Goal: Task Accomplishment & Management: Complete application form

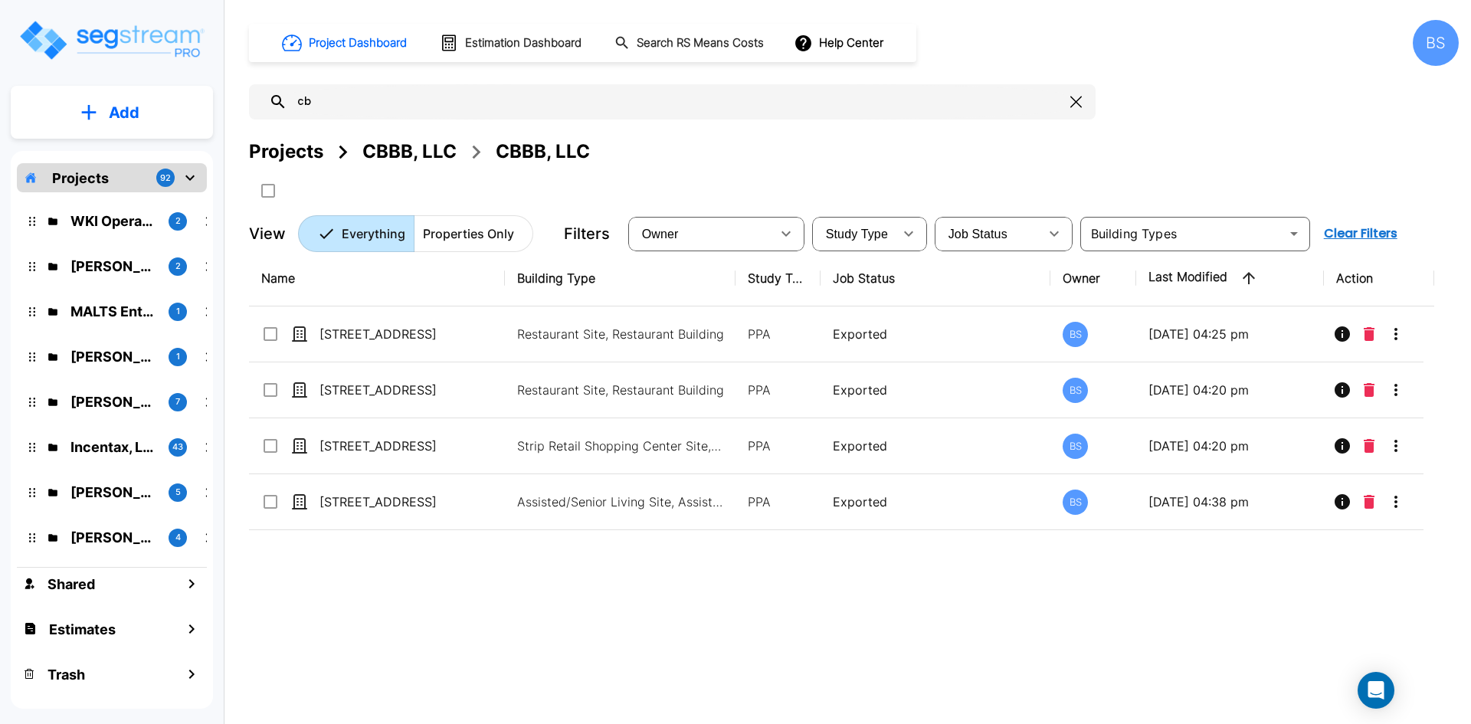
click at [454, 627] on div "Name Building Type Study Type Job Status Owner Last Modified Action 2140 W 21st…" at bounding box center [841, 474] width 1185 height 449
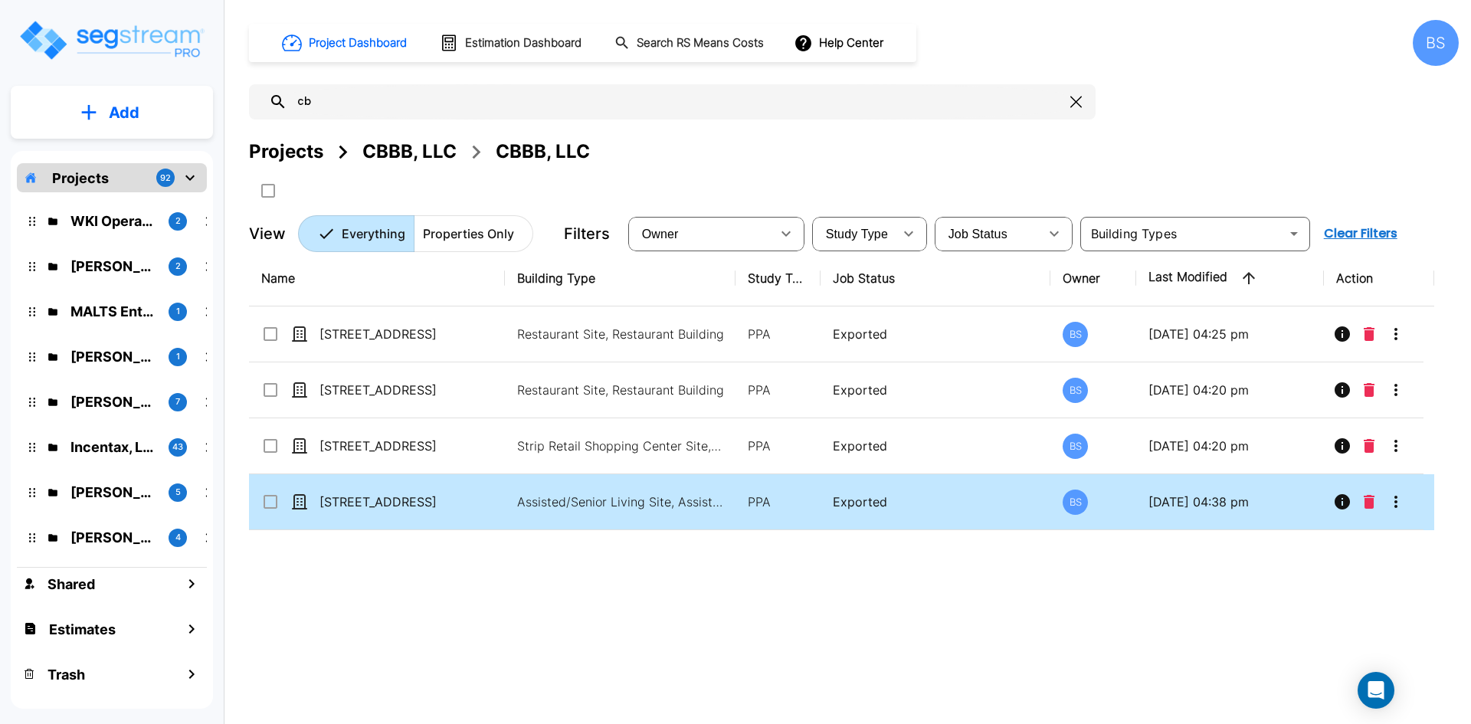
drag, startPoint x: 471, startPoint y: 641, endPoint x: 427, endPoint y: 505, distance: 143.4
click at [470, 642] on div "Name Building Type Study Type Job Status Owner Last Modified Action 2140 W 21st…" at bounding box center [841, 474] width 1185 height 449
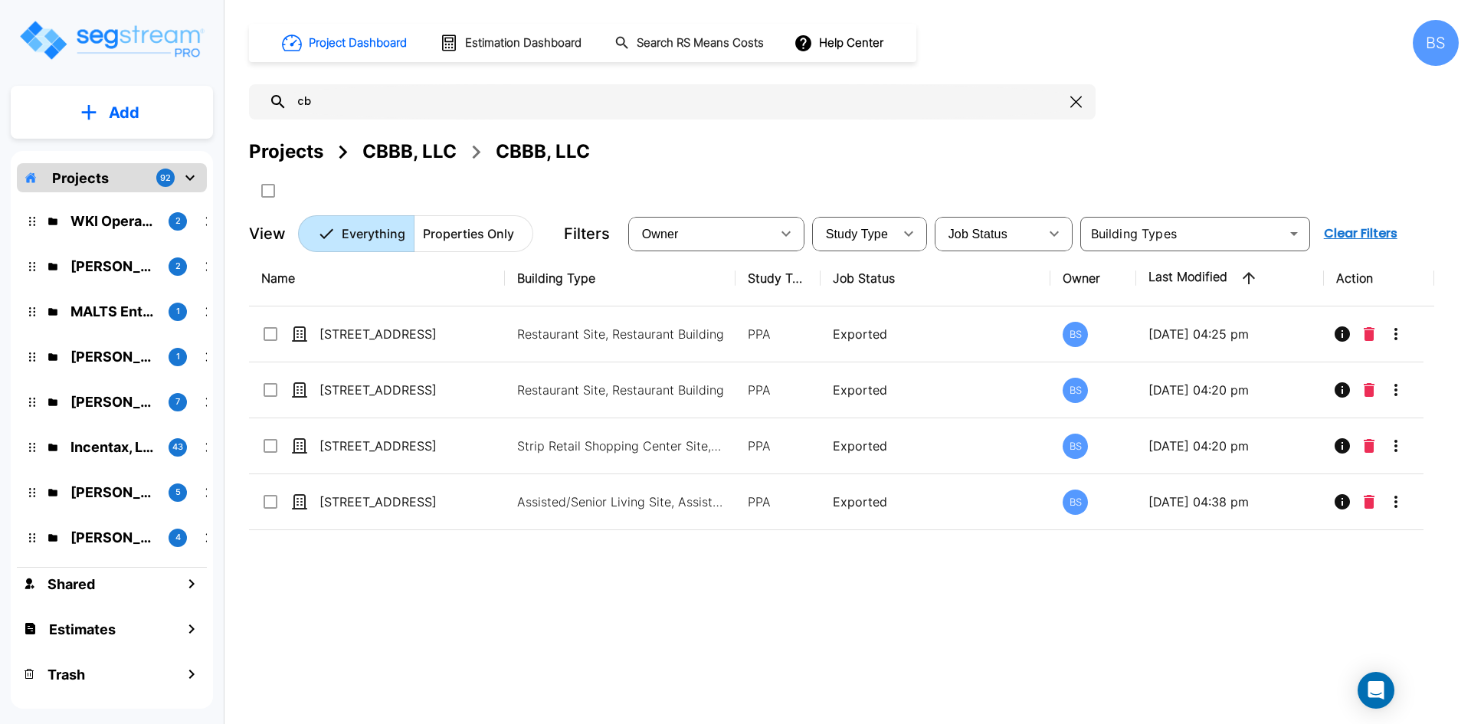
click at [295, 153] on div "Projects" at bounding box center [286, 152] width 74 height 28
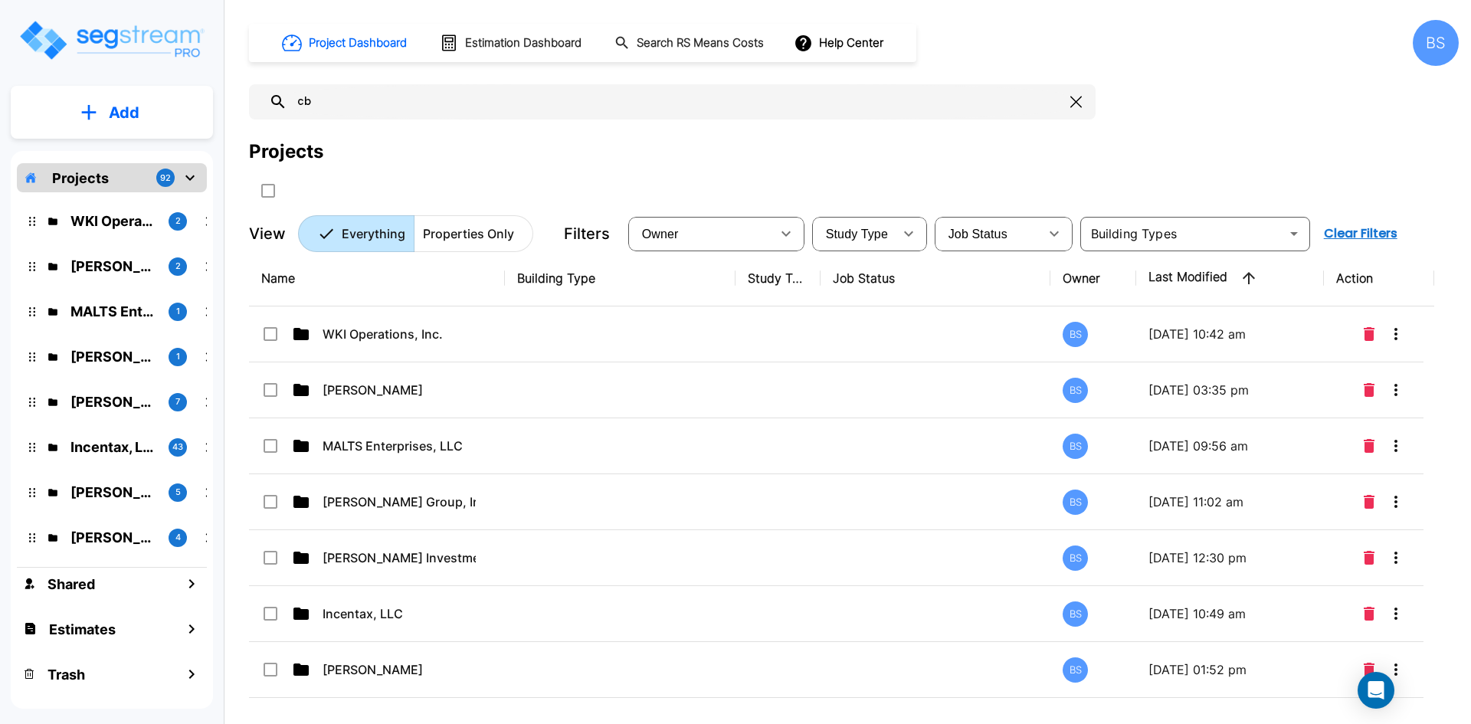
click at [382, 102] on input "cb" at bounding box center [675, 101] width 777 height 35
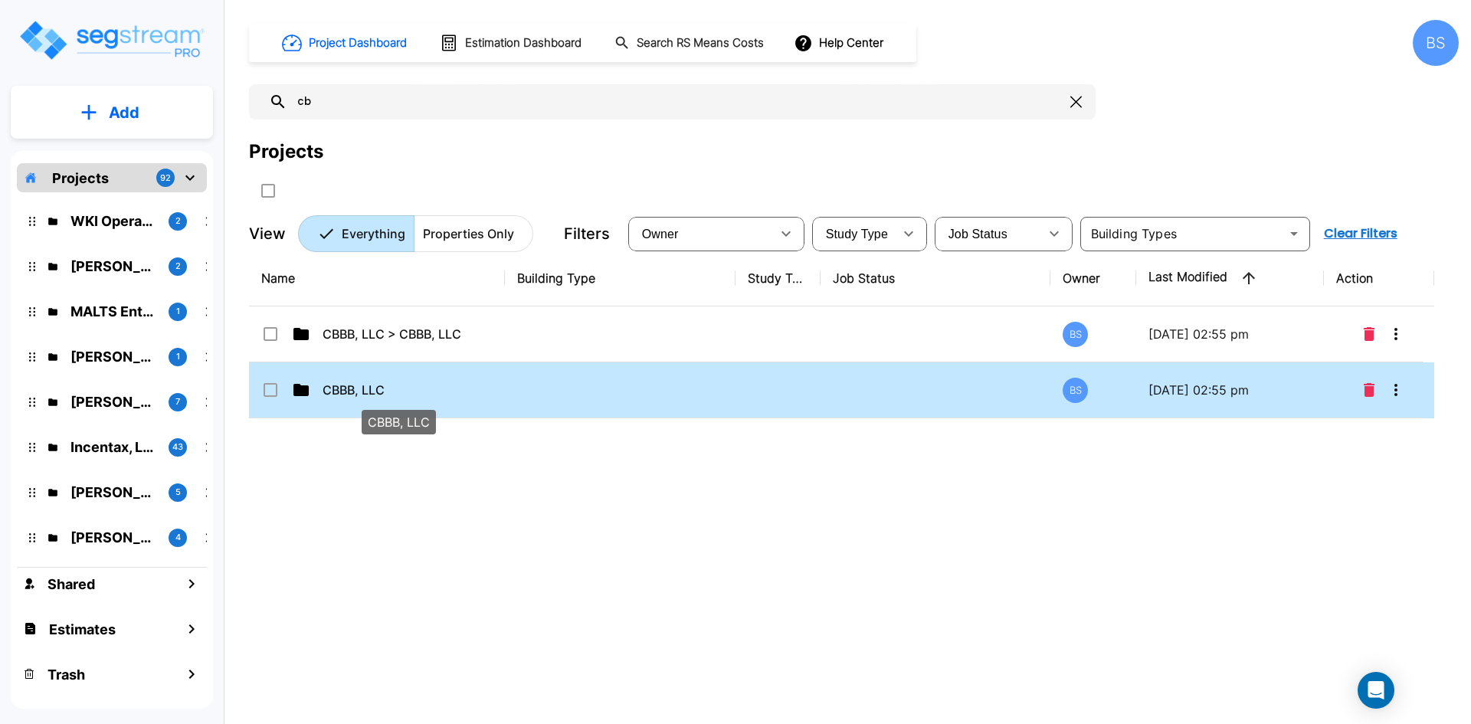
click at [355, 383] on p "CBBB, LLC" at bounding box center [398, 390] width 153 height 18
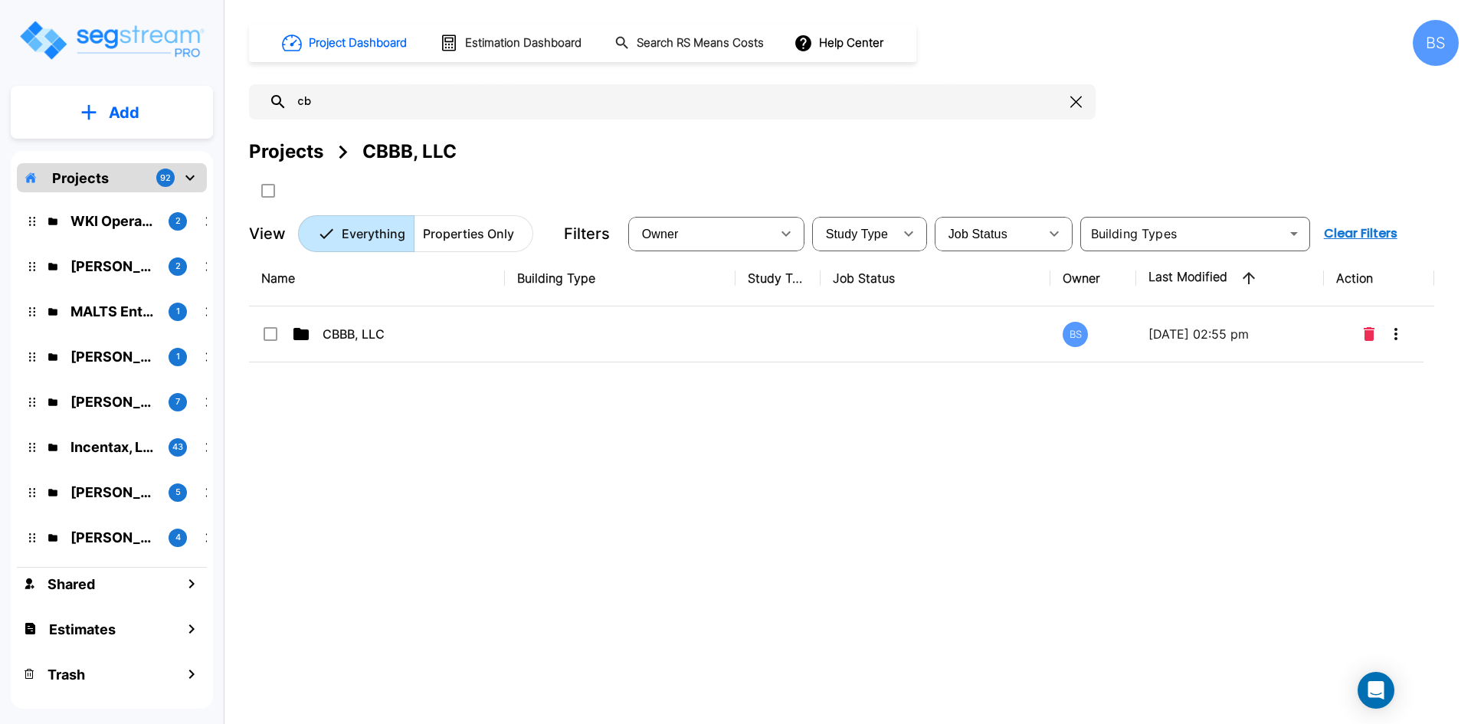
drag, startPoint x: 662, startPoint y: 555, endPoint x: 549, endPoint y: 466, distance: 143.0
click at [662, 555] on div "Name Building Type Study Type Job Status Owner Last Modified Action CBBB, LLC B…" at bounding box center [841, 474] width 1185 height 449
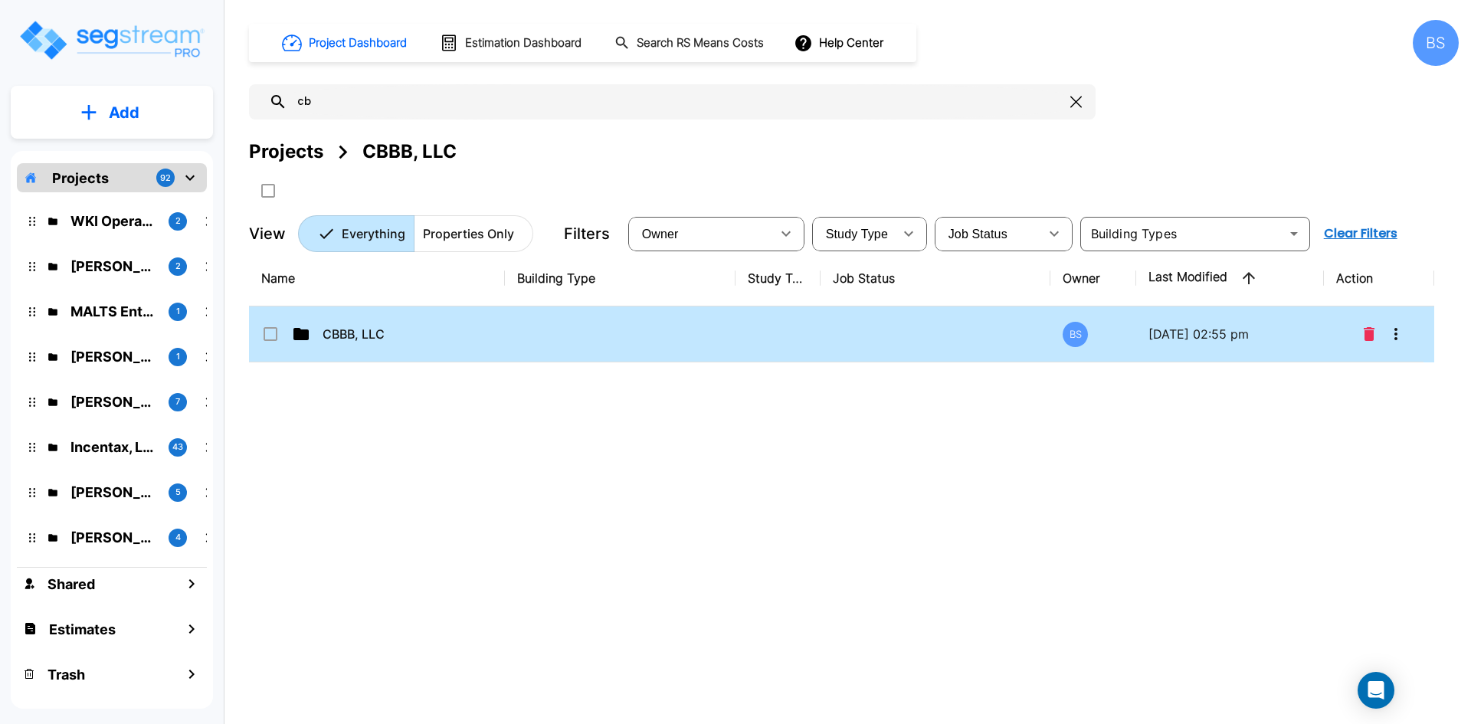
click at [376, 341] on p "CBBB, LLC" at bounding box center [398, 334] width 153 height 18
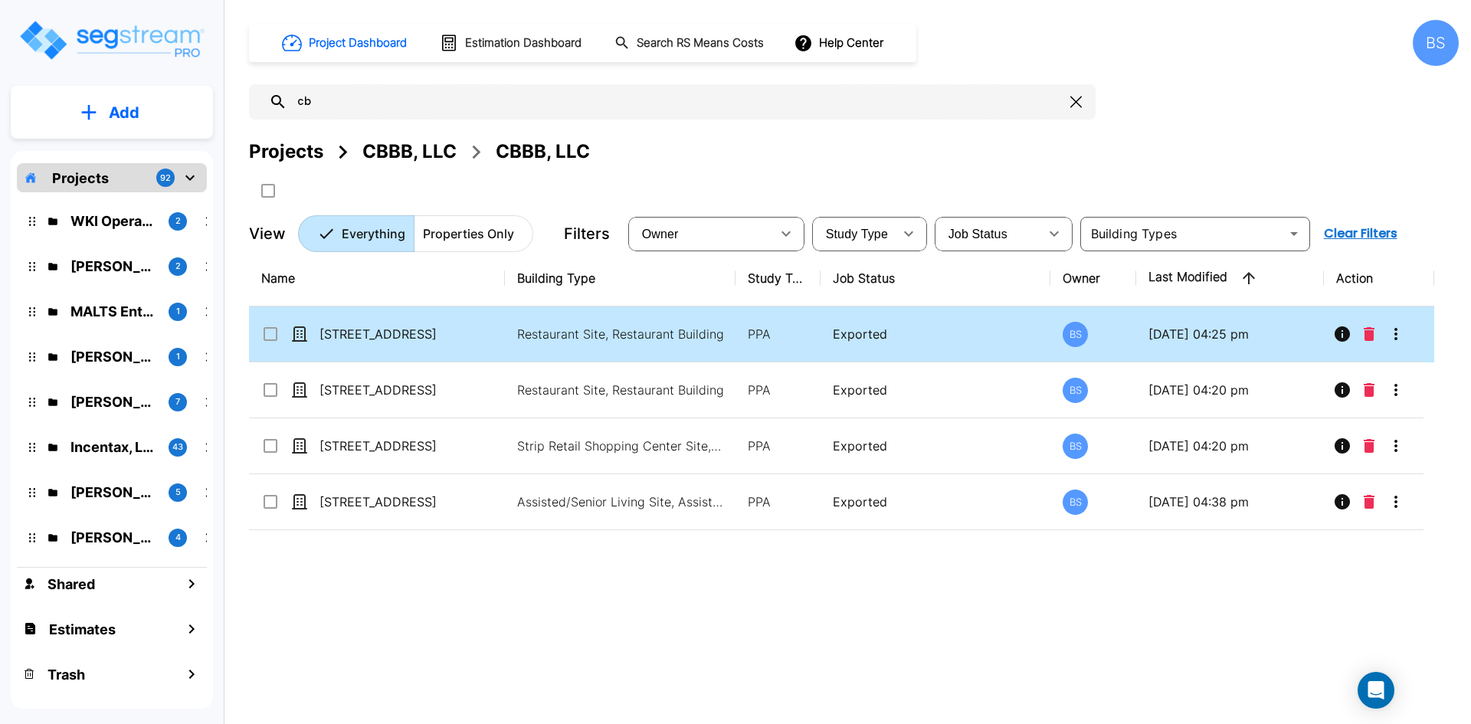
drag, startPoint x: 618, startPoint y: 551, endPoint x: 548, endPoint y: 316, distance: 245.5
click at [617, 551] on div "Name Building Type Study Type Job Status Owner Last Modified Action 2140 W 21st…" at bounding box center [841, 474] width 1185 height 449
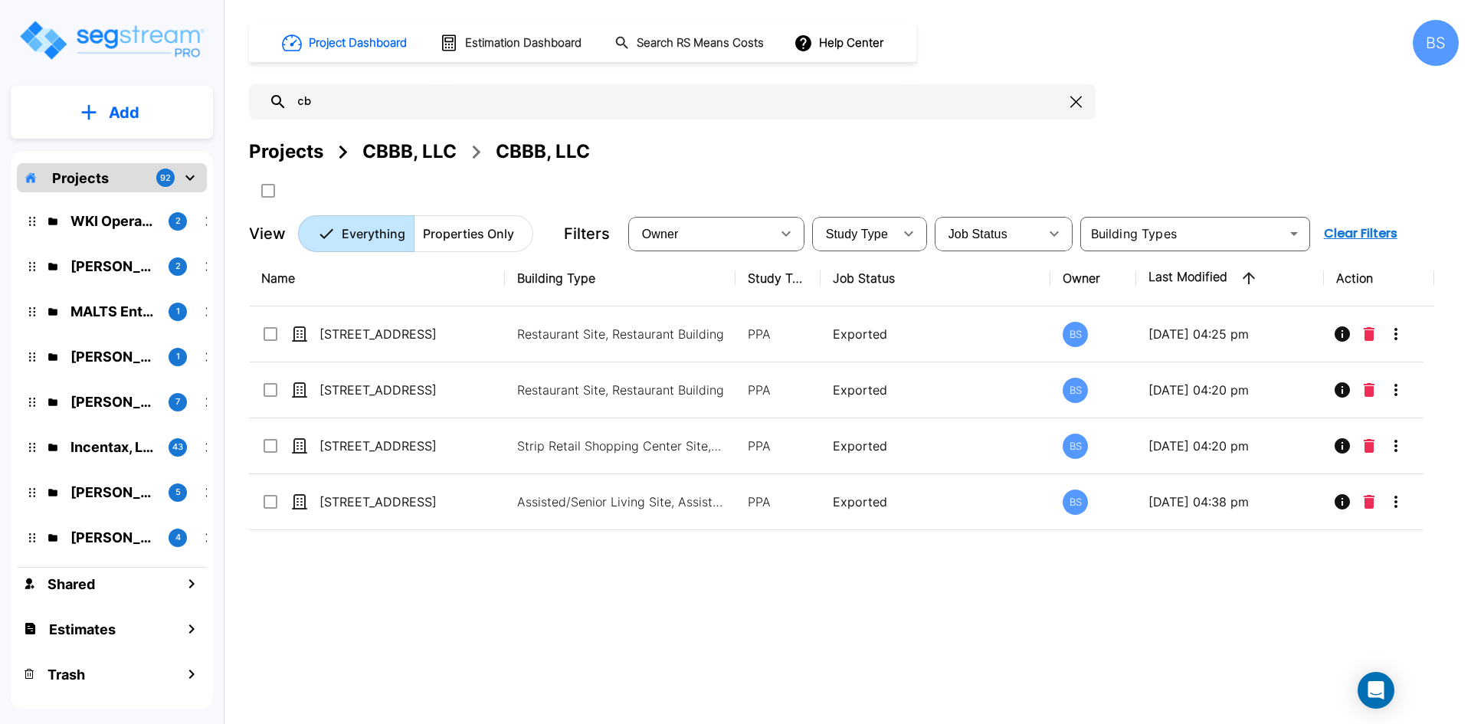
click at [424, 622] on div "Name Building Type Study Type Job Status Owner Last Modified Action 2140 W 21st…" at bounding box center [841, 474] width 1185 height 449
click at [91, 112] on icon "mailbox folders" at bounding box center [89, 112] width 15 height 15
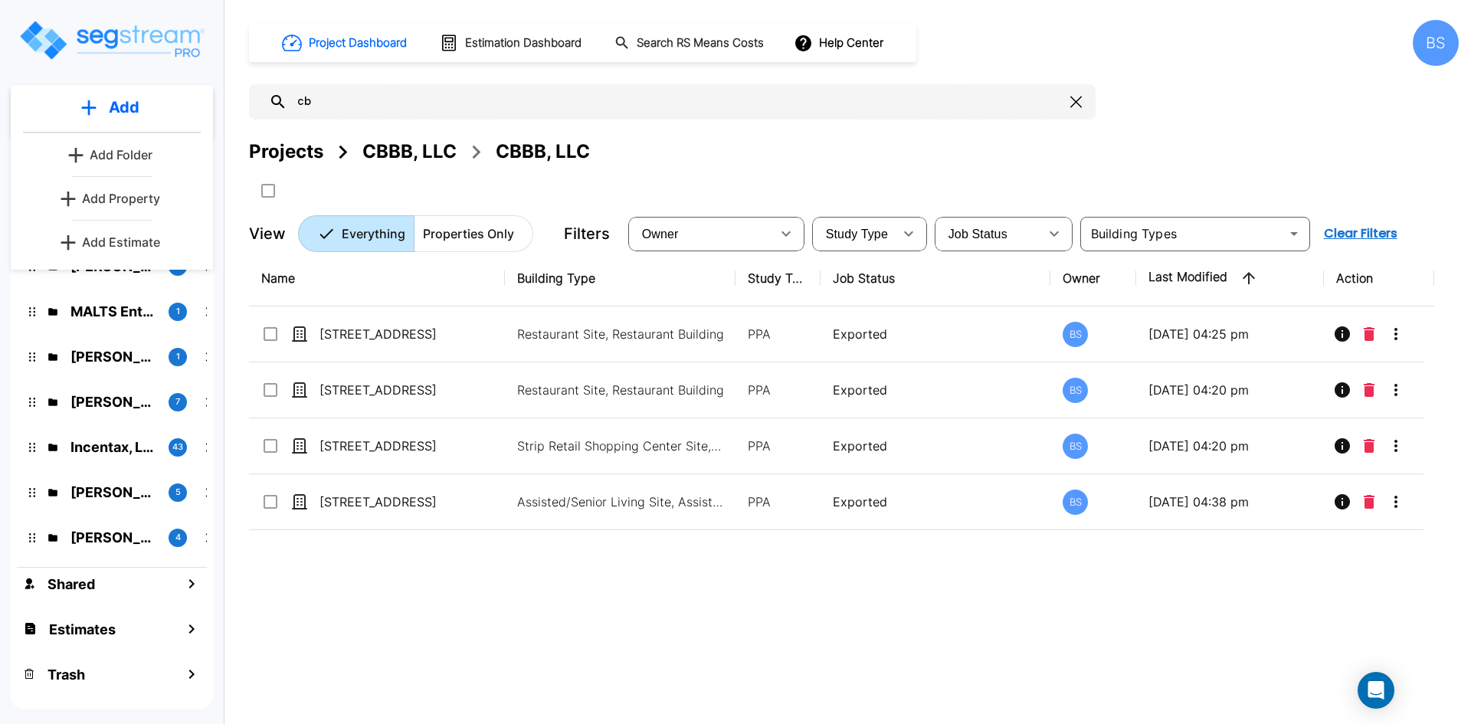
click at [104, 191] on p "Add Property" at bounding box center [121, 198] width 78 height 18
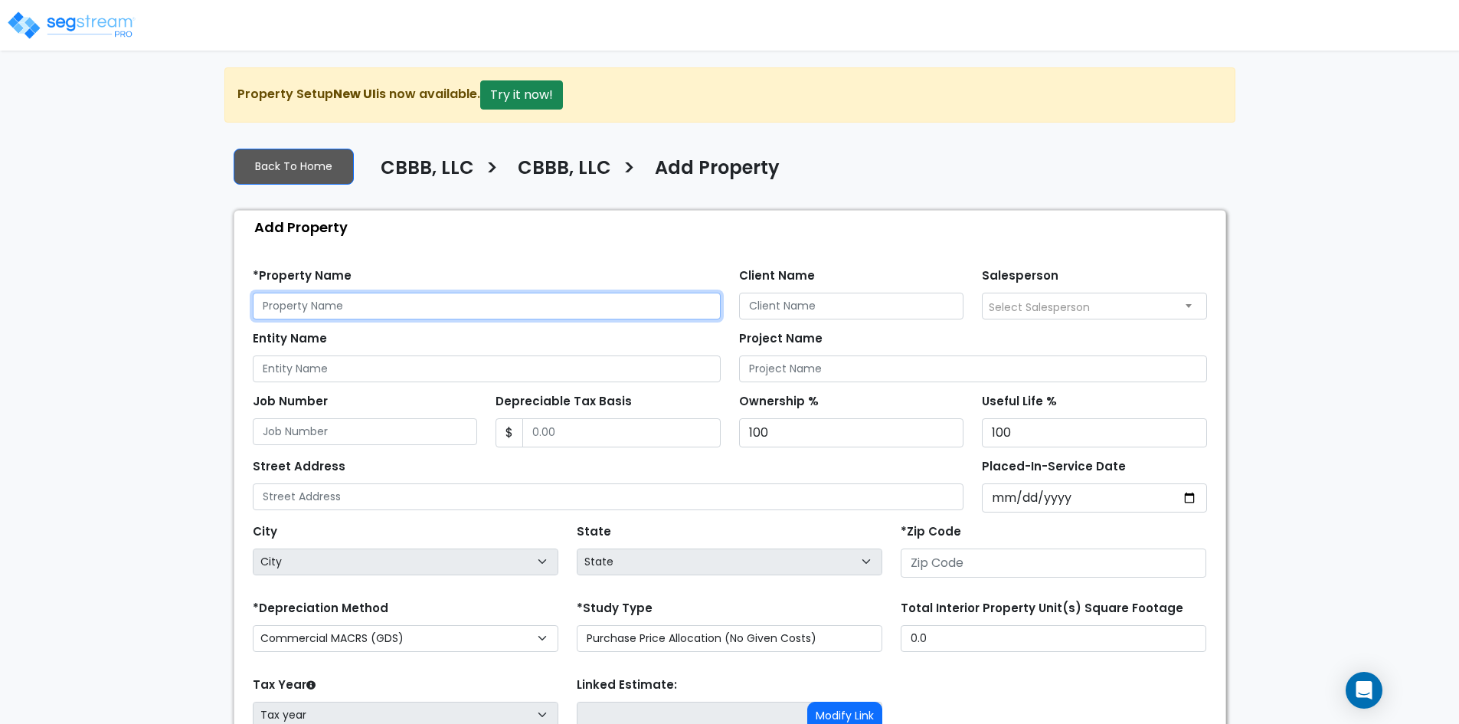
click at [330, 309] on input "text" at bounding box center [487, 306] width 468 height 27
click at [295, 303] on input "7309 E 21st St.," at bounding box center [487, 306] width 468 height 27
click at [388, 309] on input "7309 E. 21st St.," at bounding box center [487, 306] width 468 height 27
click at [414, 304] on input "7309 E. 21st St.," at bounding box center [487, 306] width 468 height 27
type input "[STREET_ADDRESS]"
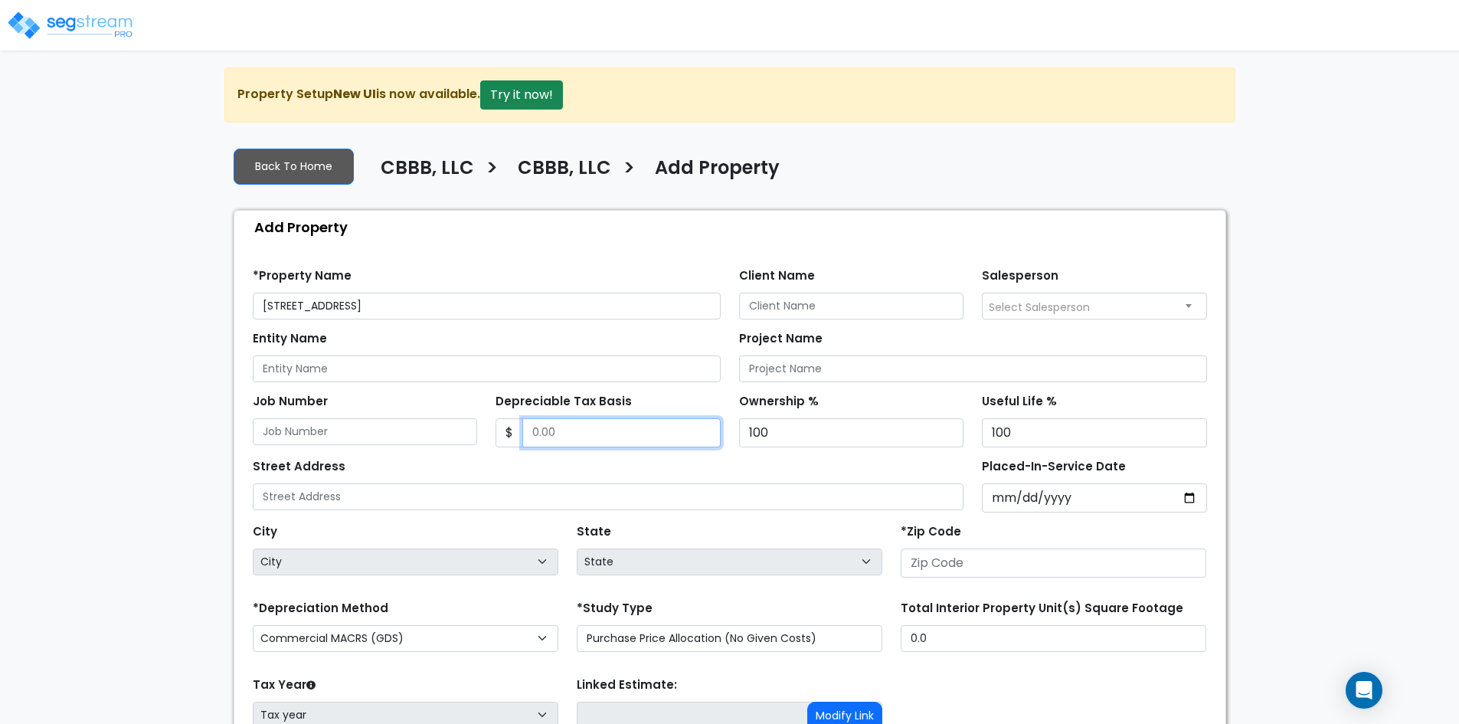
click at [588, 424] on input "Depreciable Tax Basis" at bounding box center [621, 432] width 198 height 29
type input "1,277,790.92"
click at [195, 450] on div "We are Building your Property. So please grab a coffee and let us do the heavy …" at bounding box center [729, 461] width 1459 height 788
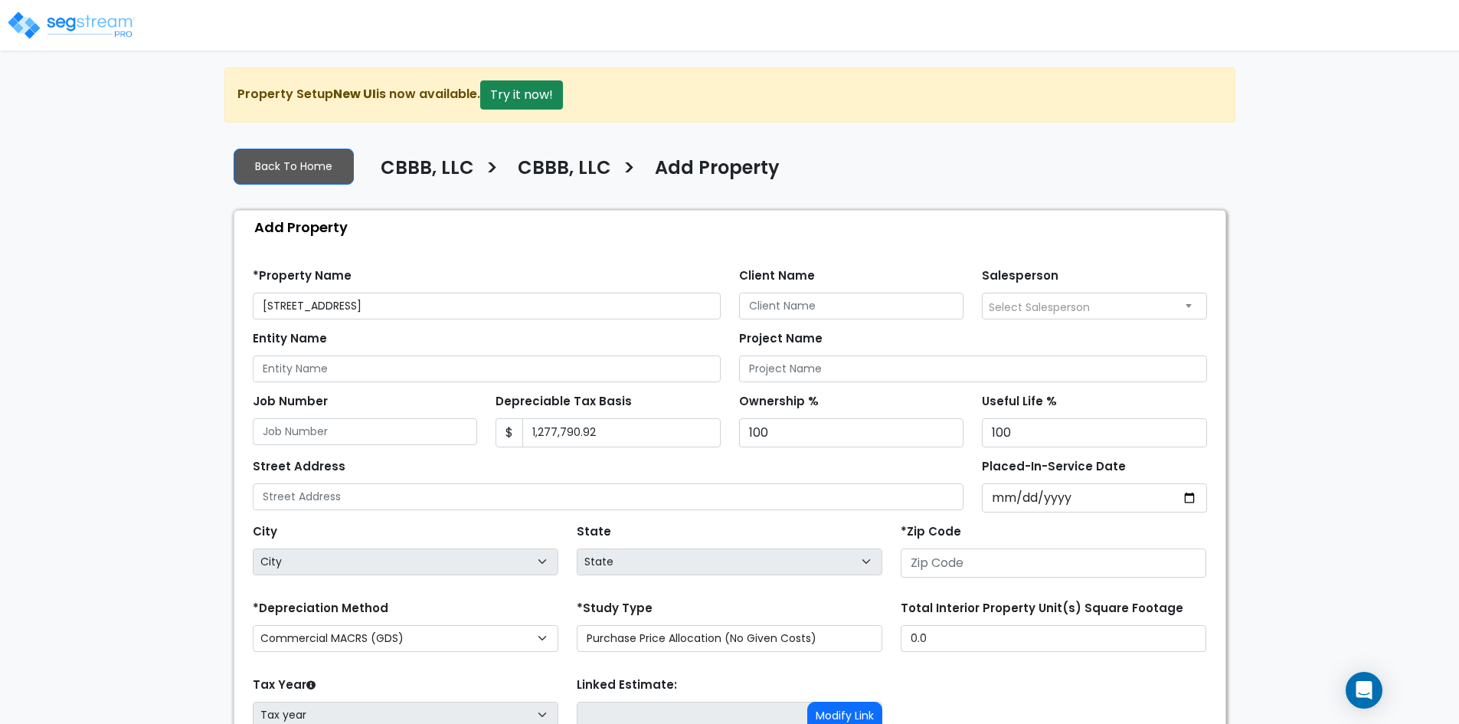
click at [394, 476] on div "Street Address" at bounding box center [609, 482] width 712 height 55
click at [398, 493] on input "text" at bounding box center [609, 496] width 712 height 27
type input "7309 E. 21st St."
type input "0020-03-07"
select select "20"
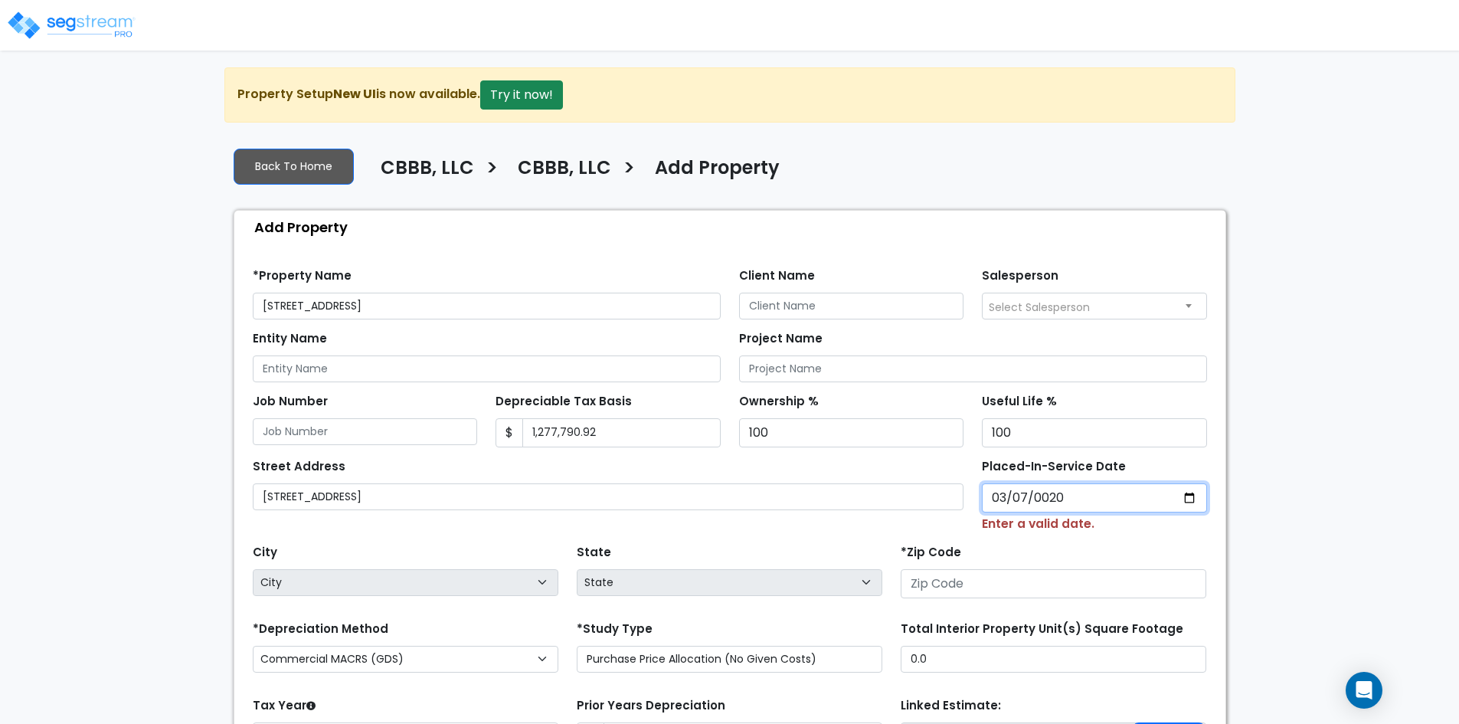
type input "0202-03-07"
select select "202"
type input "2022-03-07"
select select "2022"
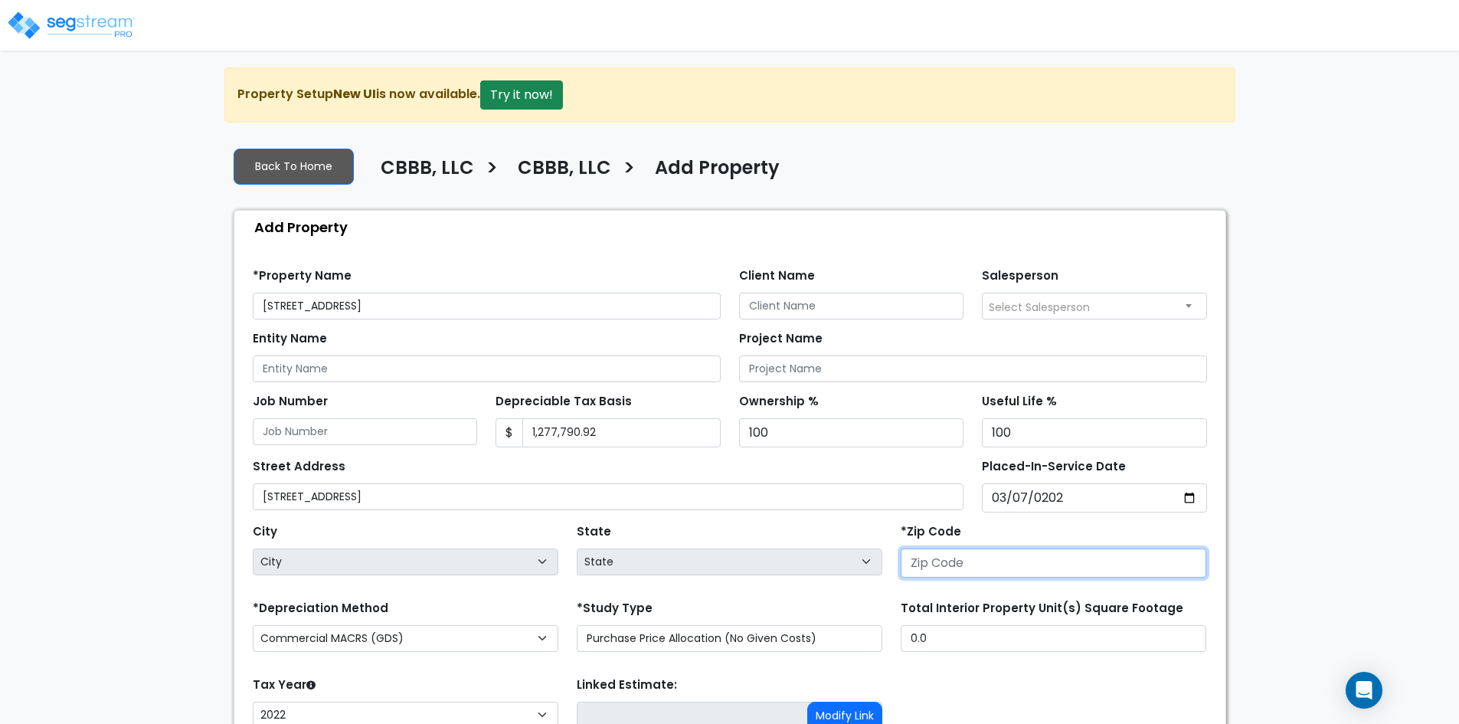
select select "National Average"
type input "67"
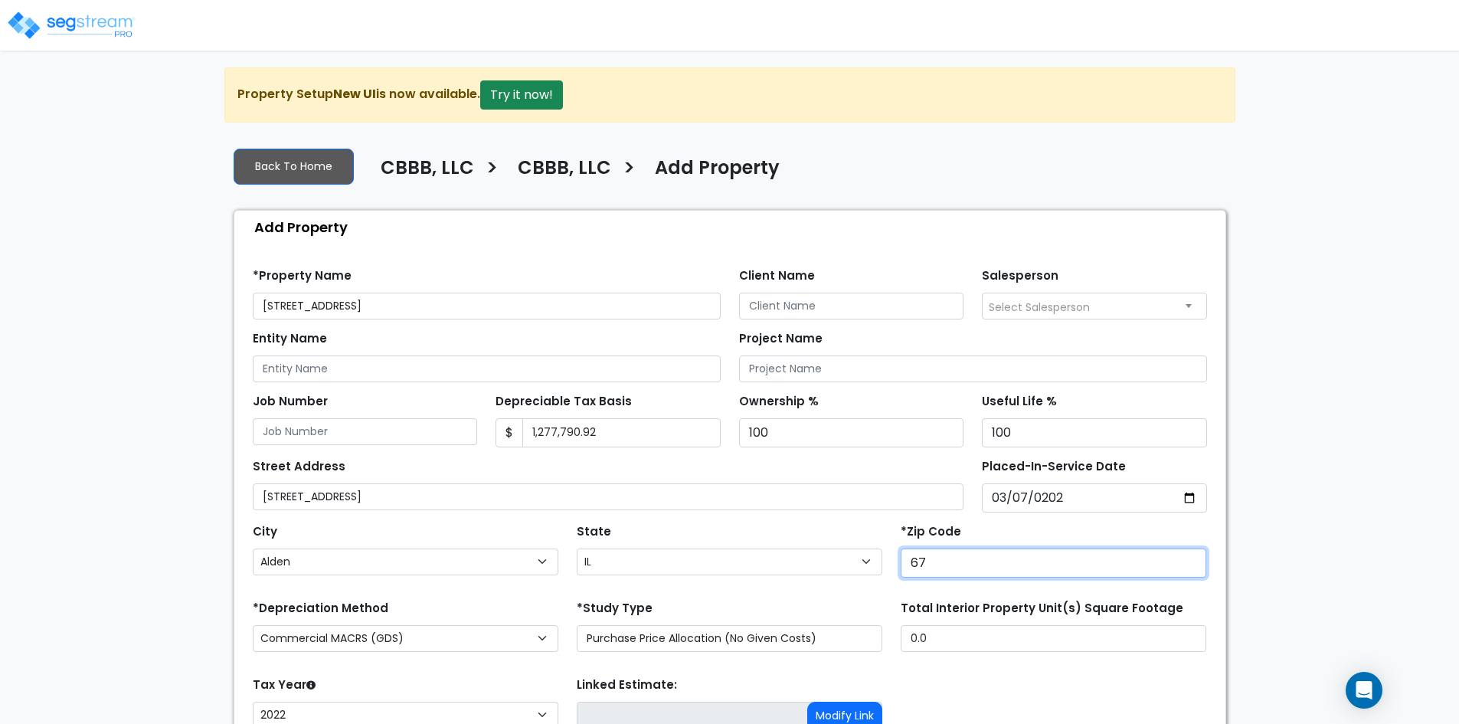
select select "KS"
type input "67206"
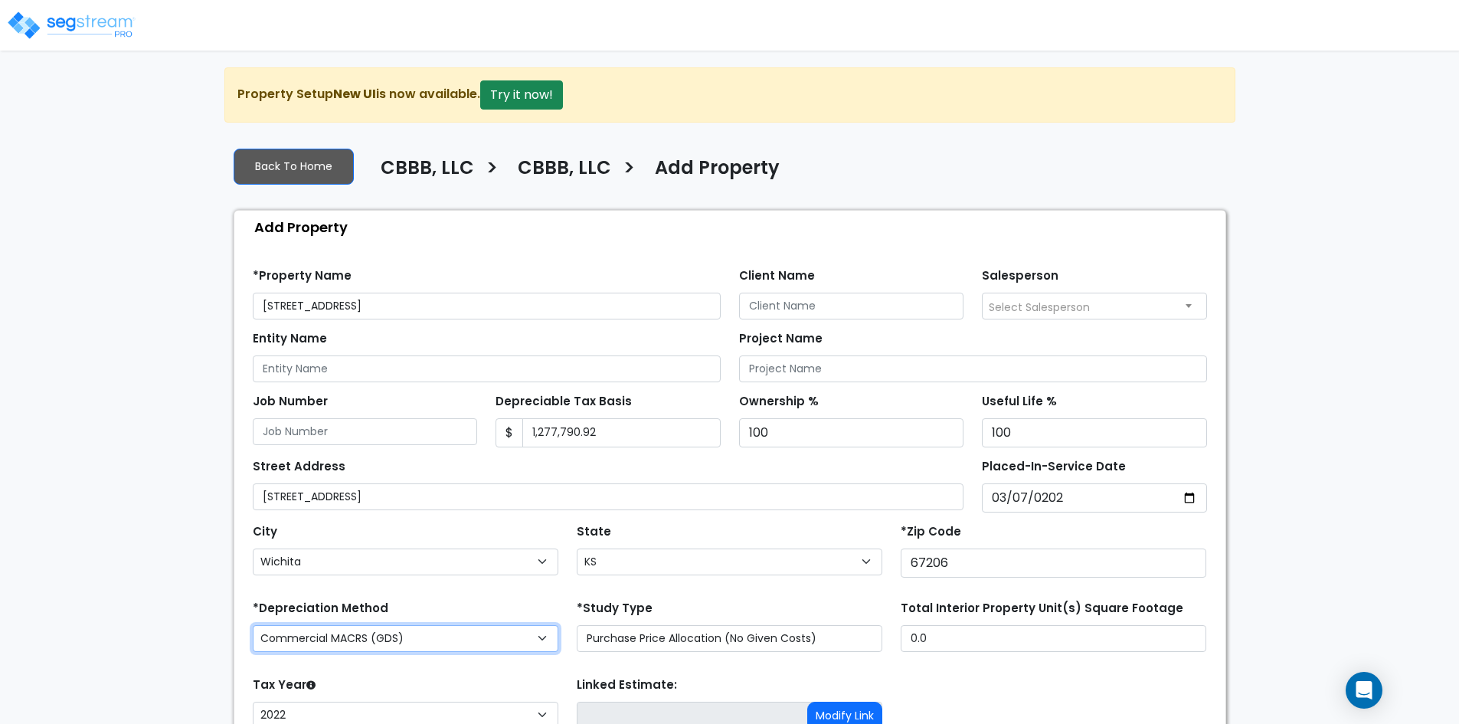
click at [340, 637] on select "Commercial MACRS (GDS) Commercial Residential MACRS (GDS) Commercial MACRS (ADS…" at bounding box center [406, 638] width 306 height 27
click at [107, 653] on div "We are Building your Property. So please grab a coffee and let us do the heavy …" at bounding box center [729, 461] width 1459 height 788
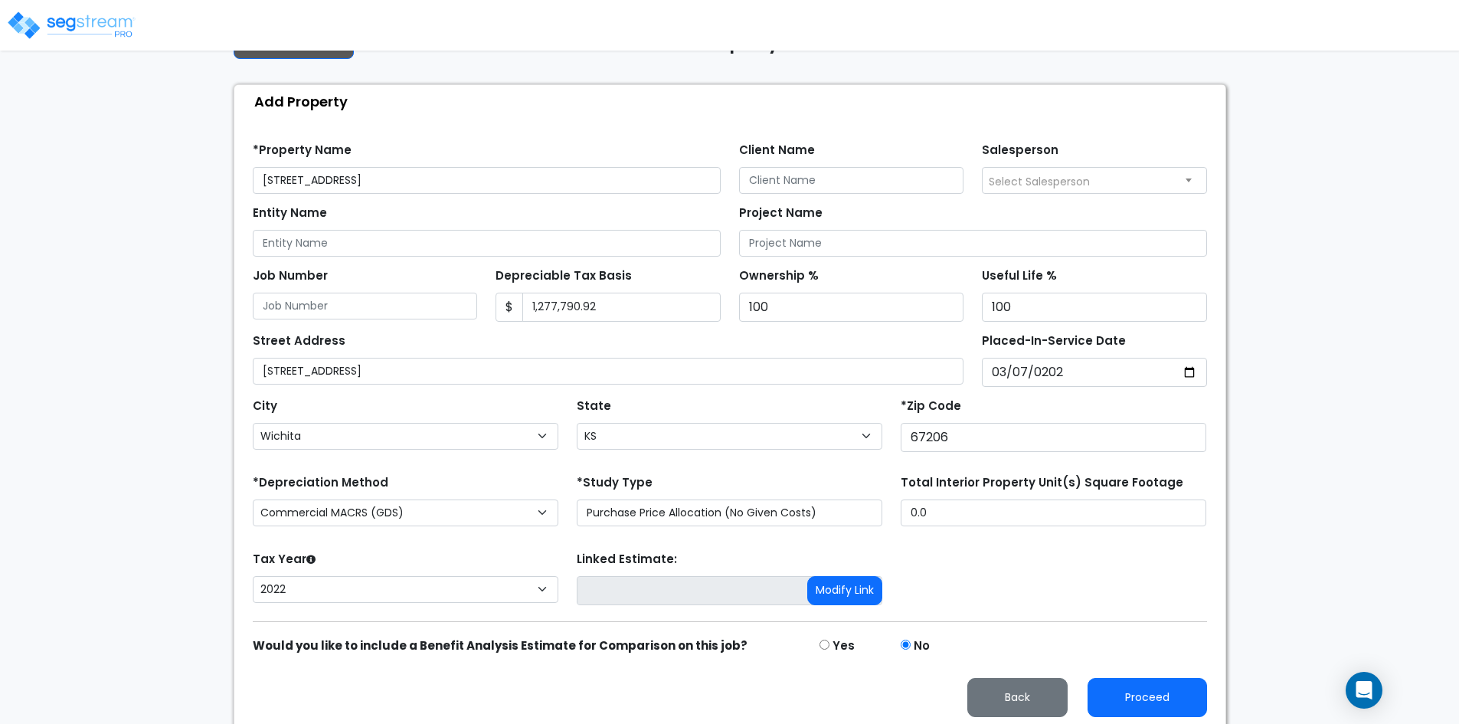
scroll to position [132, 0]
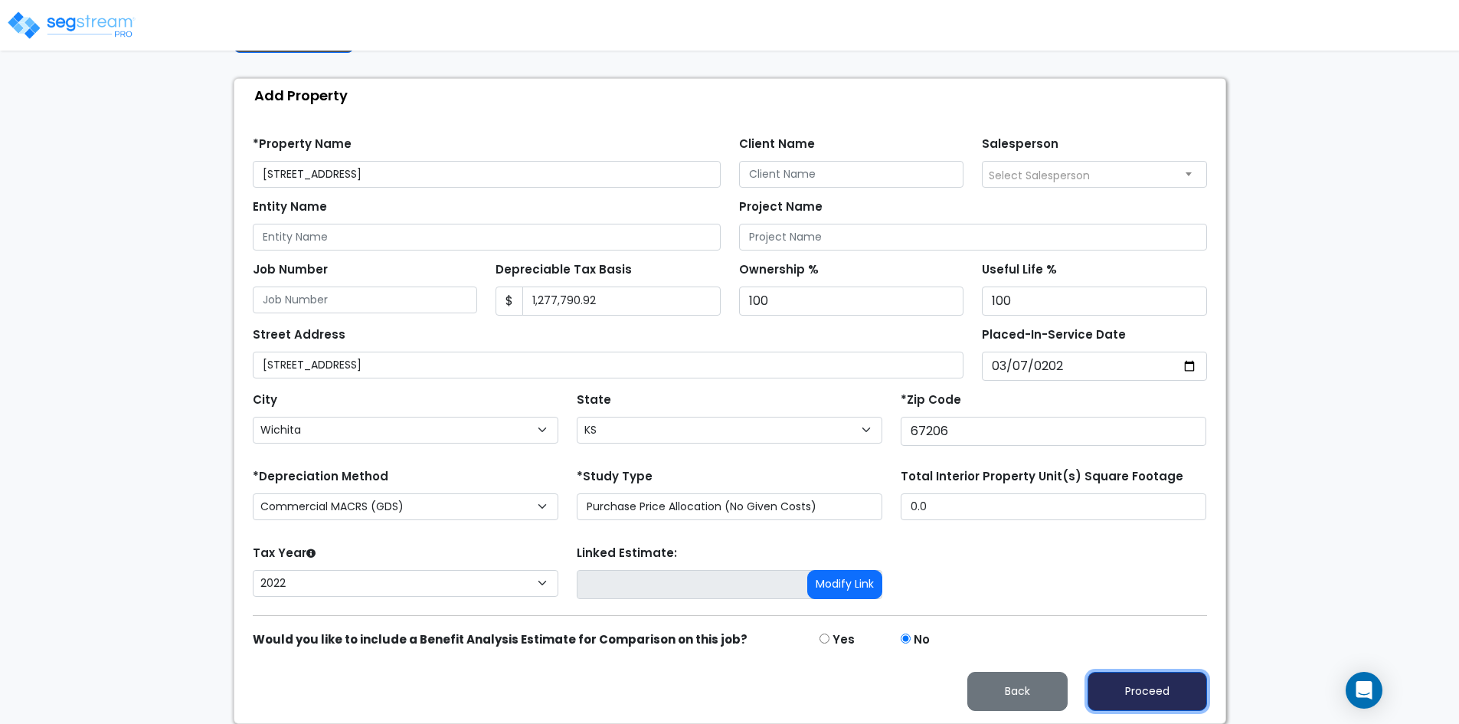
click at [1183, 687] on button "Proceed" at bounding box center [1147, 691] width 119 height 39
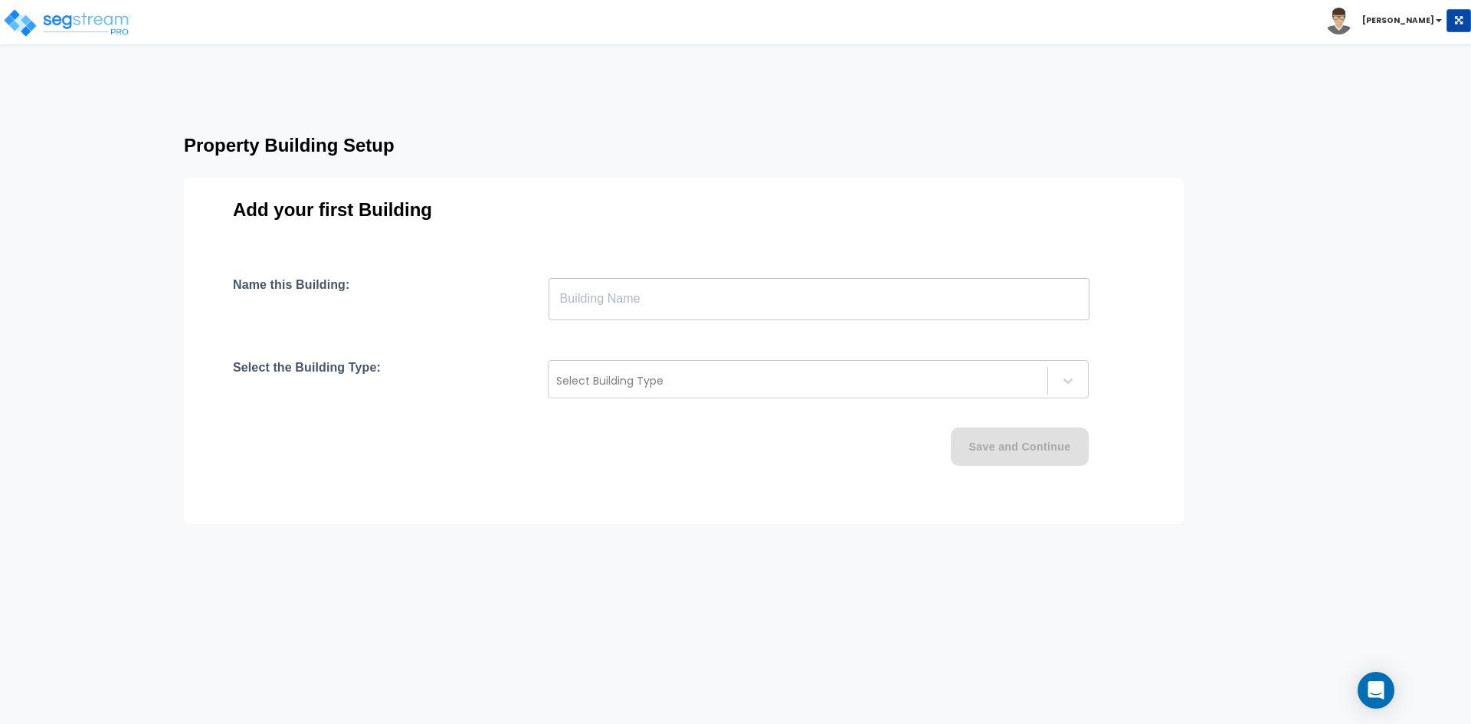
click at [700, 269] on div "Add your first Building Name this Building: ​ Select the Building Type: Select …" at bounding box center [684, 351] width 1000 height 346
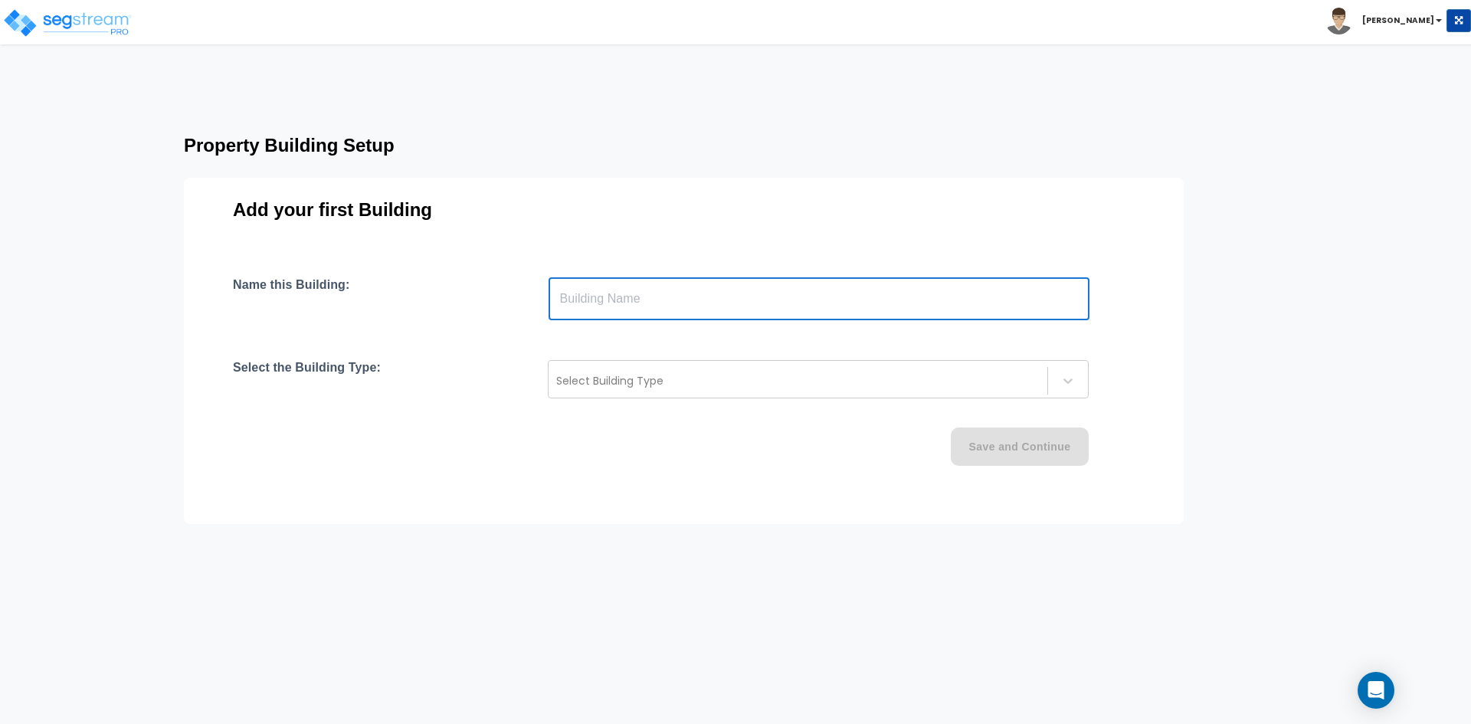
click at [699, 283] on input "text" at bounding box center [818, 298] width 541 height 43
type input "Office Building"
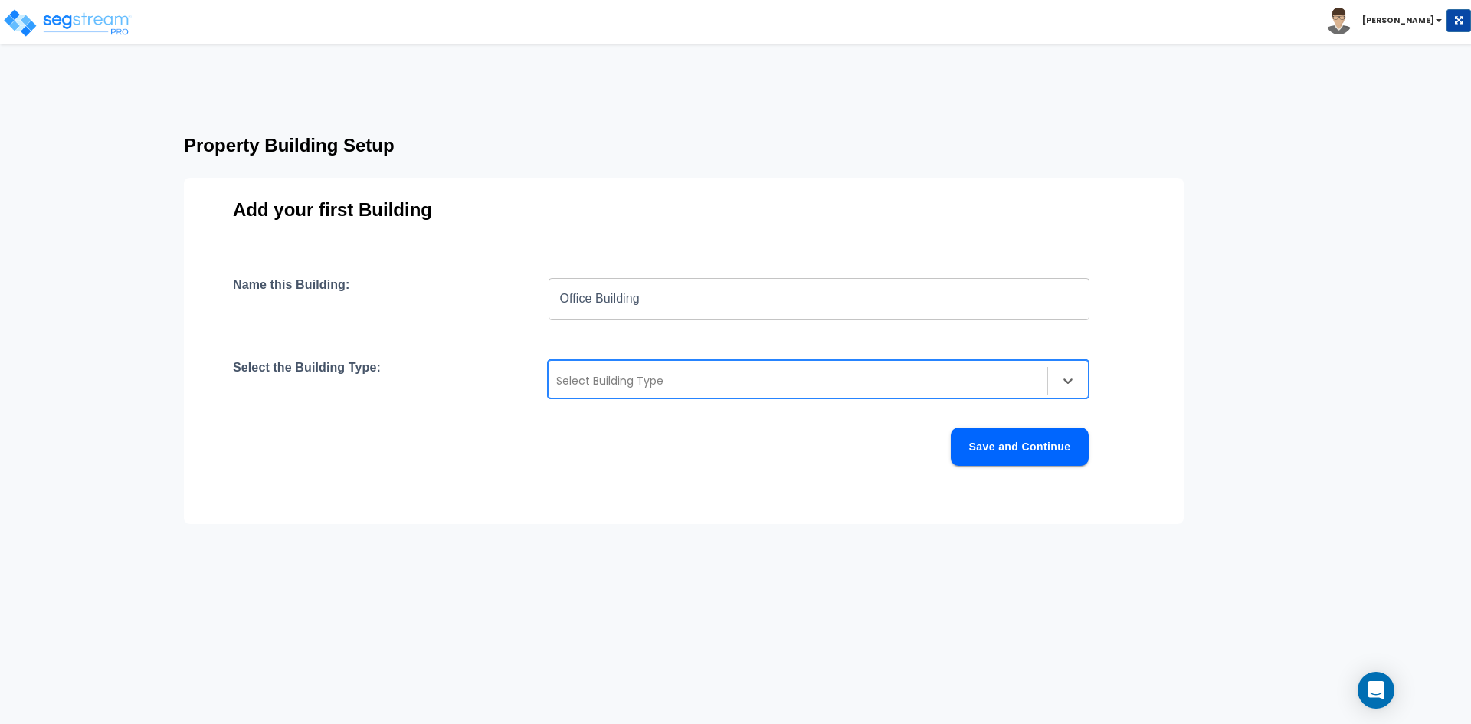
click at [630, 391] on div "Select Building Type" at bounding box center [797, 380] width 499 height 25
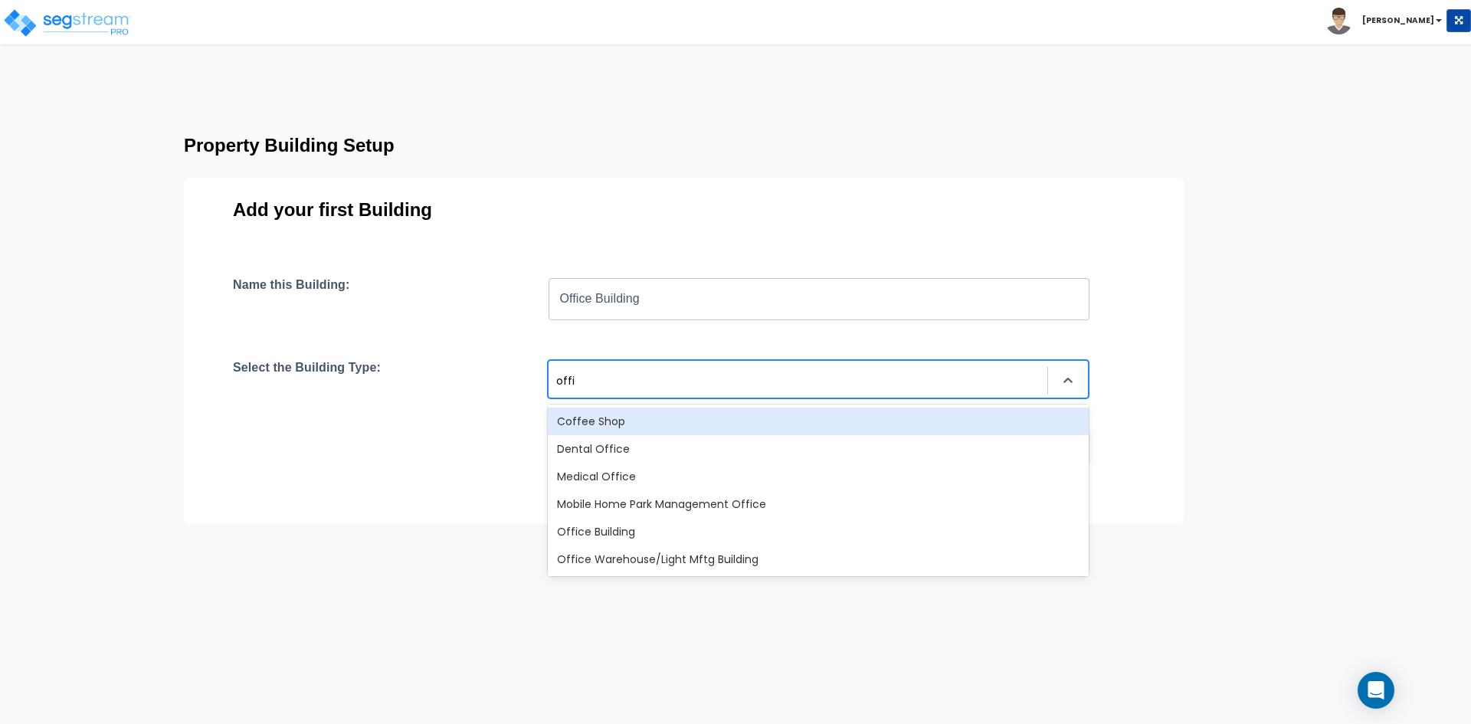
type input "office"
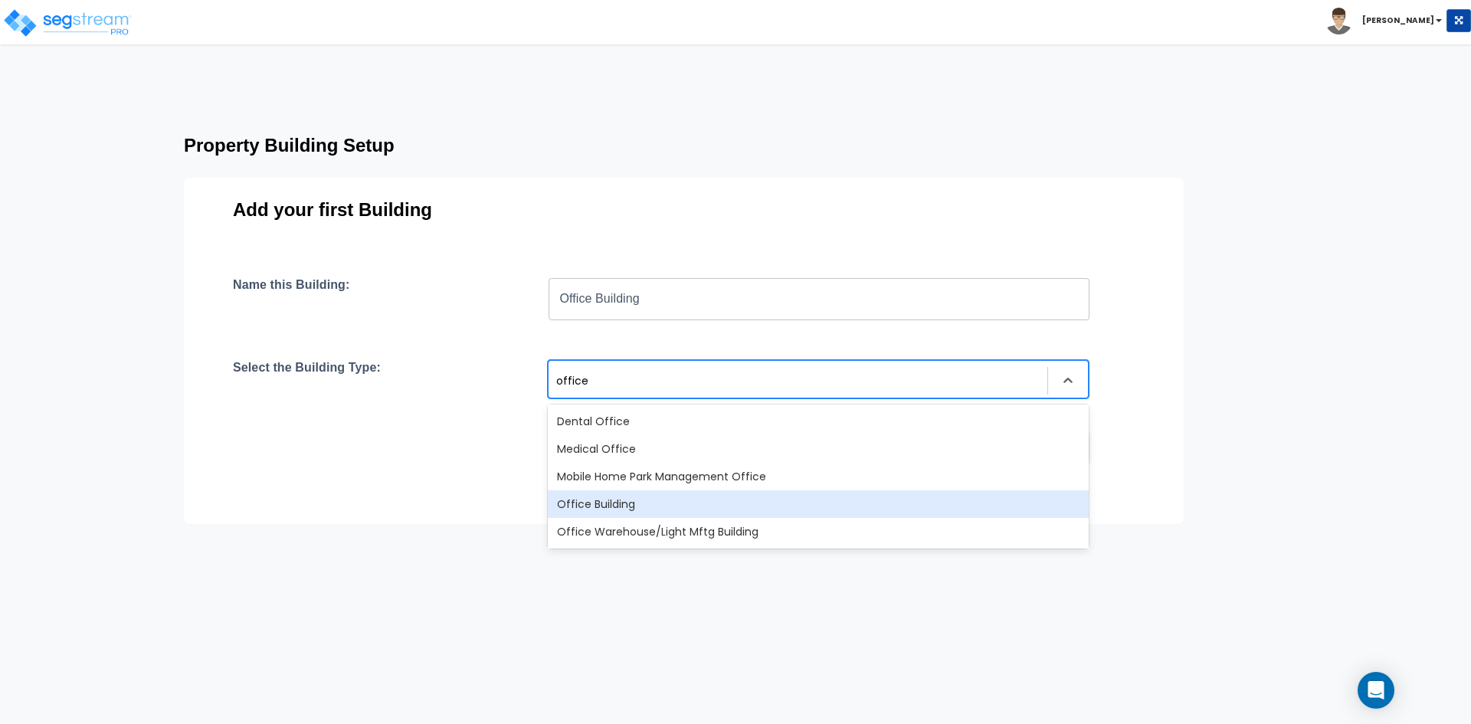
click at [586, 503] on div "Office Building" at bounding box center [818, 504] width 541 height 28
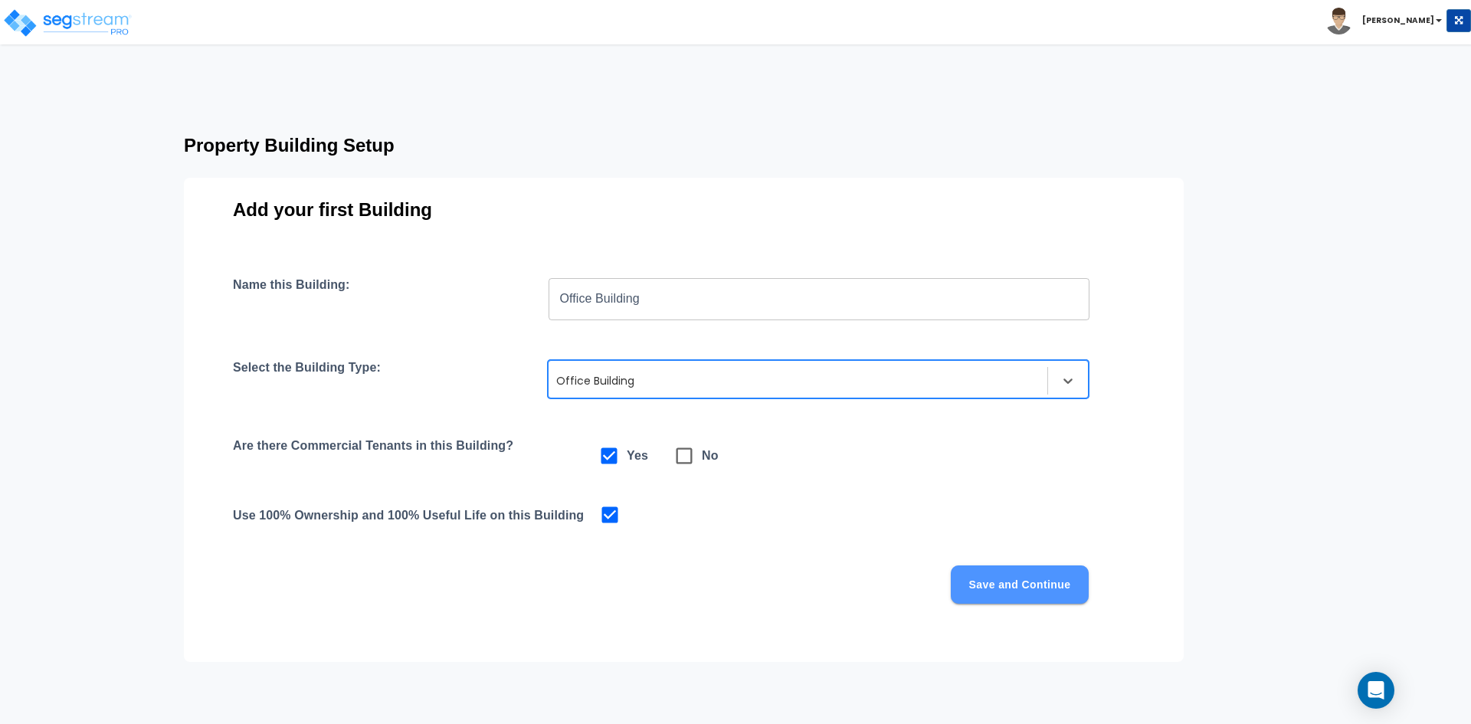
click at [1008, 586] on button "Save and Continue" at bounding box center [1020, 584] width 138 height 38
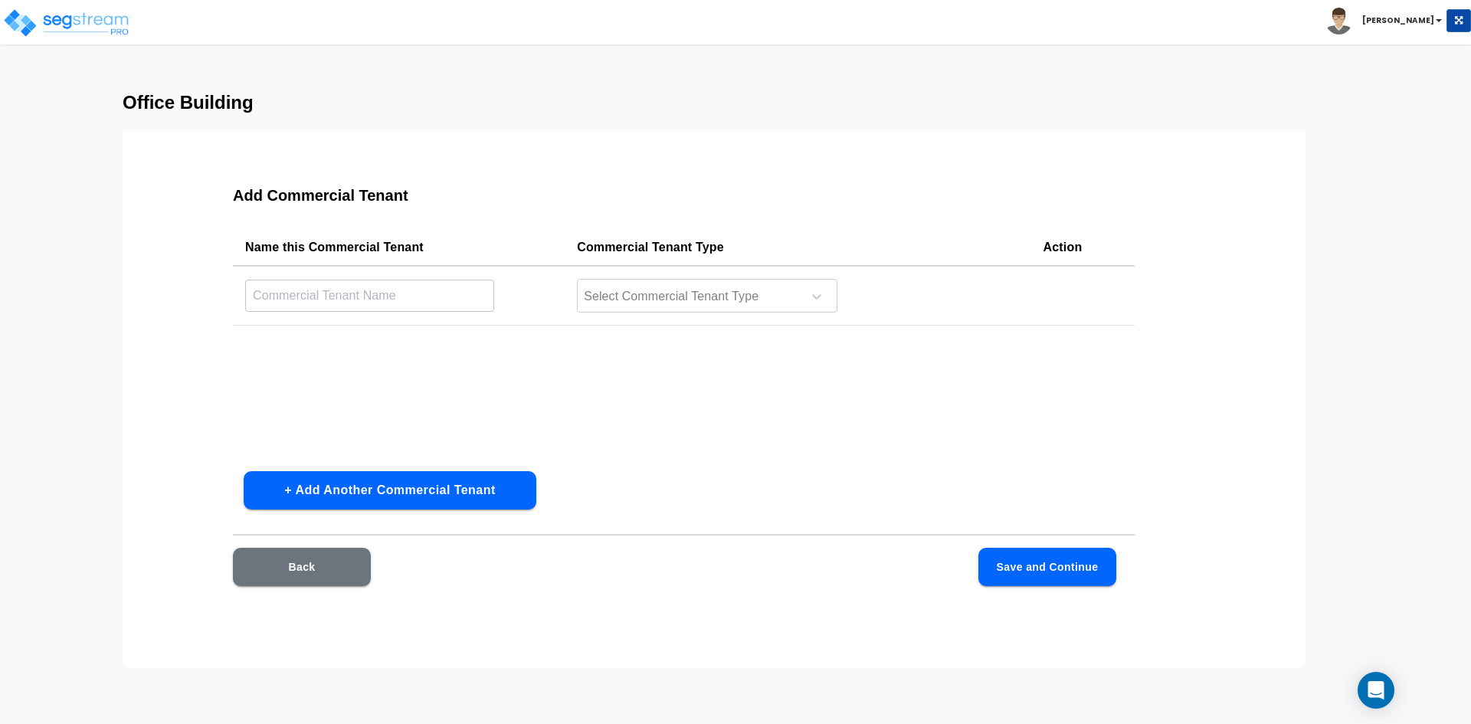
click at [338, 286] on input "text" at bounding box center [369, 295] width 249 height 33
click at [323, 303] on input "text" at bounding box center [369, 295] width 249 height 33
click at [270, 302] on input "text" at bounding box center [369, 295] width 249 height 33
type input "Ste G20"
click at [713, 306] on div at bounding box center [687, 296] width 210 height 21
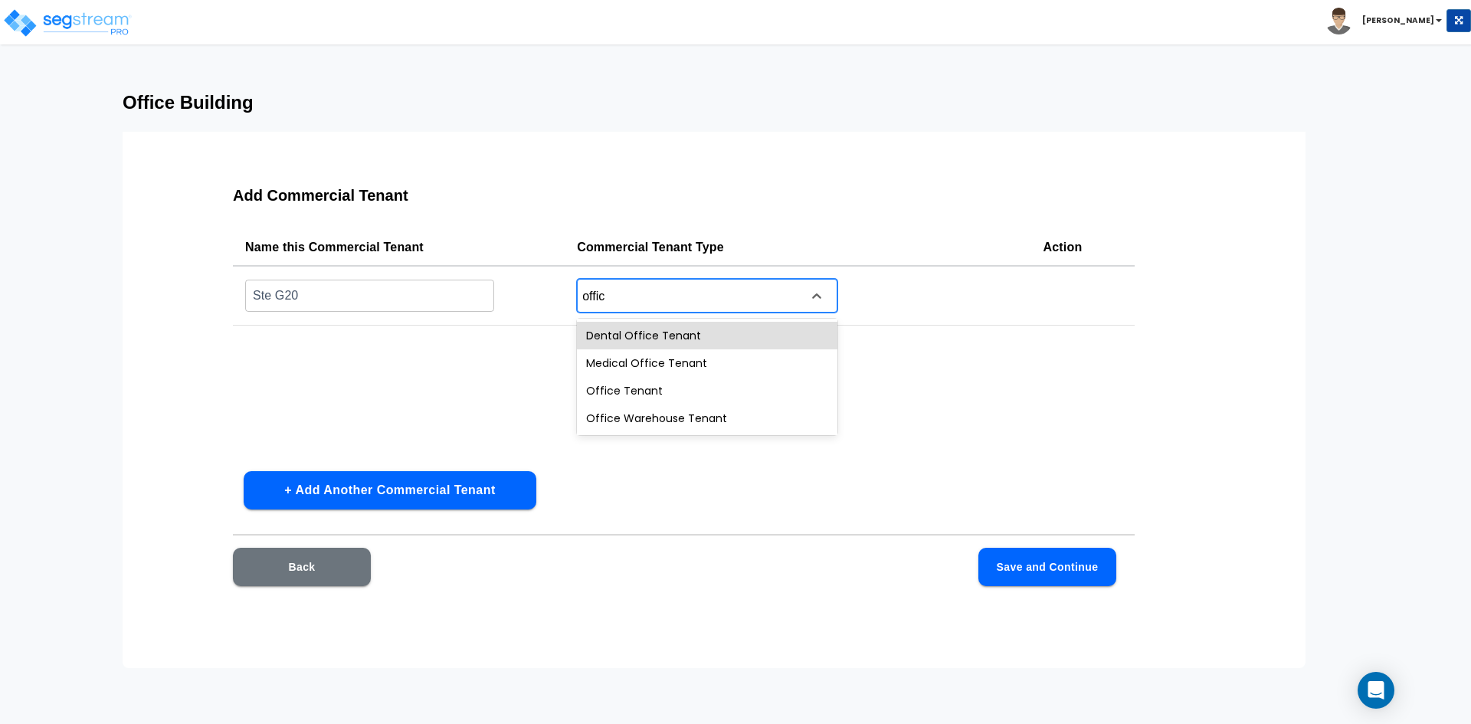
type input "office"
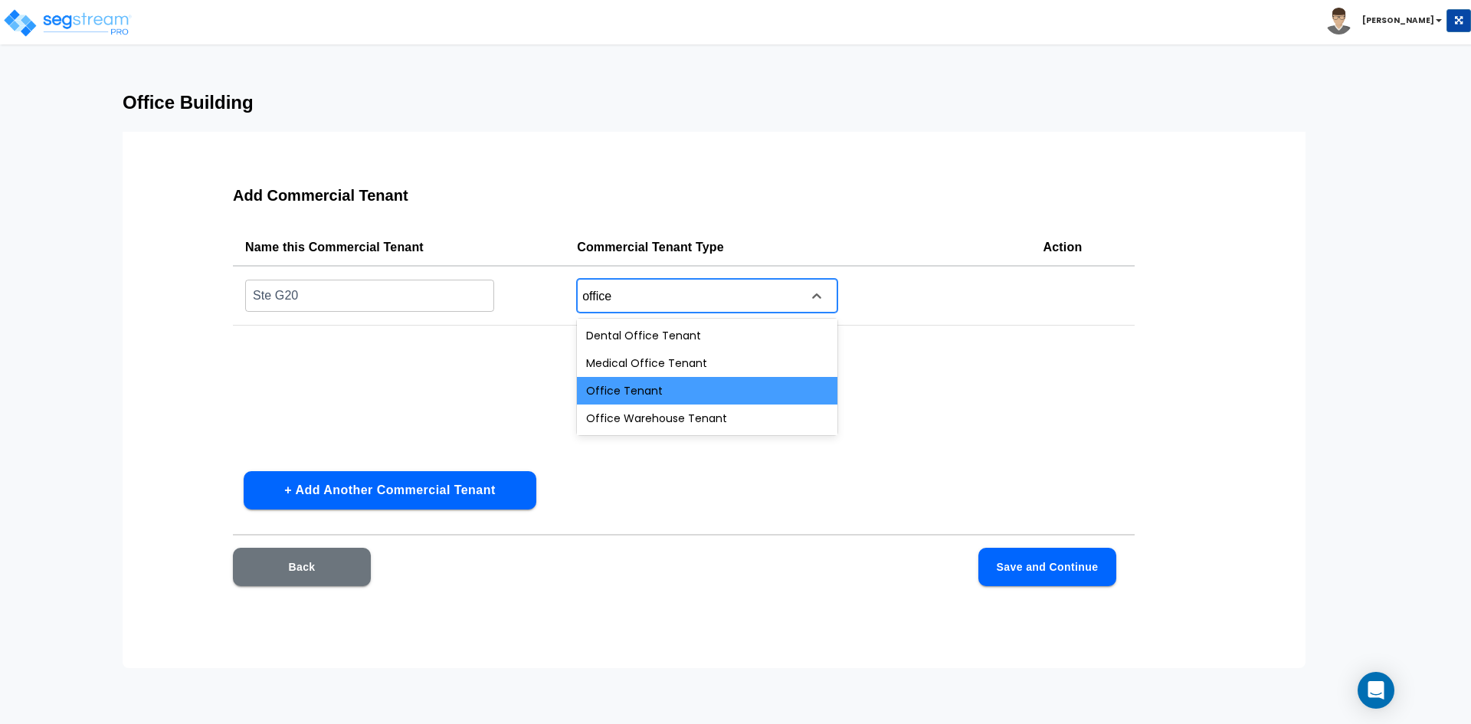
click at [651, 391] on div "Office Tenant" at bounding box center [707, 391] width 260 height 28
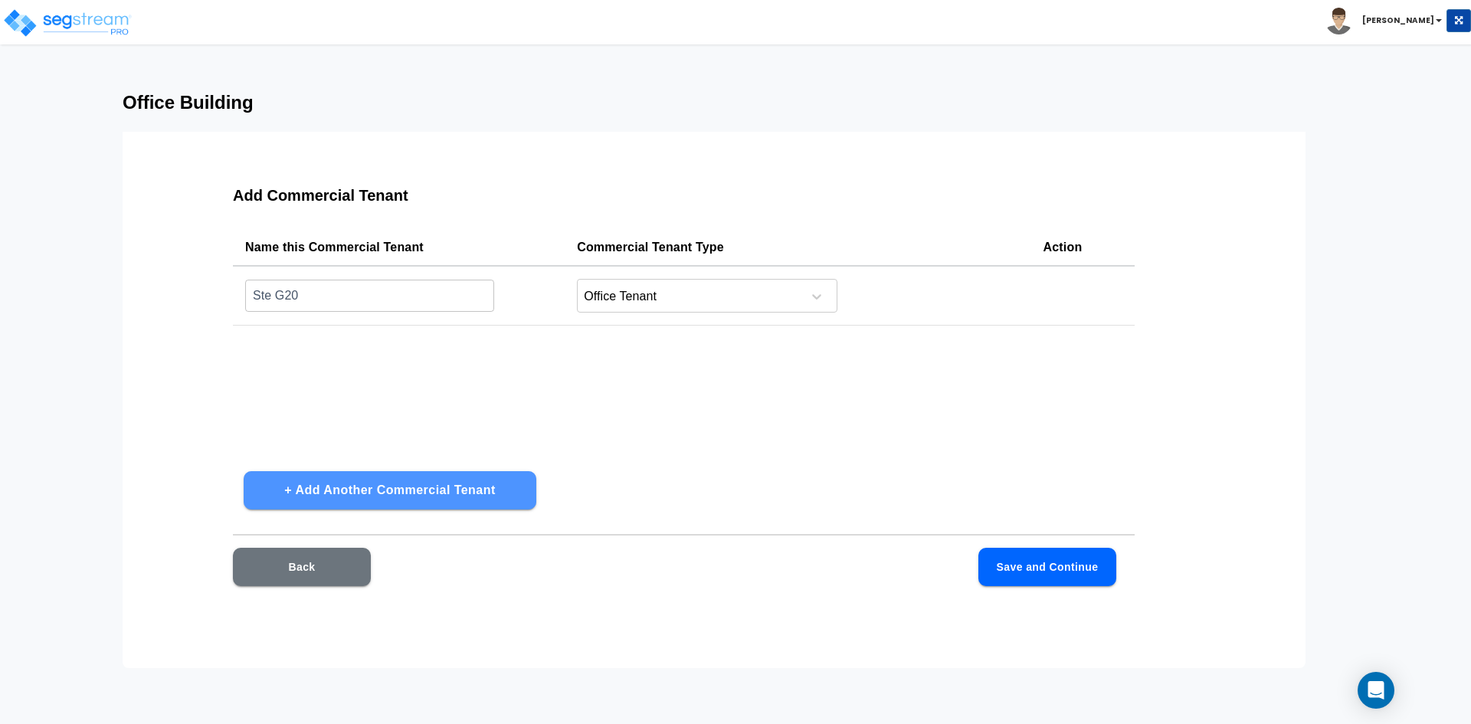
click at [340, 482] on button "+ Add Another Commercial Tenant" at bounding box center [390, 490] width 293 height 38
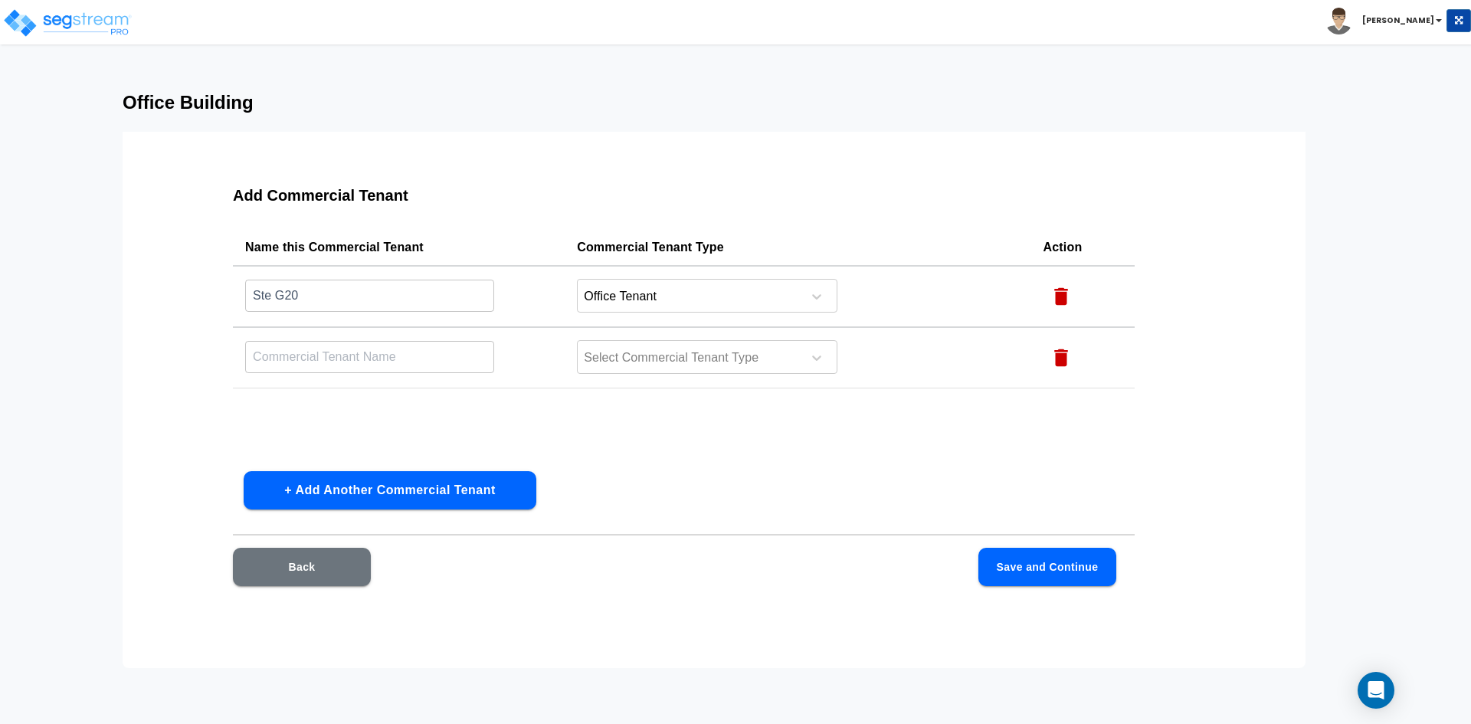
click at [343, 355] on input "text" at bounding box center [369, 356] width 249 height 33
type input "Ste G30"
click at [655, 358] on div at bounding box center [687, 358] width 210 height 21
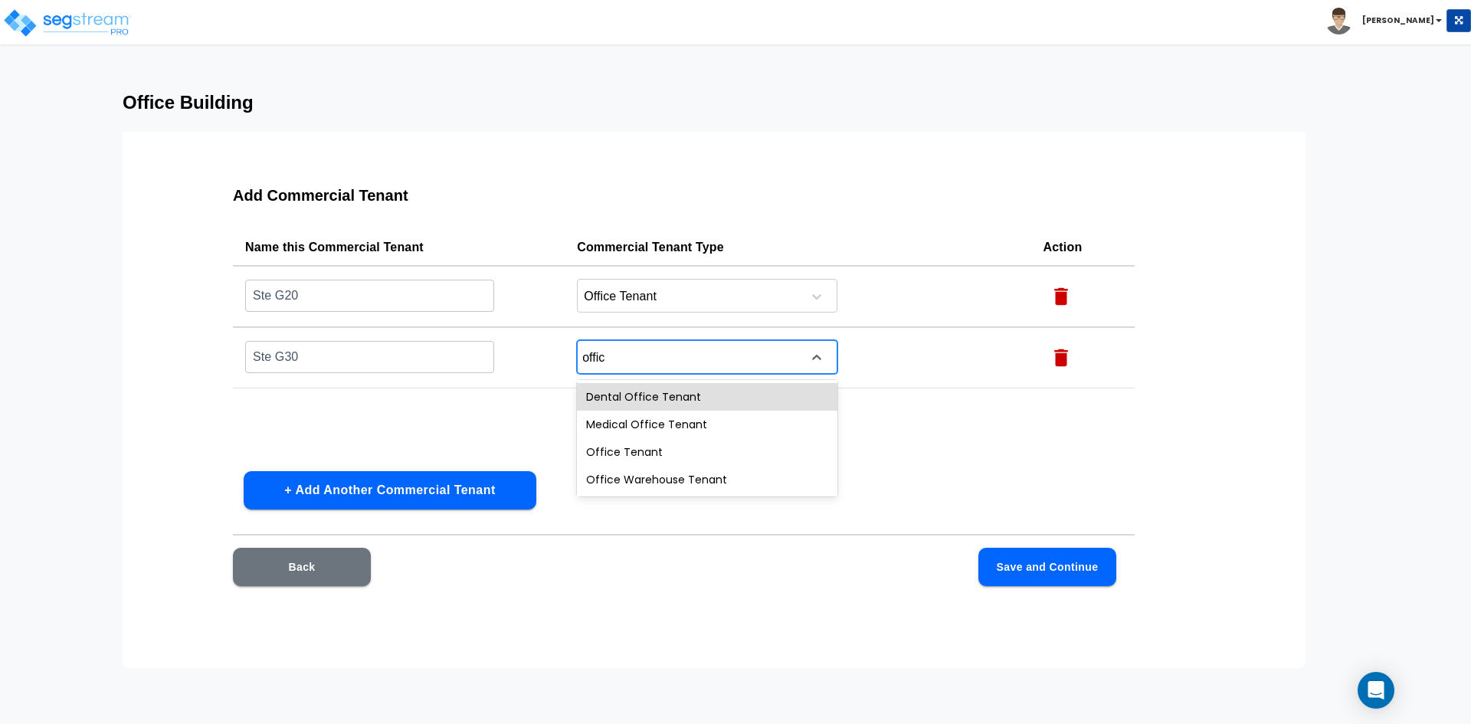
type input "office"
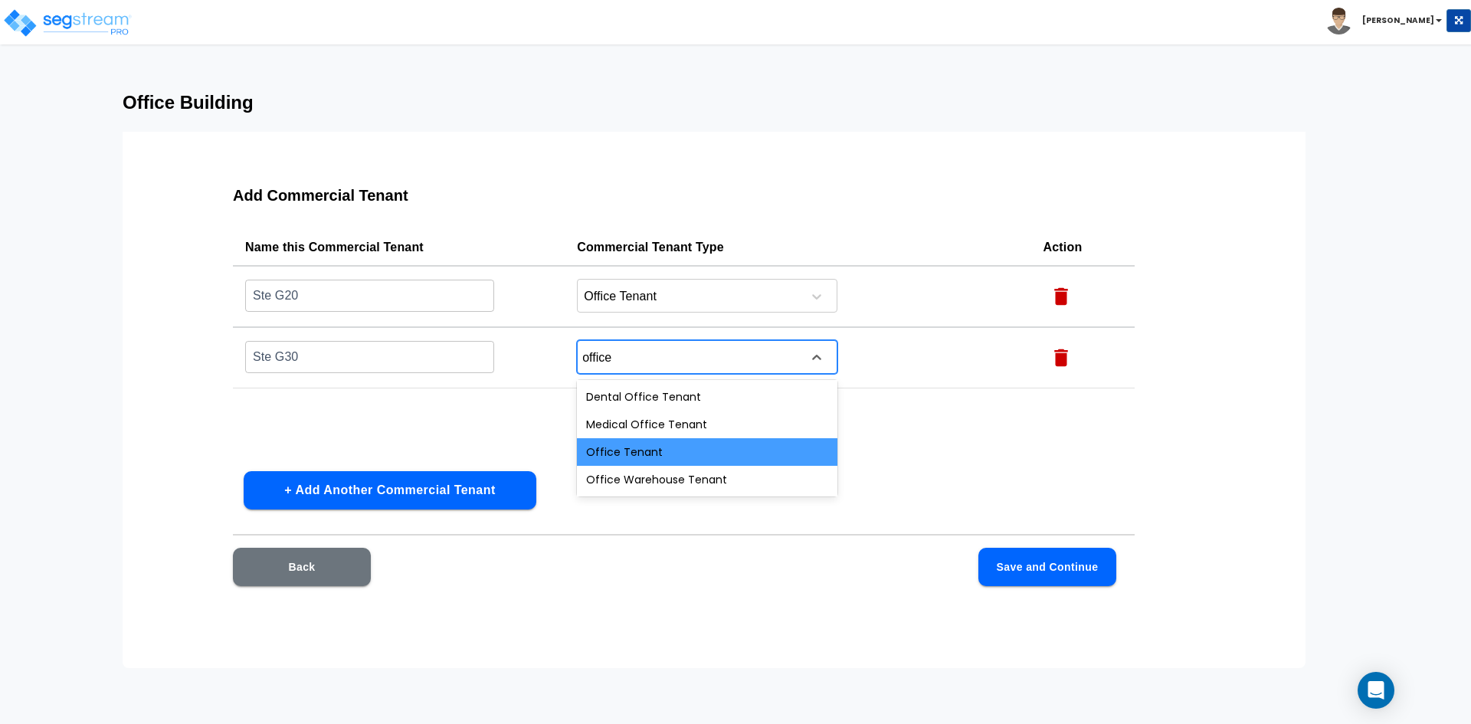
click at [599, 459] on div "Office Tenant" at bounding box center [707, 452] width 260 height 28
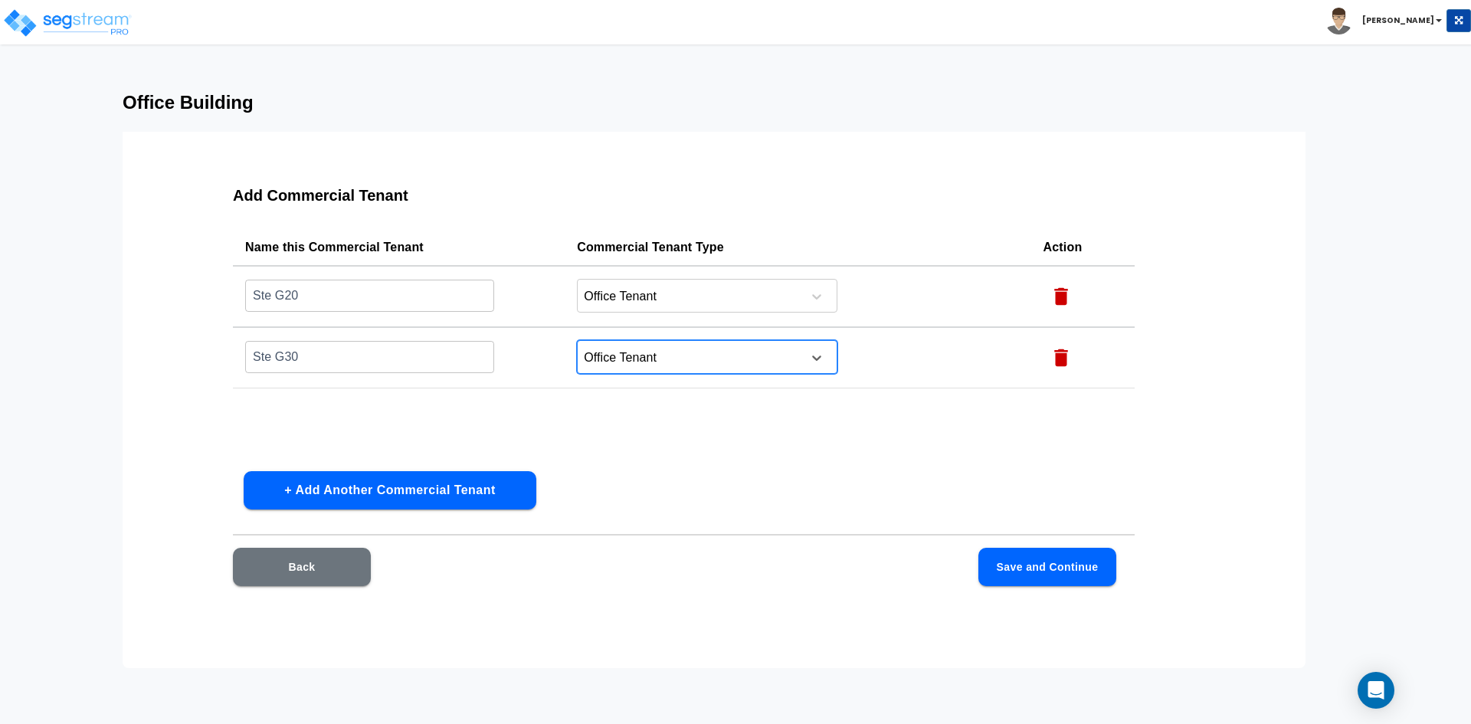
click at [421, 497] on button "+ Add Another Commercial Tenant" at bounding box center [390, 490] width 293 height 38
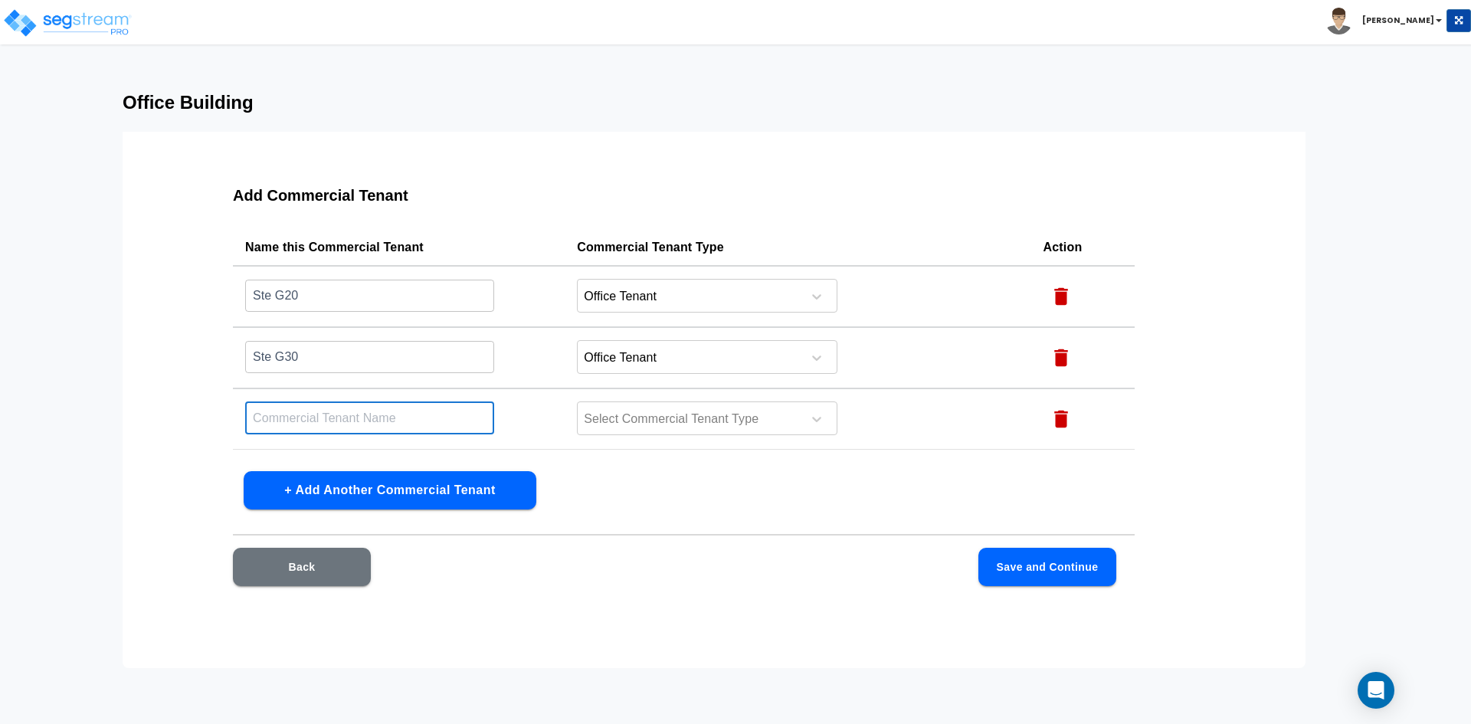
click at [340, 412] on input "text" at bounding box center [369, 417] width 249 height 33
type input "Ste G40"
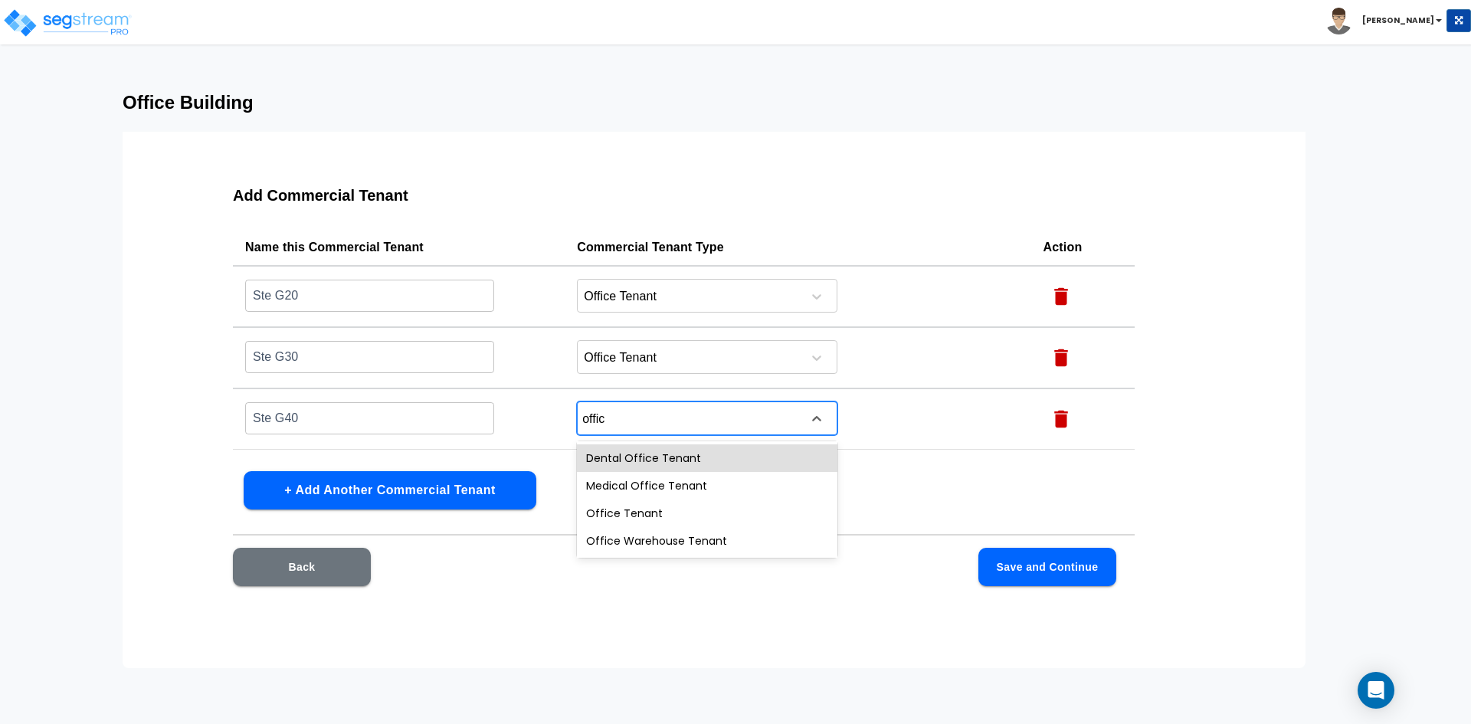
type input "office"
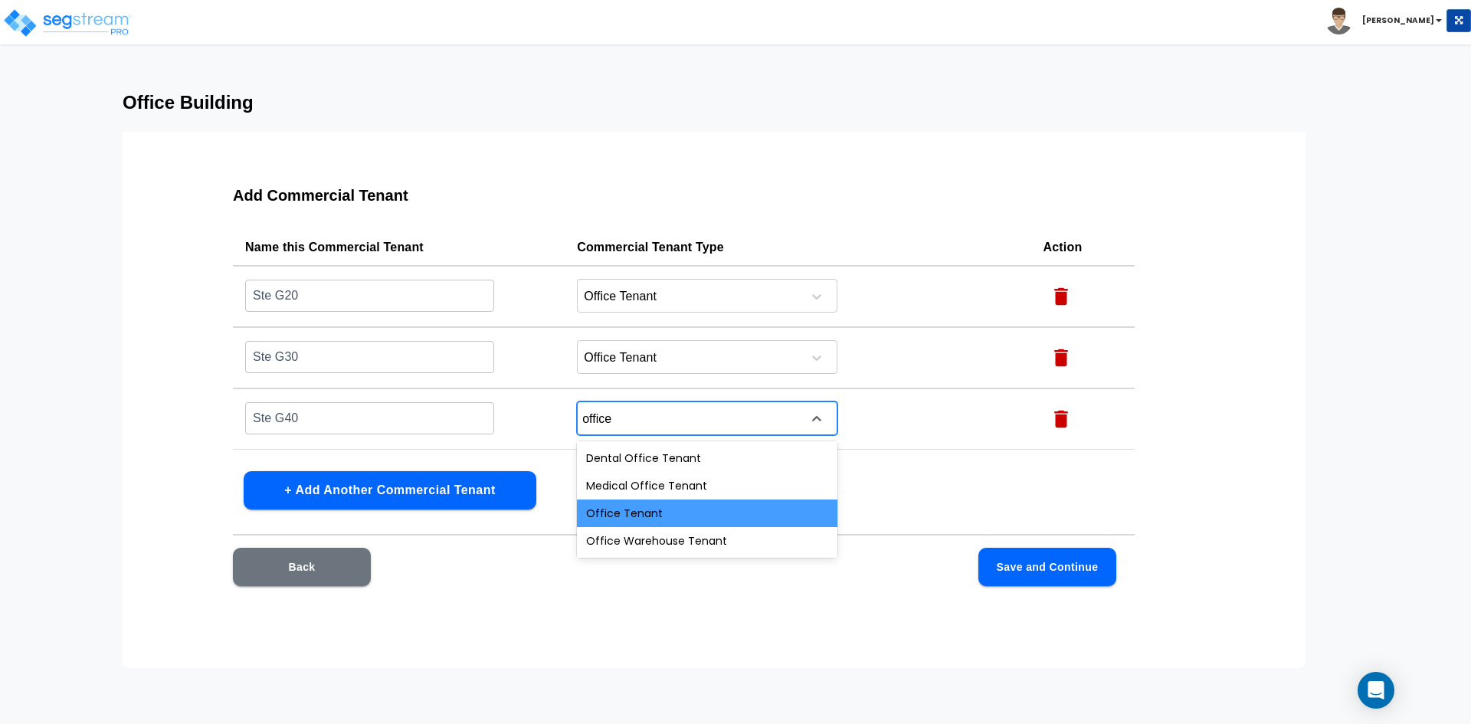
click at [731, 510] on div "Office Tenant" at bounding box center [707, 513] width 260 height 28
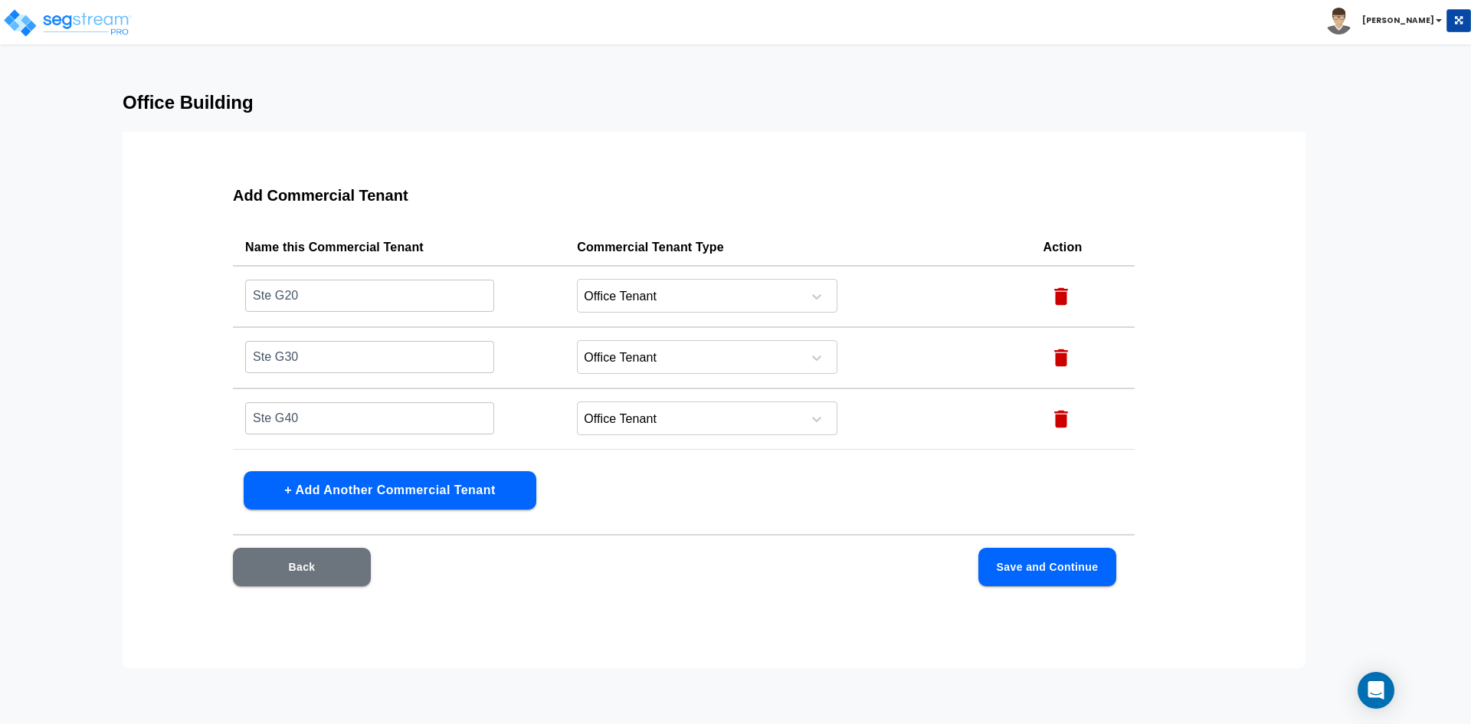
click at [686, 551] on div "Back Save and Continue" at bounding box center [674, 567] width 883 height 38
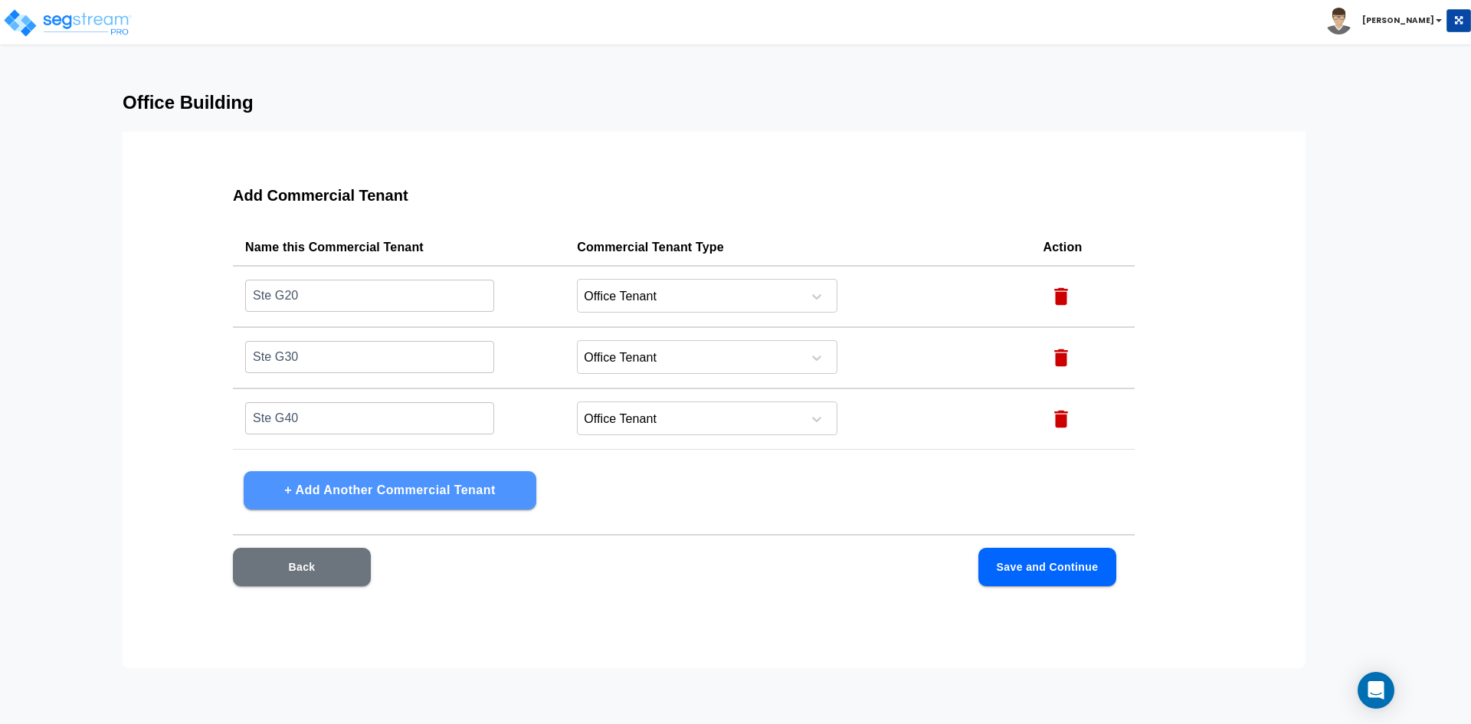
click at [365, 493] on button "+ Add Another Commercial Tenant" at bounding box center [390, 490] width 293 height 38
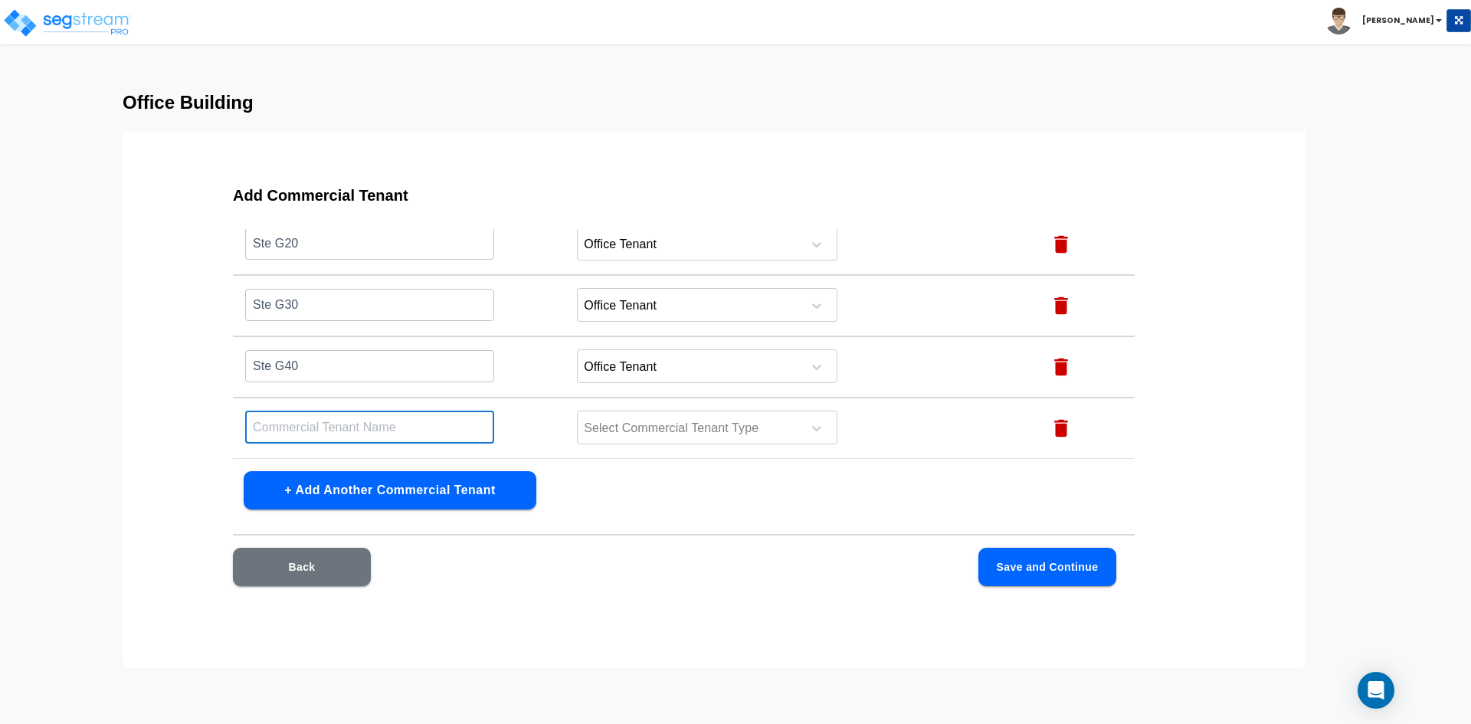
click at [287, 427] on input "text" at bounding box center [369, 427] width 249 height 33
click at [290, 427] on input "text" at bounding box center [369, 427] width 249 height 33
type input "Ste 110"
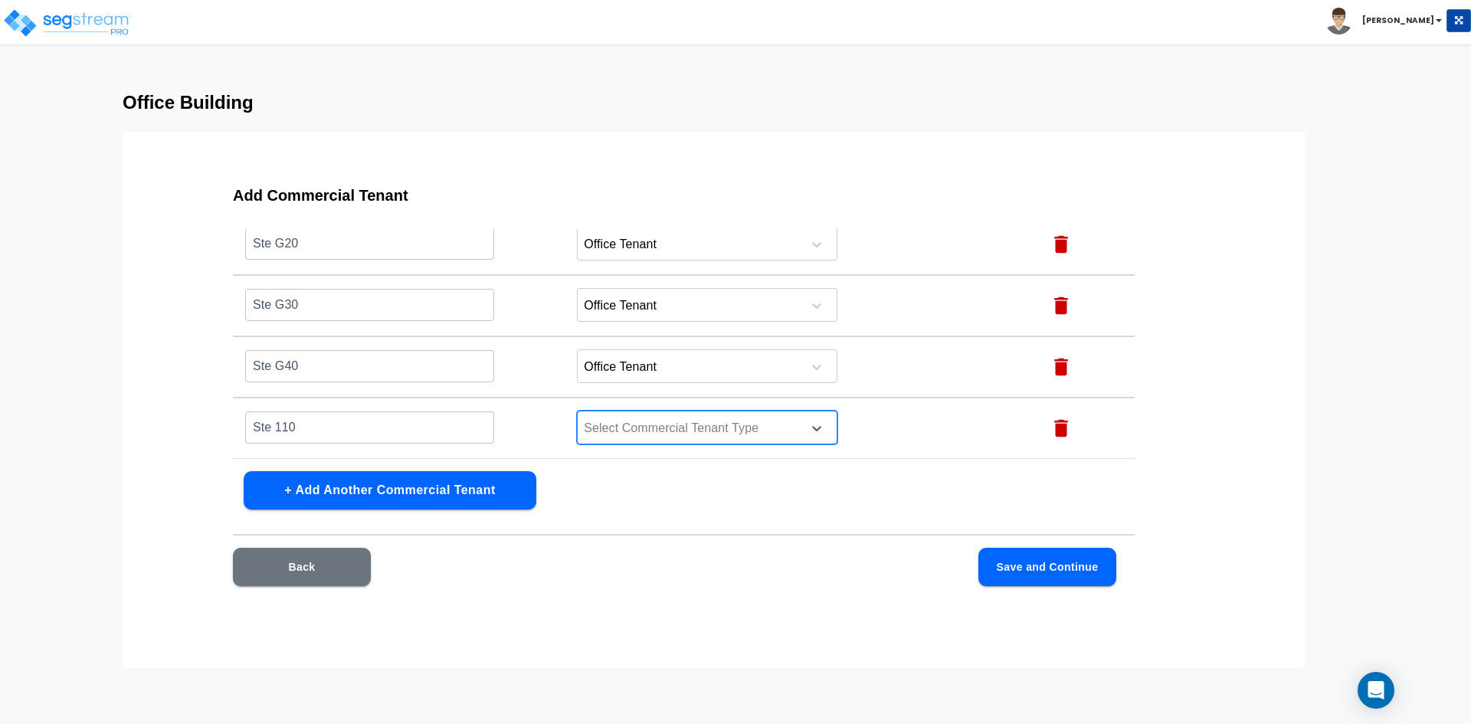
click at [617, 434] on div at bounding box center [687, 428] width 210 height 21
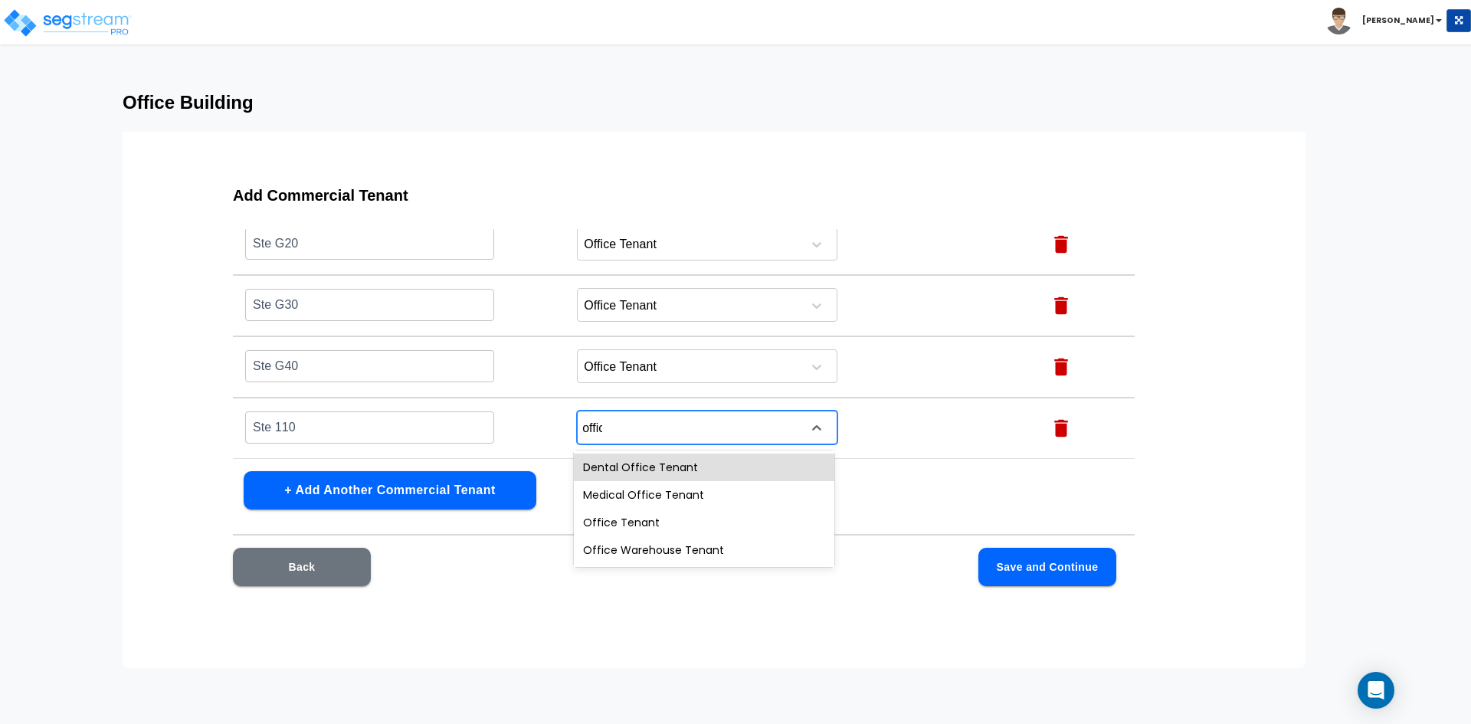
type input "office"
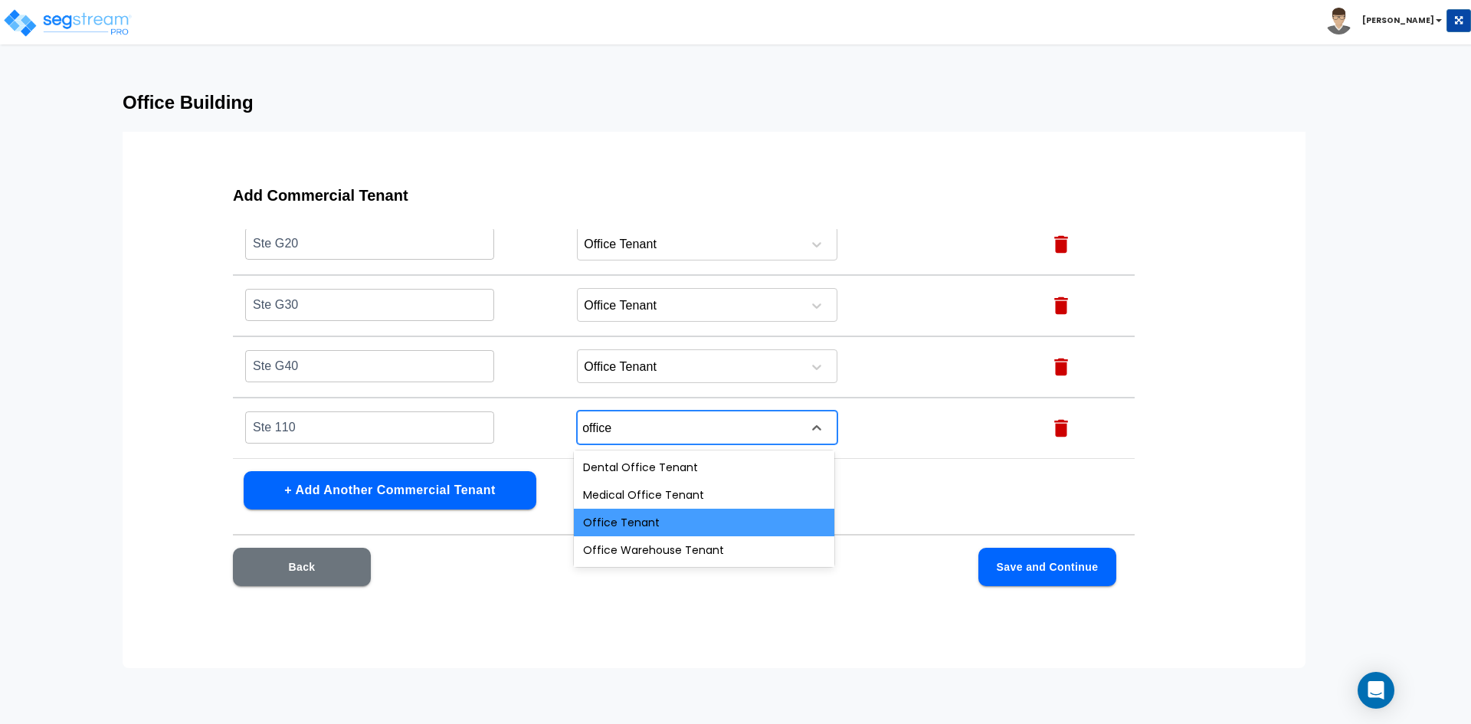
click at [630, 512] on div "Office Tenant" at bounding box center [704, 523] width 260 height 28
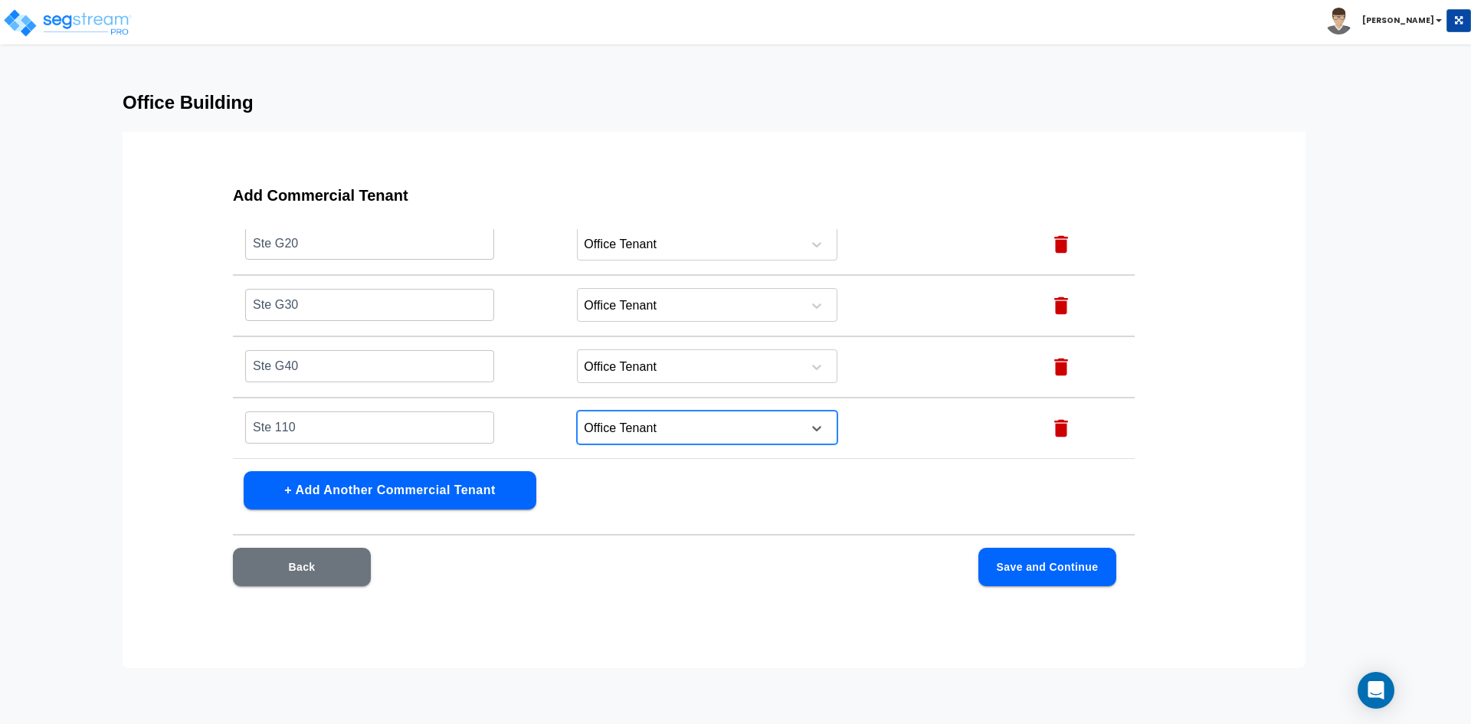
click at [369, 486] on button "+ Add Another Commercial Tenant" at bounding box center [390, 490] width 293 height 38
click at [320, 432] on input "text" at bounding box center [369, 427] width 249 height 33
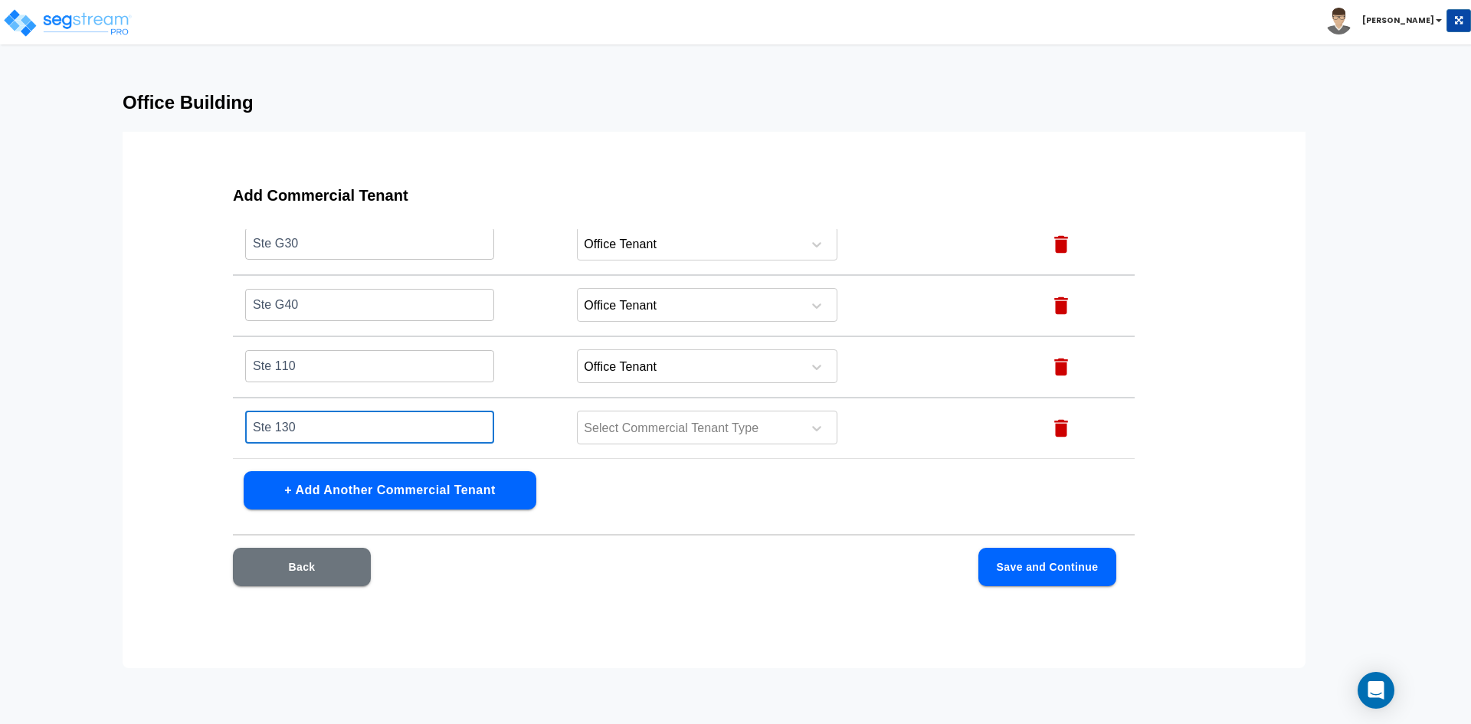
type input "Ste 130"
click at [353, 500] on button "+ Add Another Commercial Tenant" at bounding box center [390, 490] width 293 height 38
click at [332, 430] on input "text" at bounding box center [369, 427] width 249 height 33
type input "Ste 140"
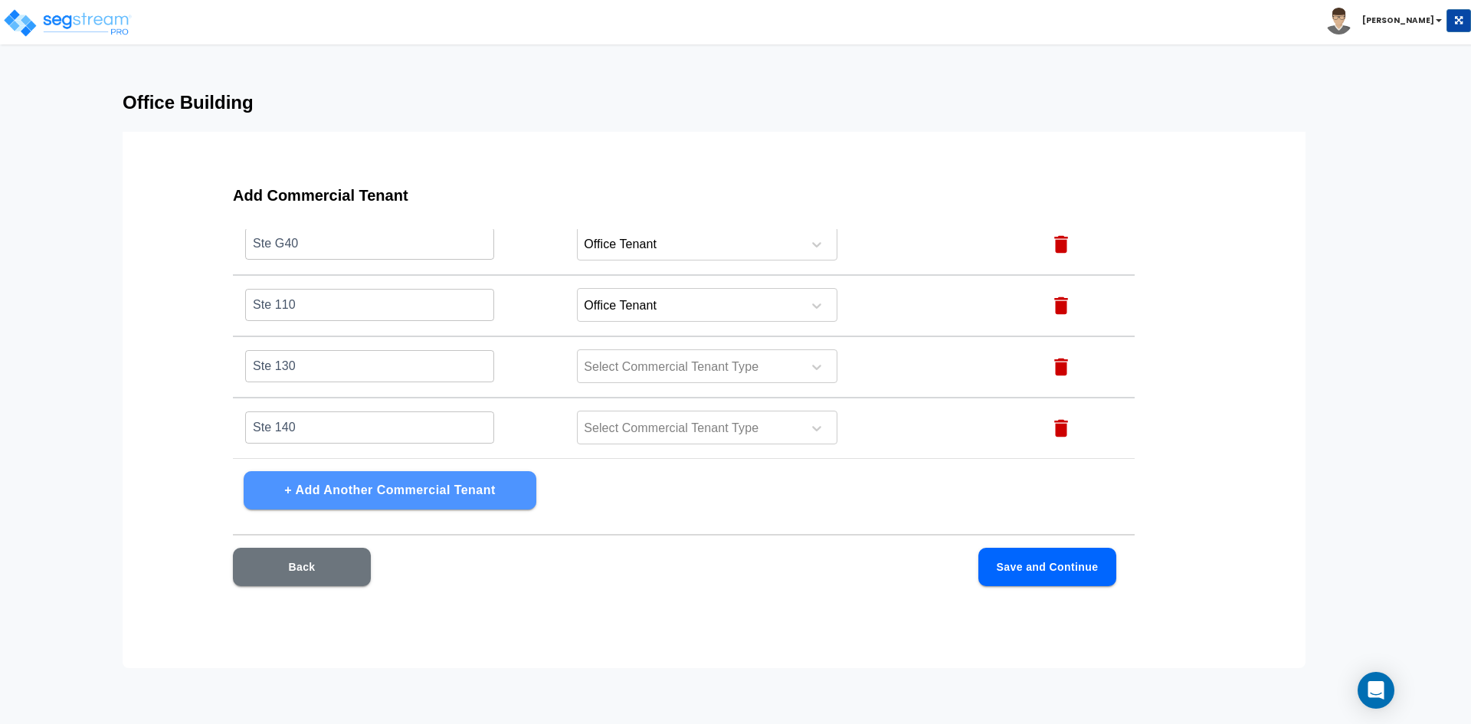
click at [391, 498] on button "+ Add Another Commercial Tenant" at bounding box center [390, 490] width 293 height 38
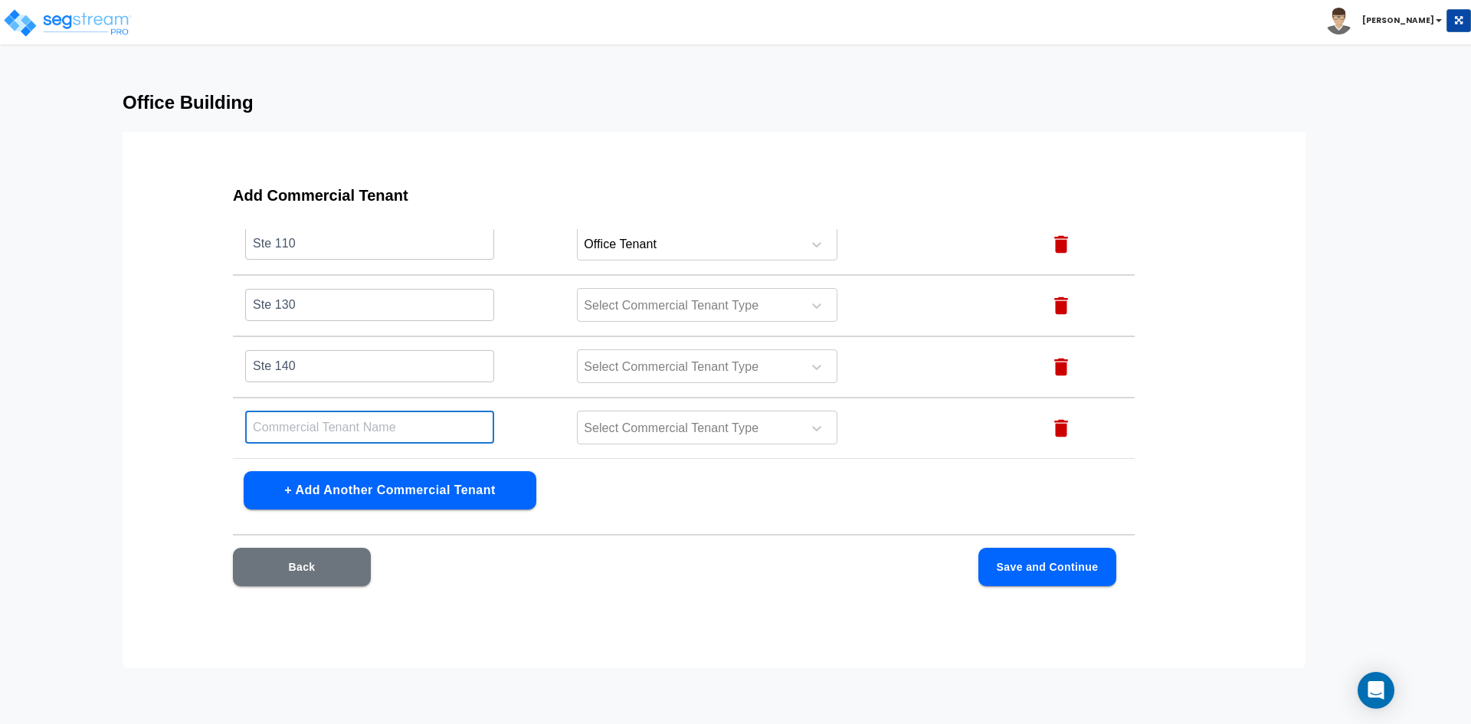
click at [368, 427] on input "text" at bounding box center [369, 427] width 249 height 33
click at [309, 437] on input "text" at bounding box center [369, 427] width 249 height 33
type input "Ste 145"
click at [431, 490] on button "+ Add Another Commercial Tenant" at bounding box center [390, 490] width 293 height 38
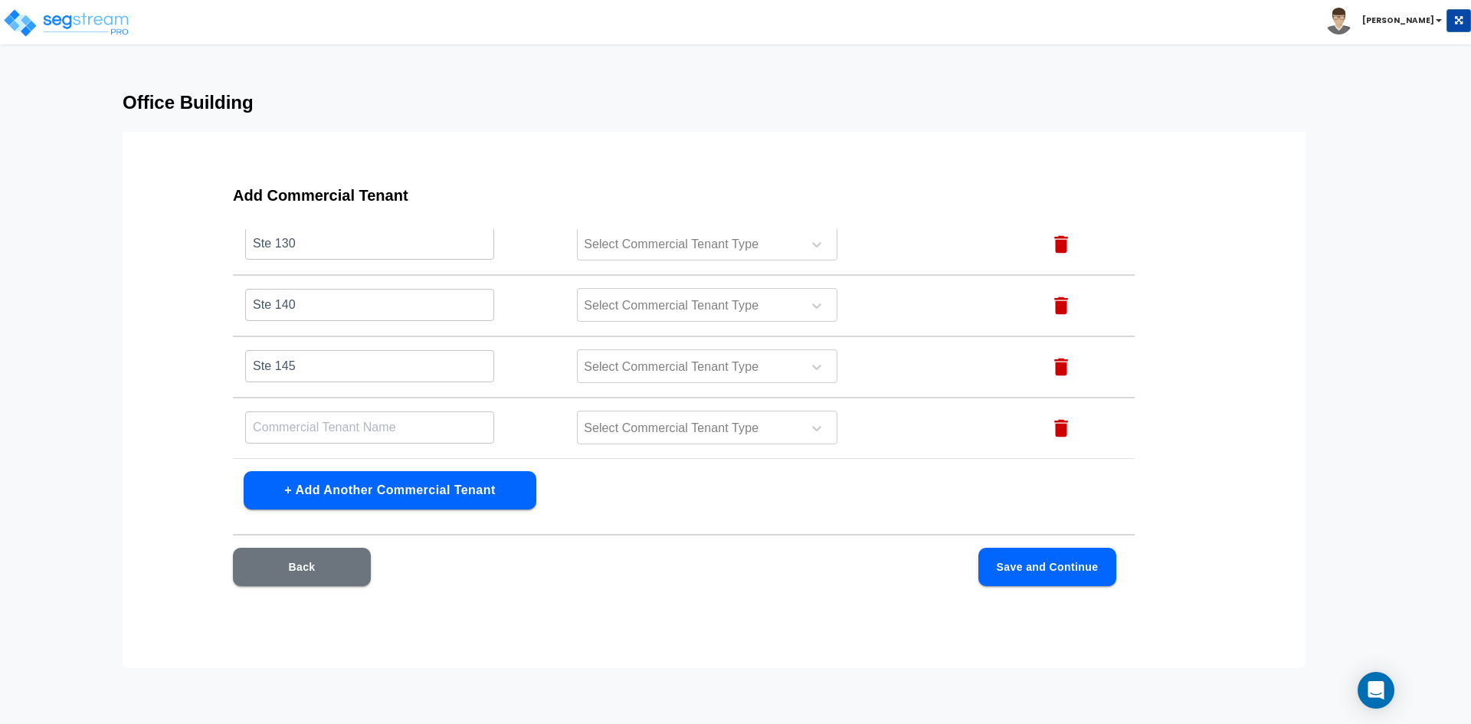
click at [342, 430] on input "text" at bounding box center [369, 427] width 249 height 33
type input "Ste 150"
drag, startPoint x: 934, startPoint y: 435, endPoint x: 924, endPoint y: 456, distance: 23.0
click at [924, 456] on td "Select Commercial Tenant Type" at bounding box center [798, 428] width 466 height 61
click at [913, 436] on td "Select Commercial Tenant Type" at bounding box center [798, 428] width 466 height 61
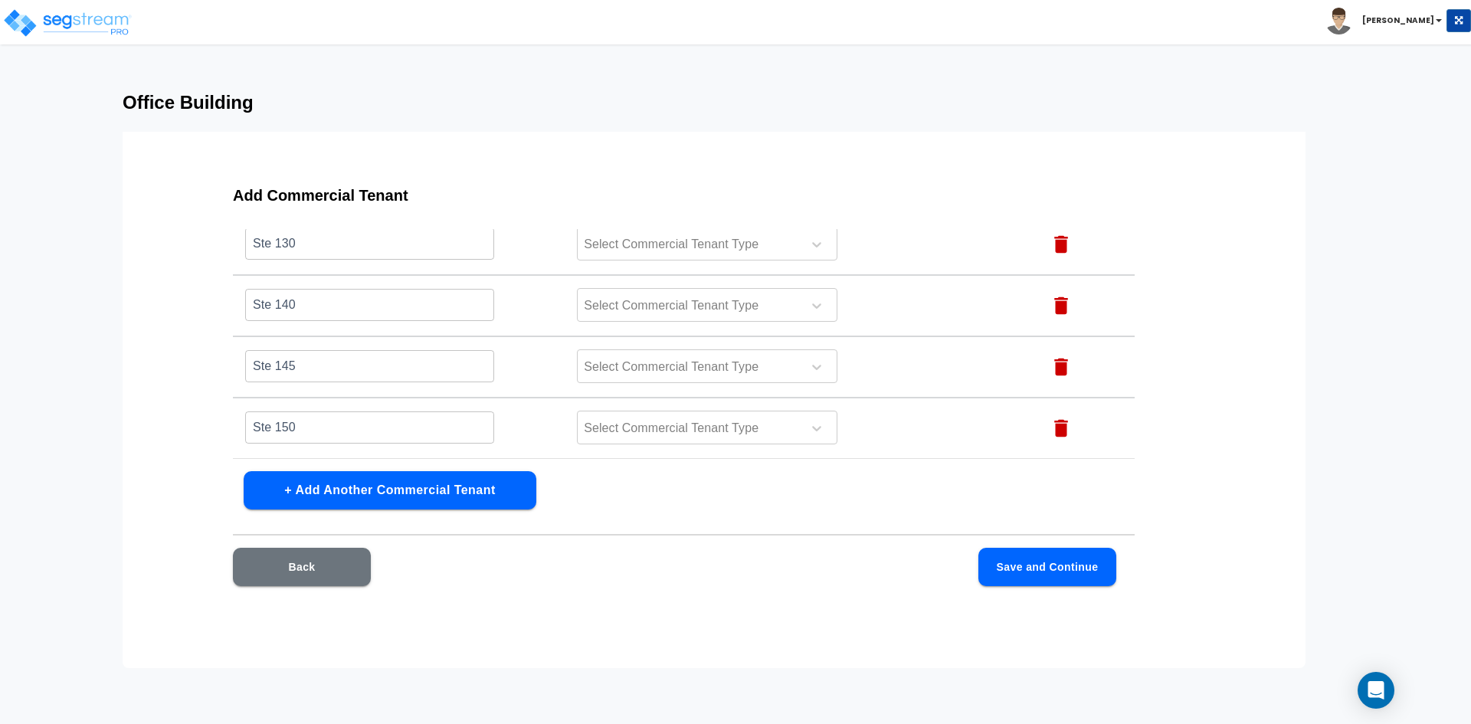
scroll to position [221, 0]
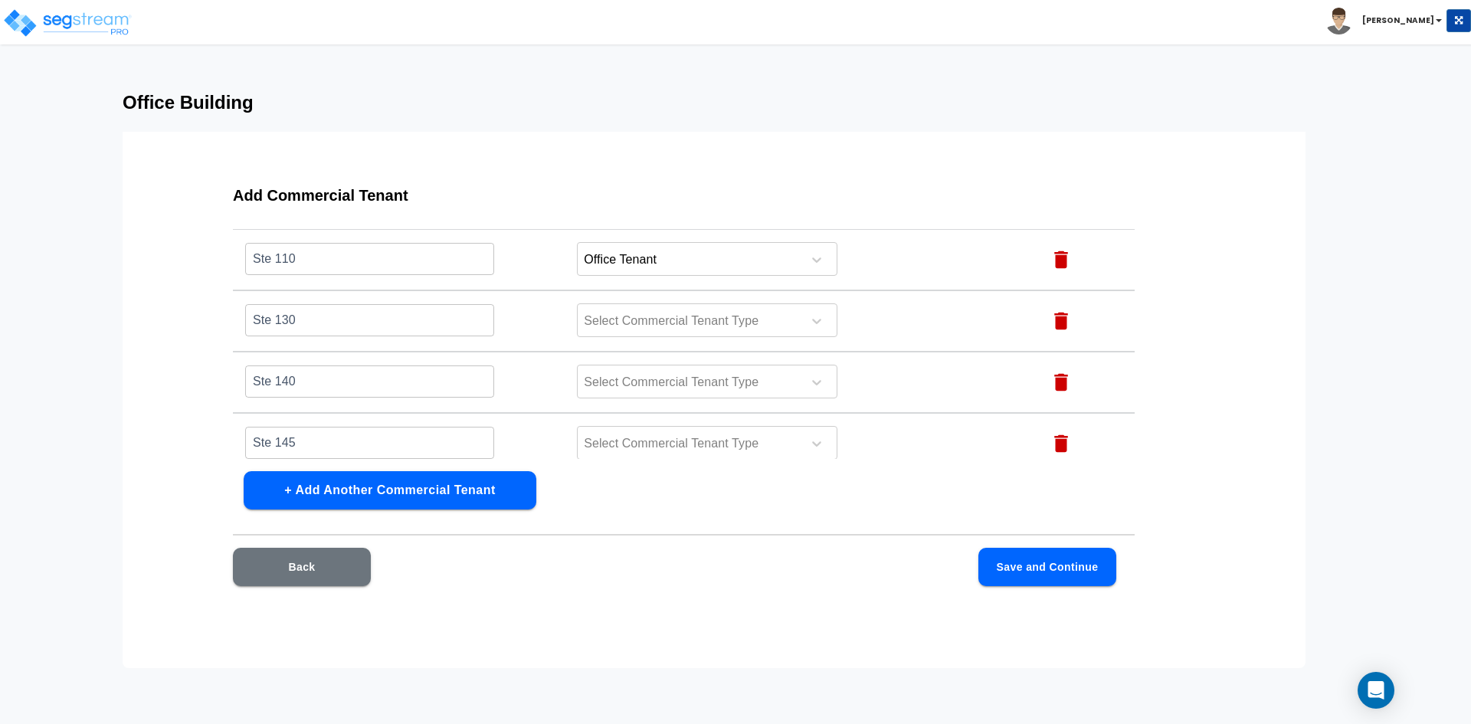
click at [900, 259] on td "Office Tenant" at bounding box center [798, 259] width 466 height 61
click at [558, 263] on td "Ste 110 ​" at bounding box center [399, 259] width 332 height 61
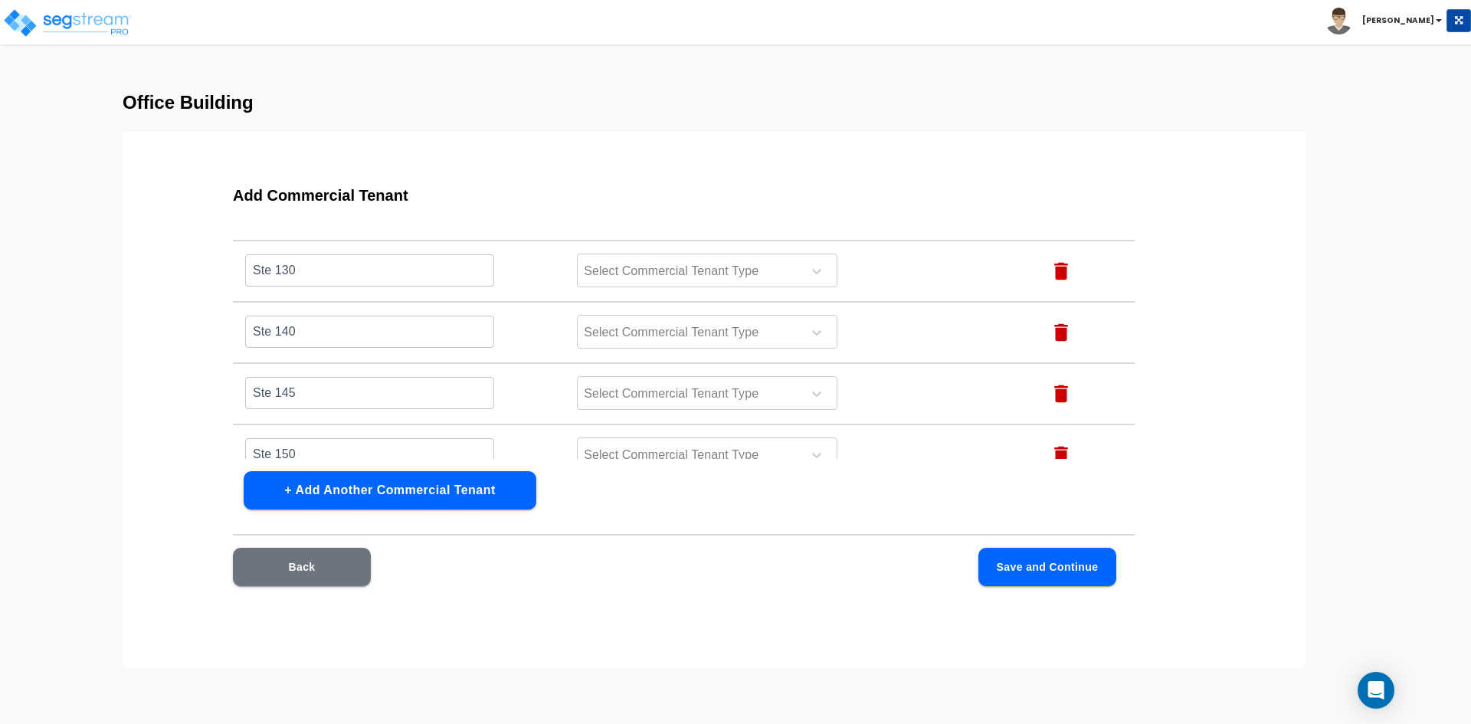
scroll to position [297, 0]
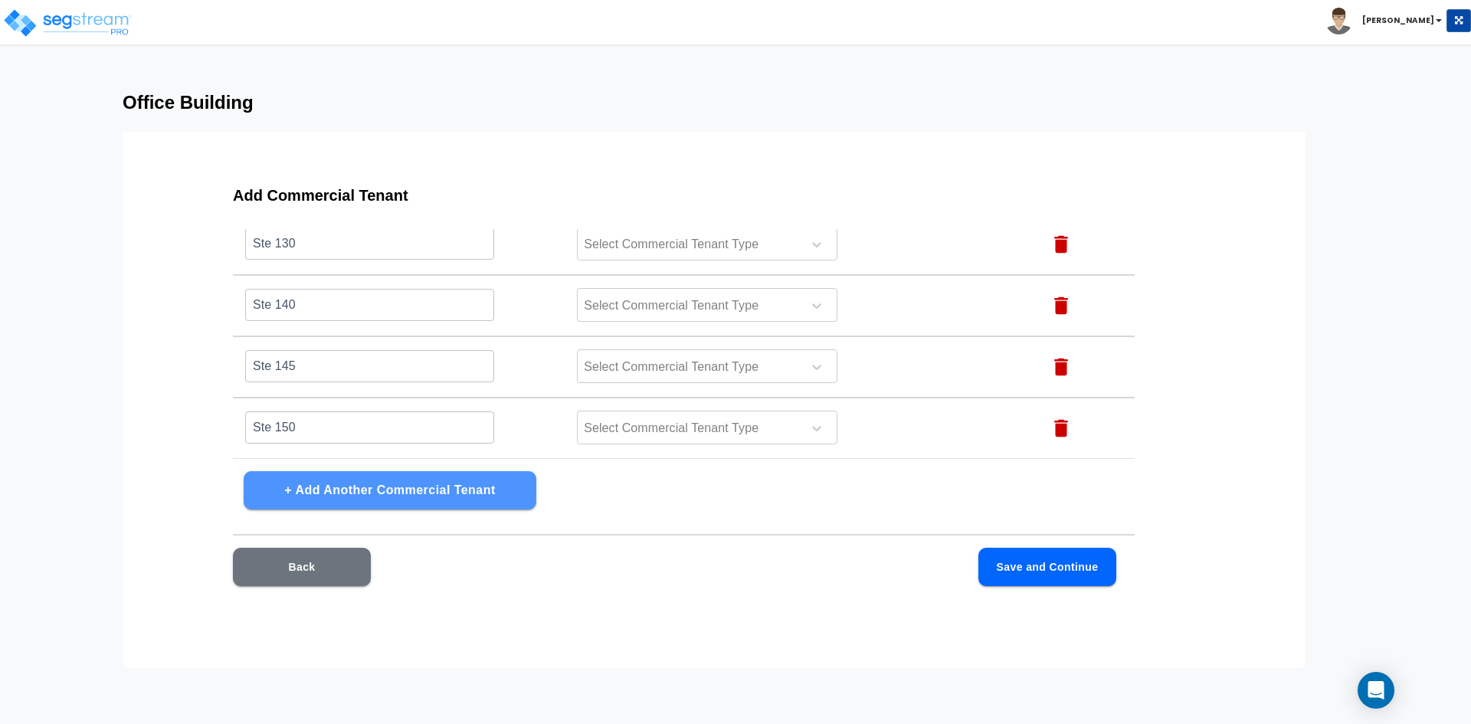
click at [411, 495] on button "+ Add Another Commercial Tenant" at bounding box center [390, 490] width 293 height 38
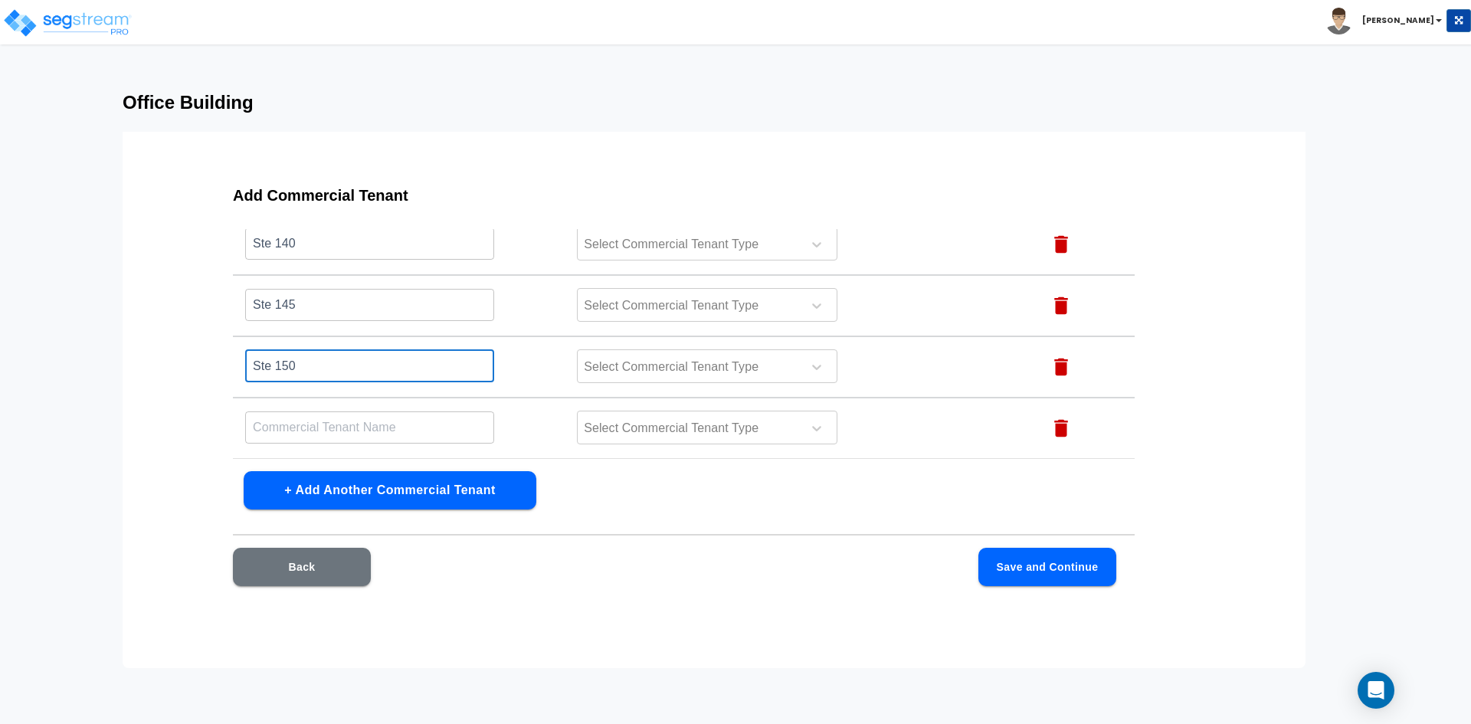
drag, startPoint x: 345, startPoint y: 366, endPoint x: 80, endPoint y: 362, distance: 265.1
click at [80, 362] on div "Office Building Add Commercial Tenant Name this Commercial Tenant Commercial Te…" at bounding box center [735, 380] width 1471 height 576
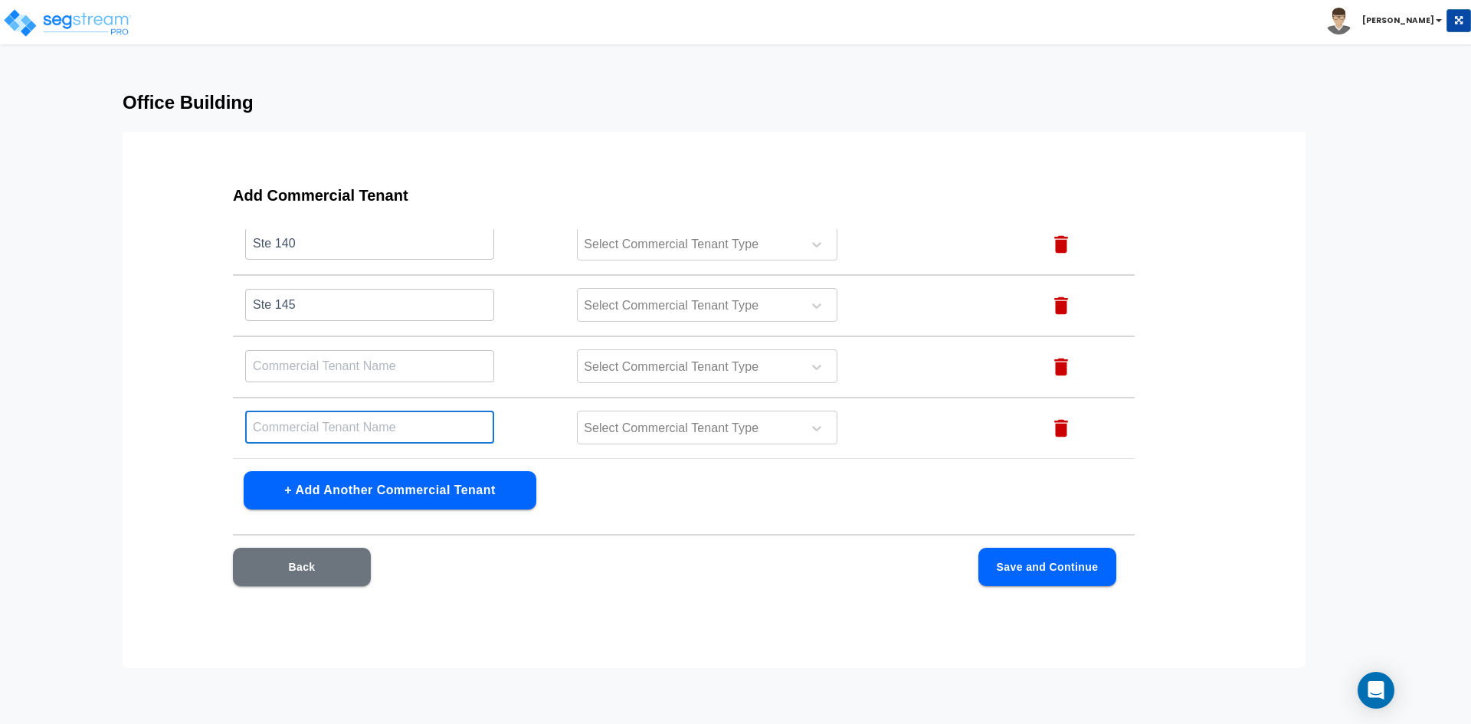
click at [284, 430] on input "text" at bounding box center [369, 427] width 249 height 33
paste input "Ste 150"
type input "Ste 150"
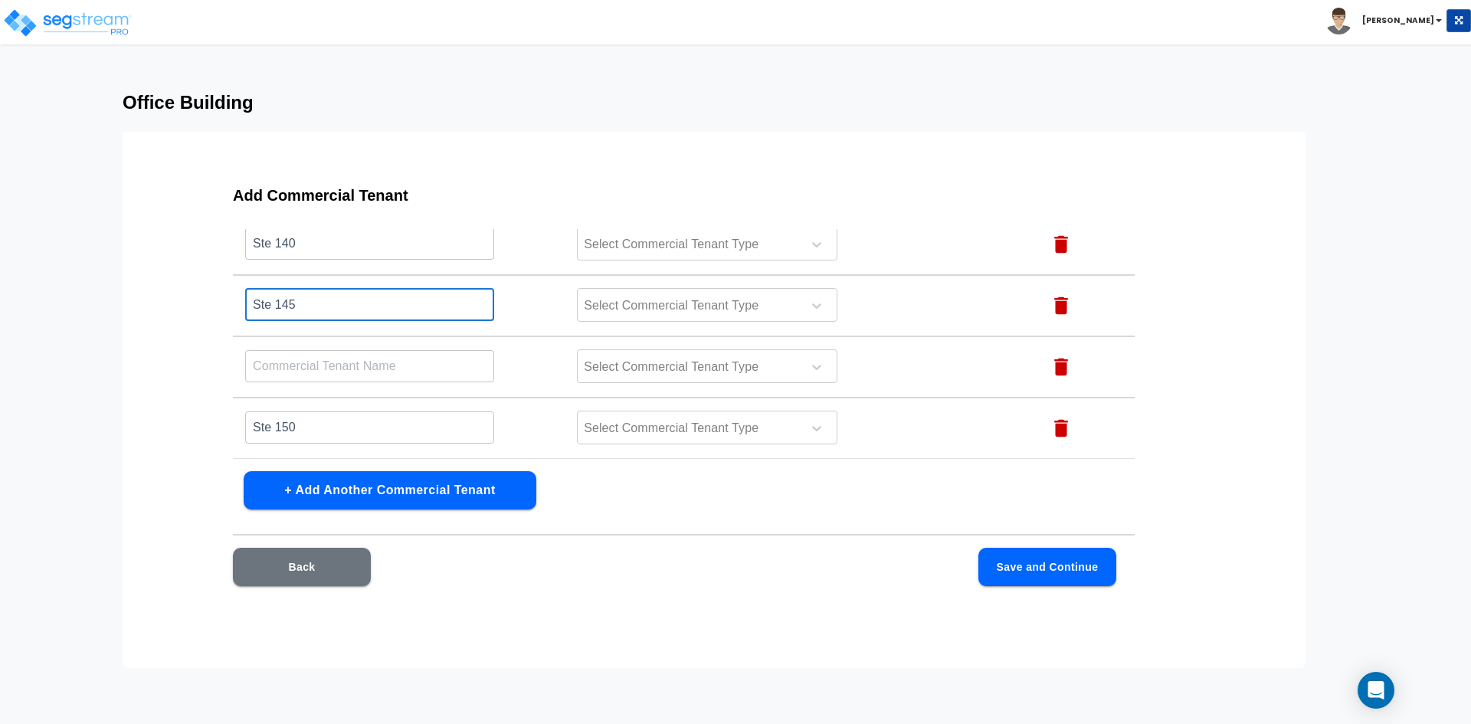
drag, startPoint x: 354, startPoint y: 314, endPoint x: 192, endPoint y: 293, distance: 162.9
click at [192, 293] on div "Add Commercial Tenant Name this Commercial Tenant Commercial Tenant Type Action…" at bounding box center [684, 395] width 1000 height 460
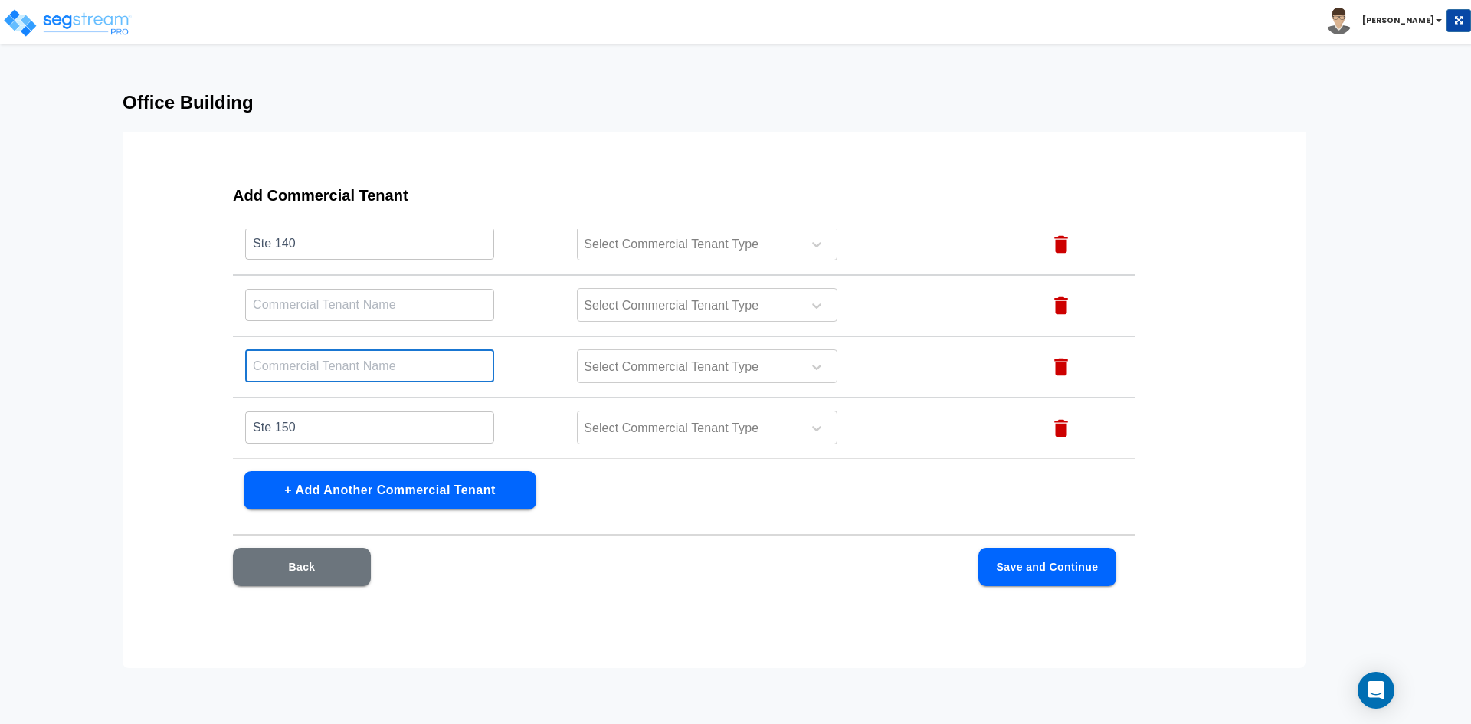
click at [299, 369] on input "text" at bounding box center [369, 365] width 249 height 33
paste input "Ste 145"
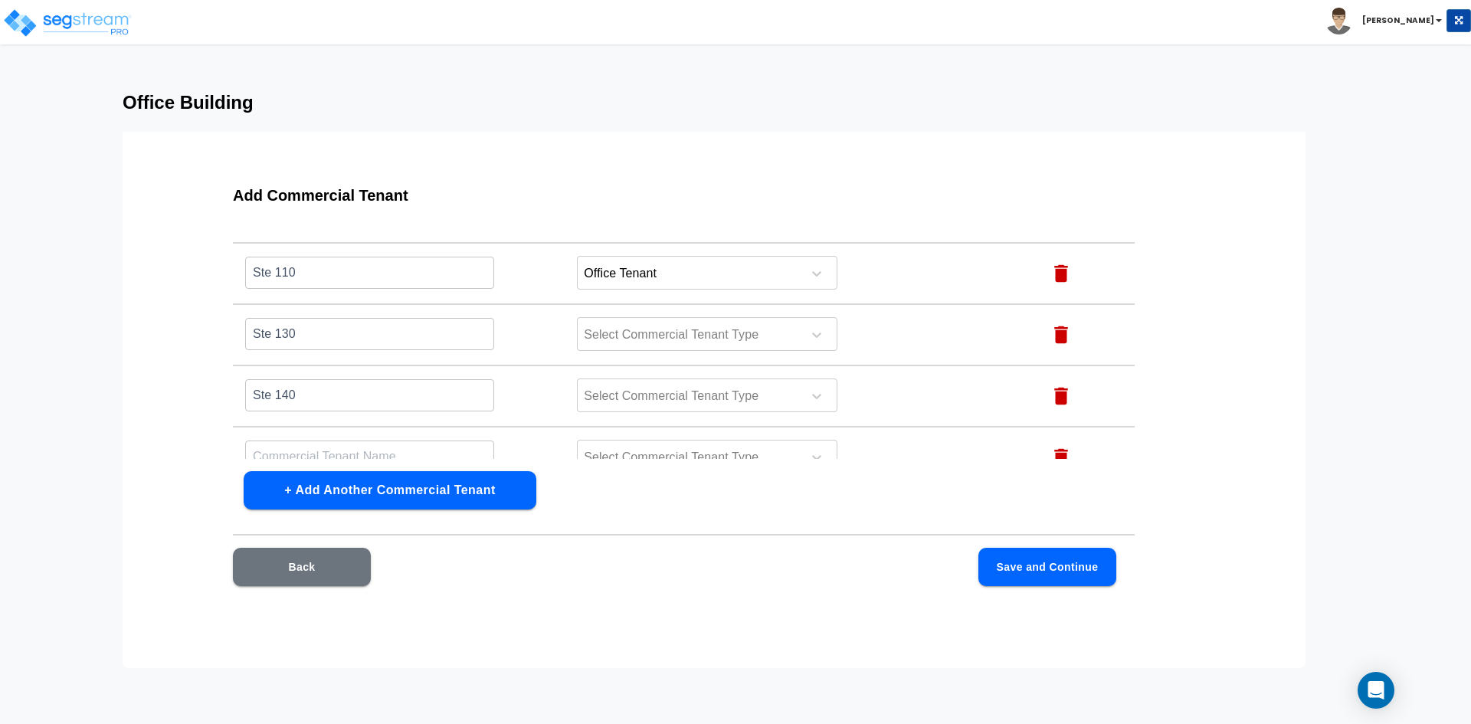
scroll to position [205, 0]
type input "Ste 145"
drag, startPoint x: 339, startPoint y: 394, endPoint x: 168, endPoint y: 385, distance: 171.1
click at [168, 385] on div "Add Commercial Tenant Name this Commercial Tenant Commercial Tenant Type Action…" at bounding box center [714, 400] width 1183 height 536
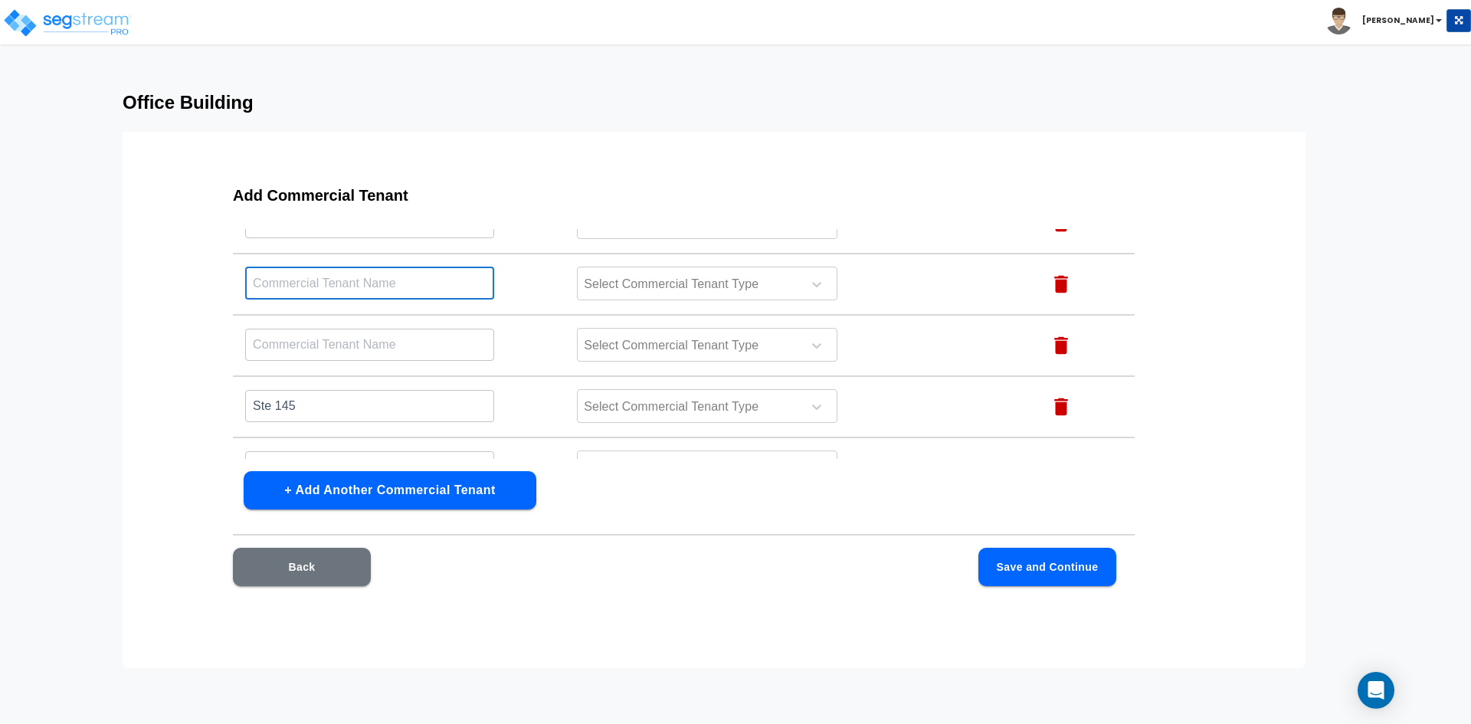
scroll to position [358, 0]
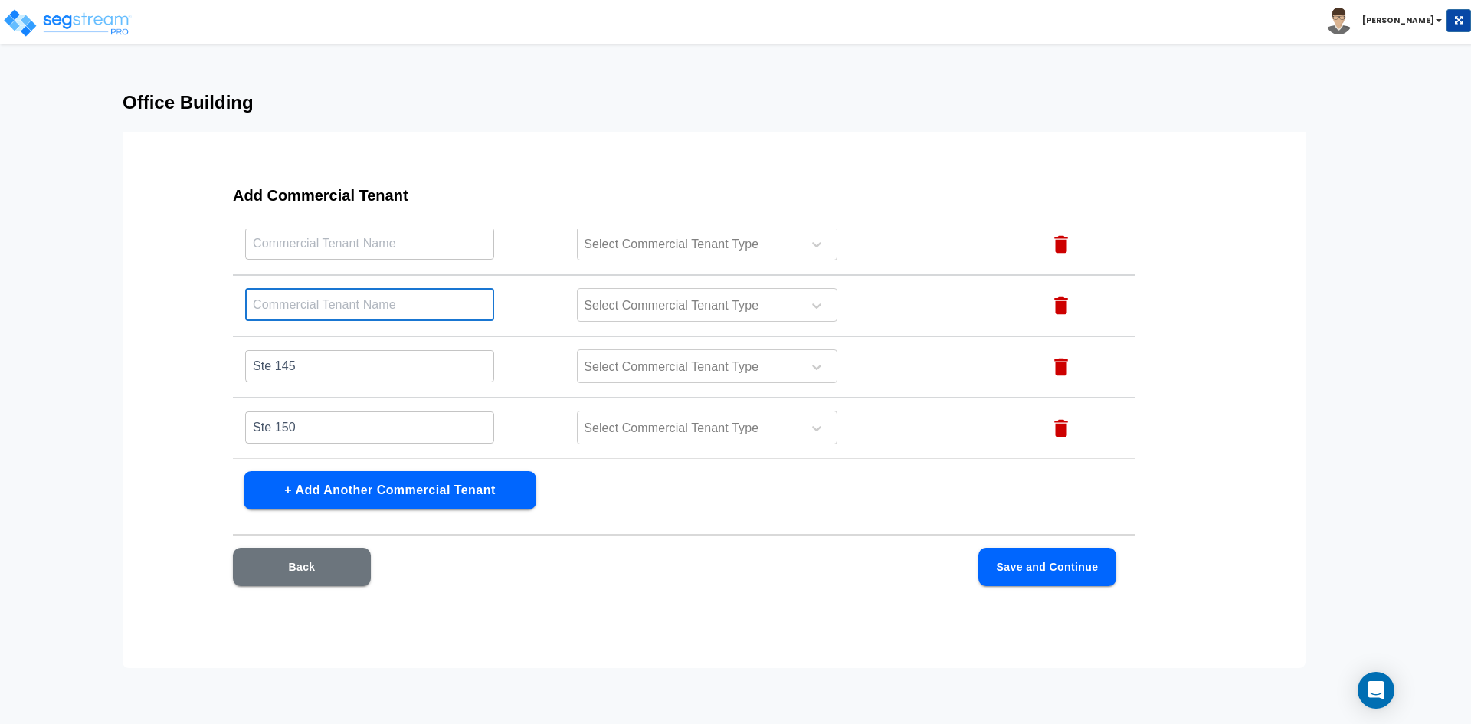
click at [319, 309] on input "text" at bounding box center [369, 304] width 249 height 33
paste input "Ste 140"
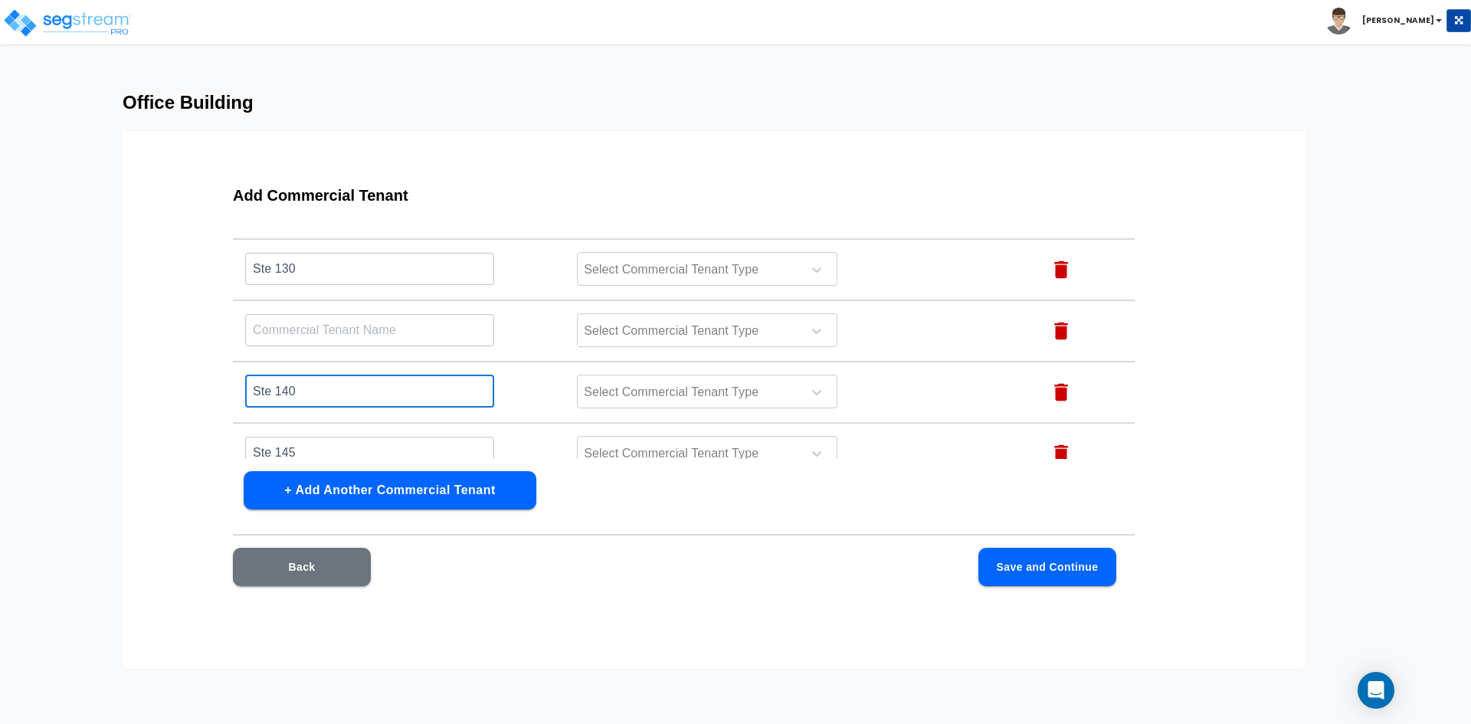
scroll to position [282, 0]
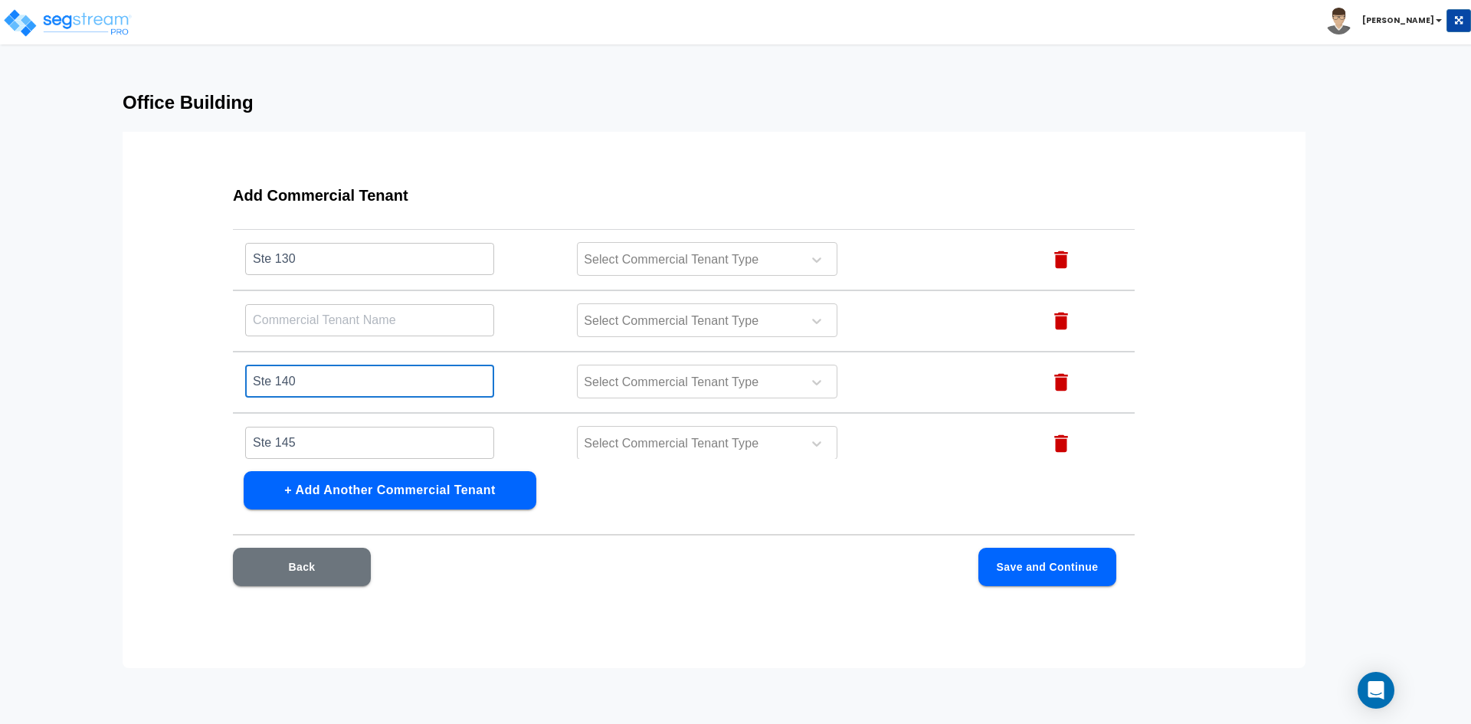
type input "Ste 140"
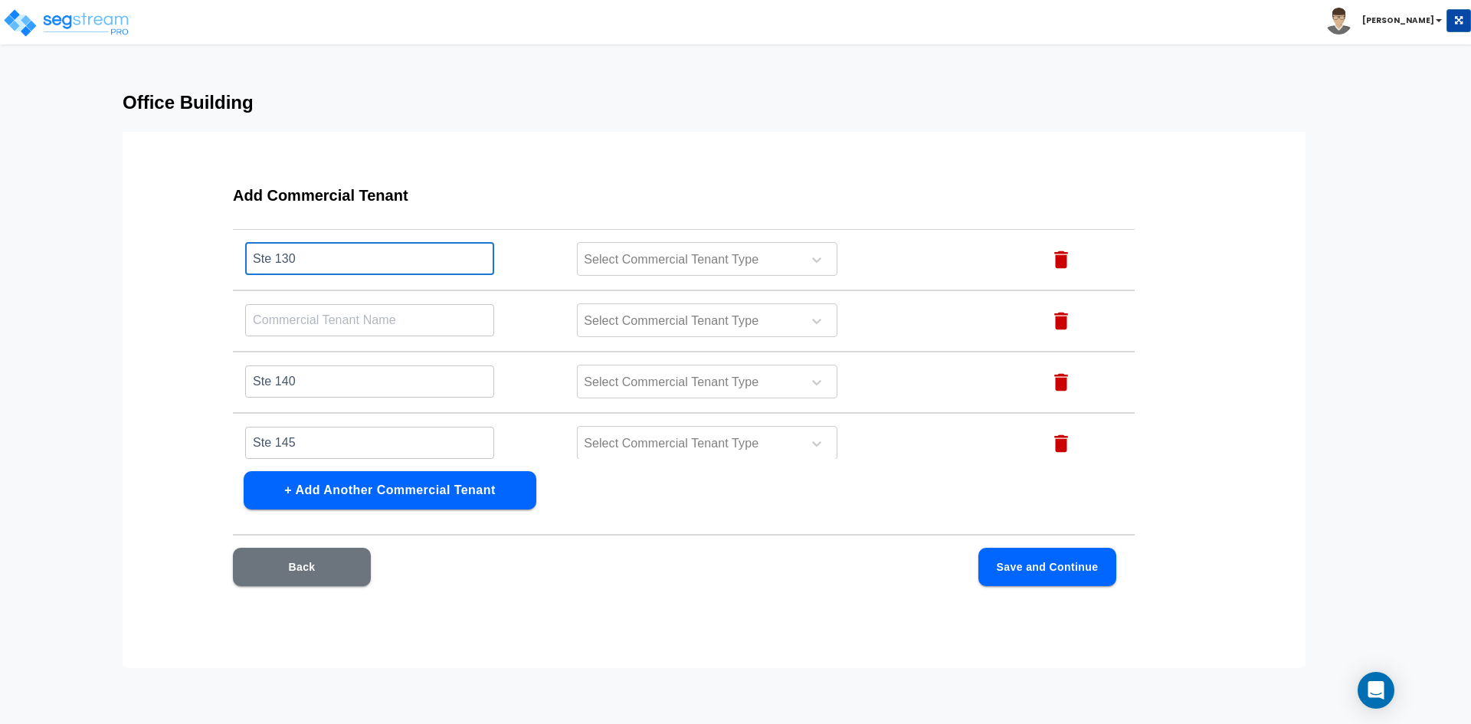
drag, startPoint x: 355, startPoint y: 259, endPoint x: 192, endPoint y: 267, distance: 162.6
click at [192, 267] on div "Add Commercial Tenant Name this Commercial Tenant Commercial Tenant Type Action…" at bounding box center [684, 395] width 1000 height 460
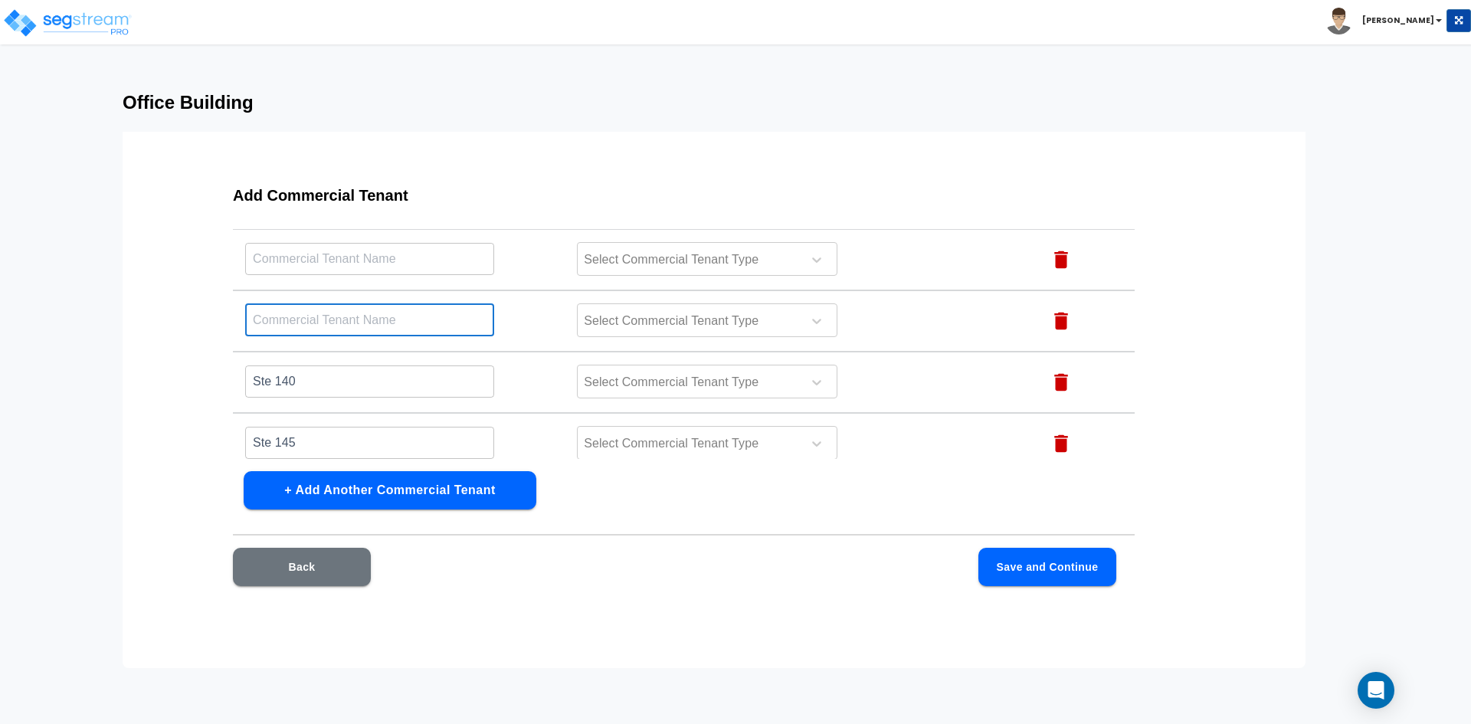
click at [302, 316] on input "text" at bounding box center [369, 319] width 249 height 33
paste input "Ste 130"
type input "Ste 130"
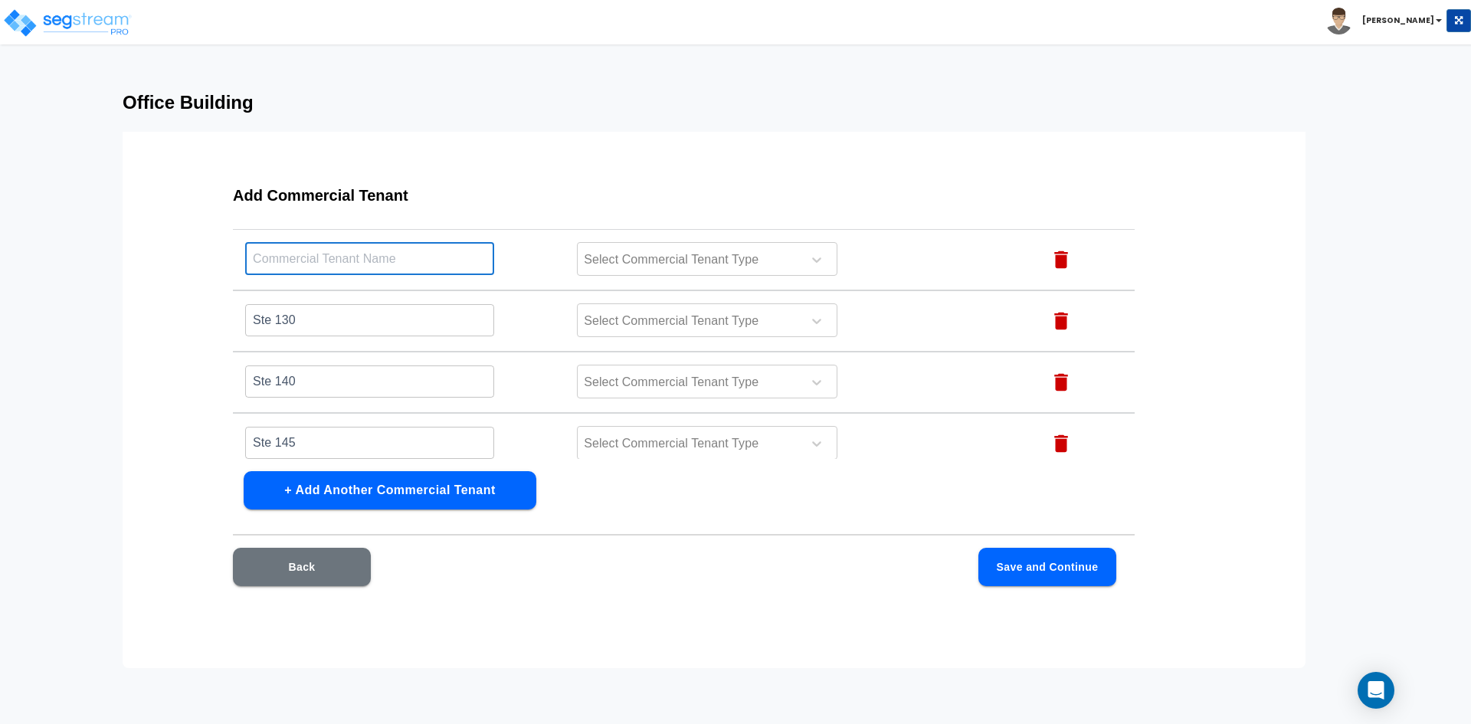
click at [358, 263] on input "text" at bounding box center [369, 258] width 249 height 33
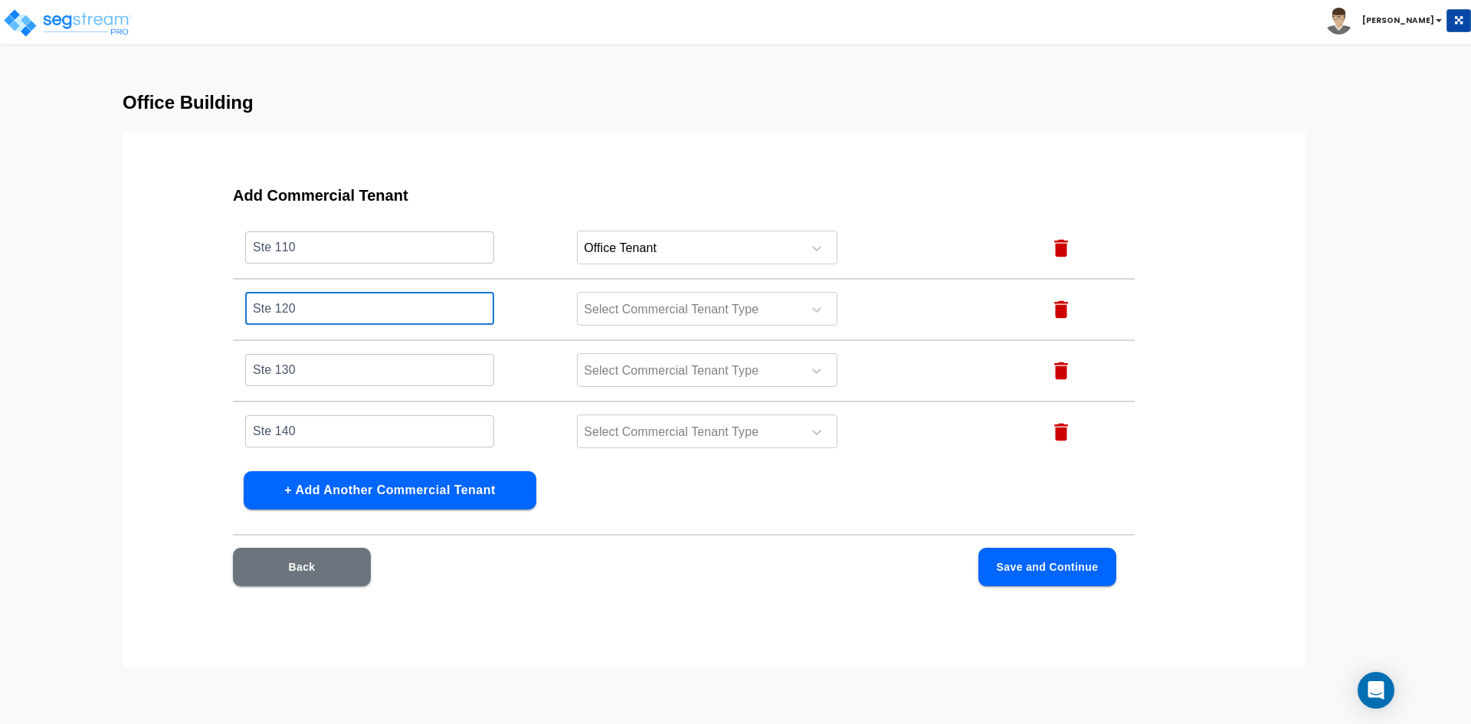
scroll to position [205, 0]
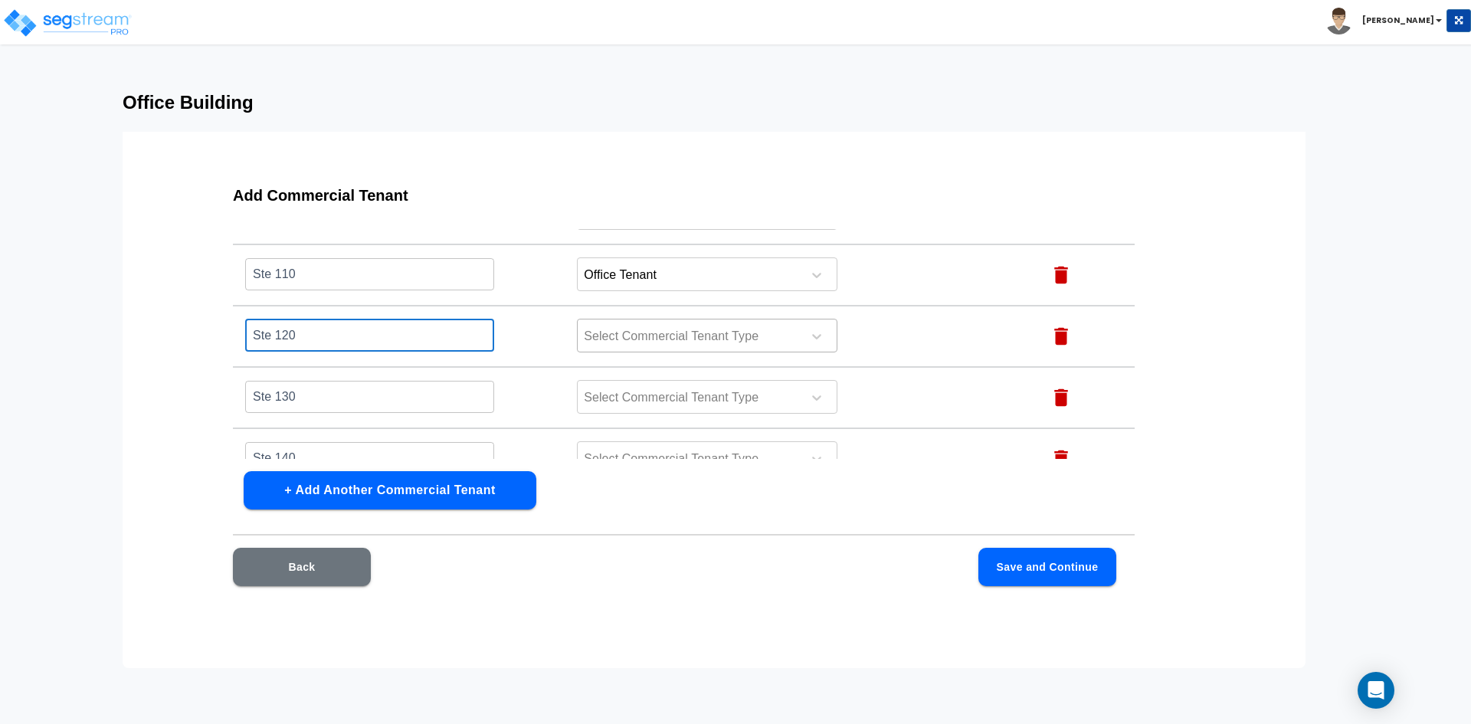
type input "Ste 120"
click at [701, 329] on div at bounding box center [687, 336] width 210 height 21
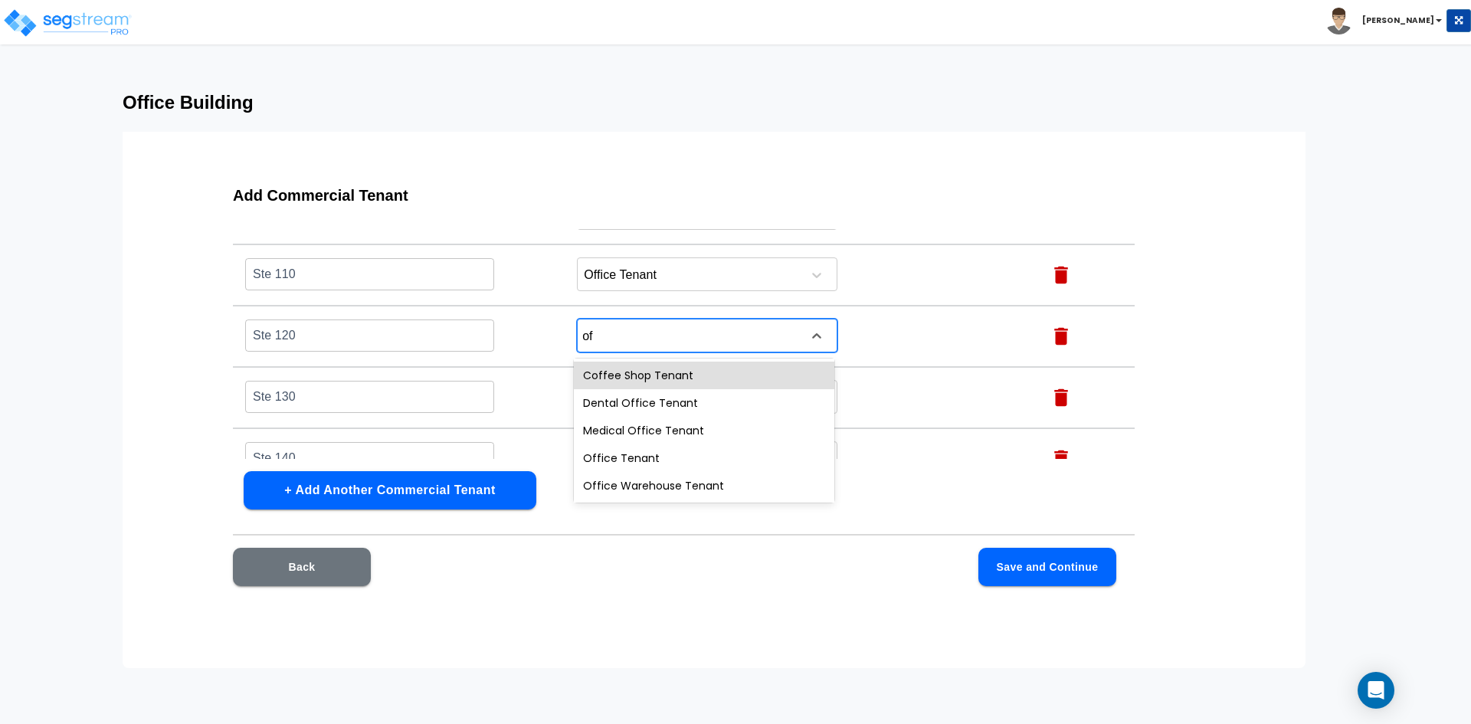
type input "off"
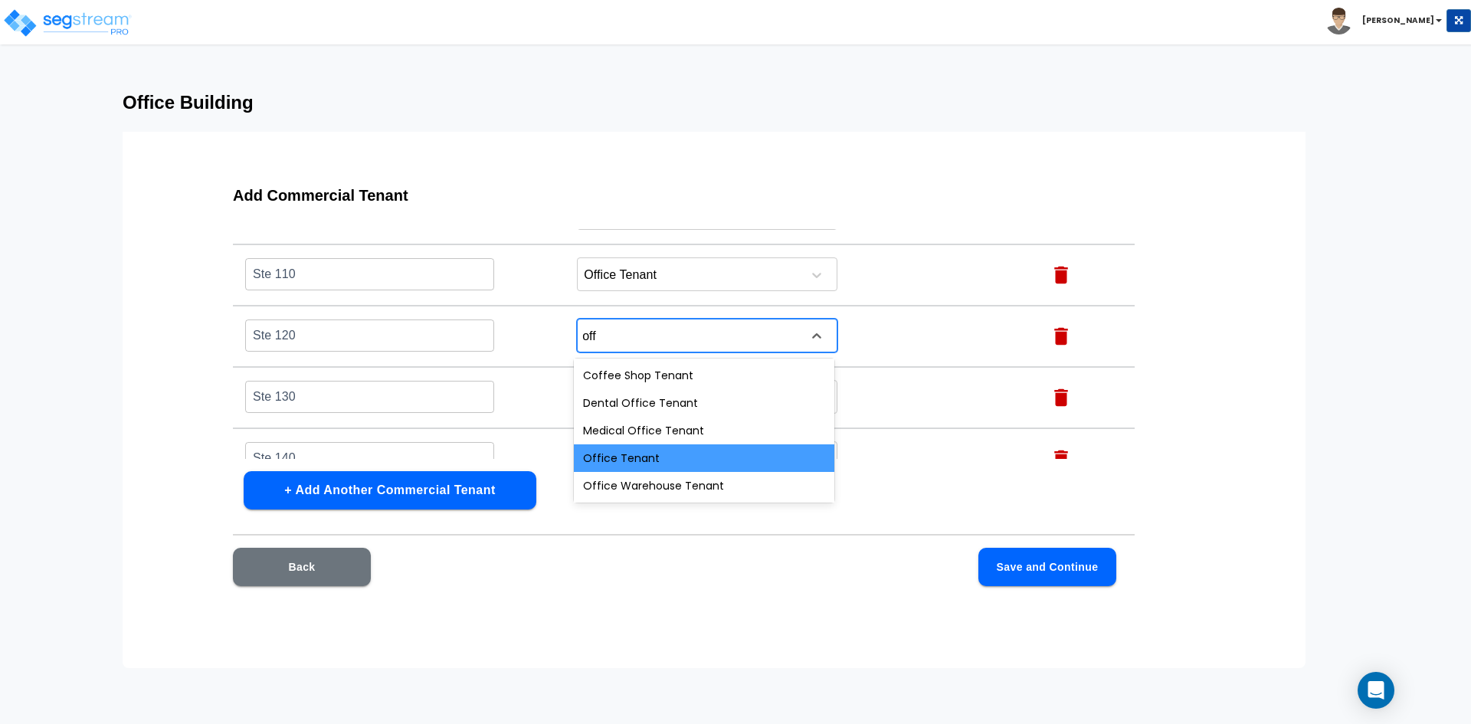
click at [683, 452] on div "Office Tenant" at bounding box center [704, 458] width 260 height 28
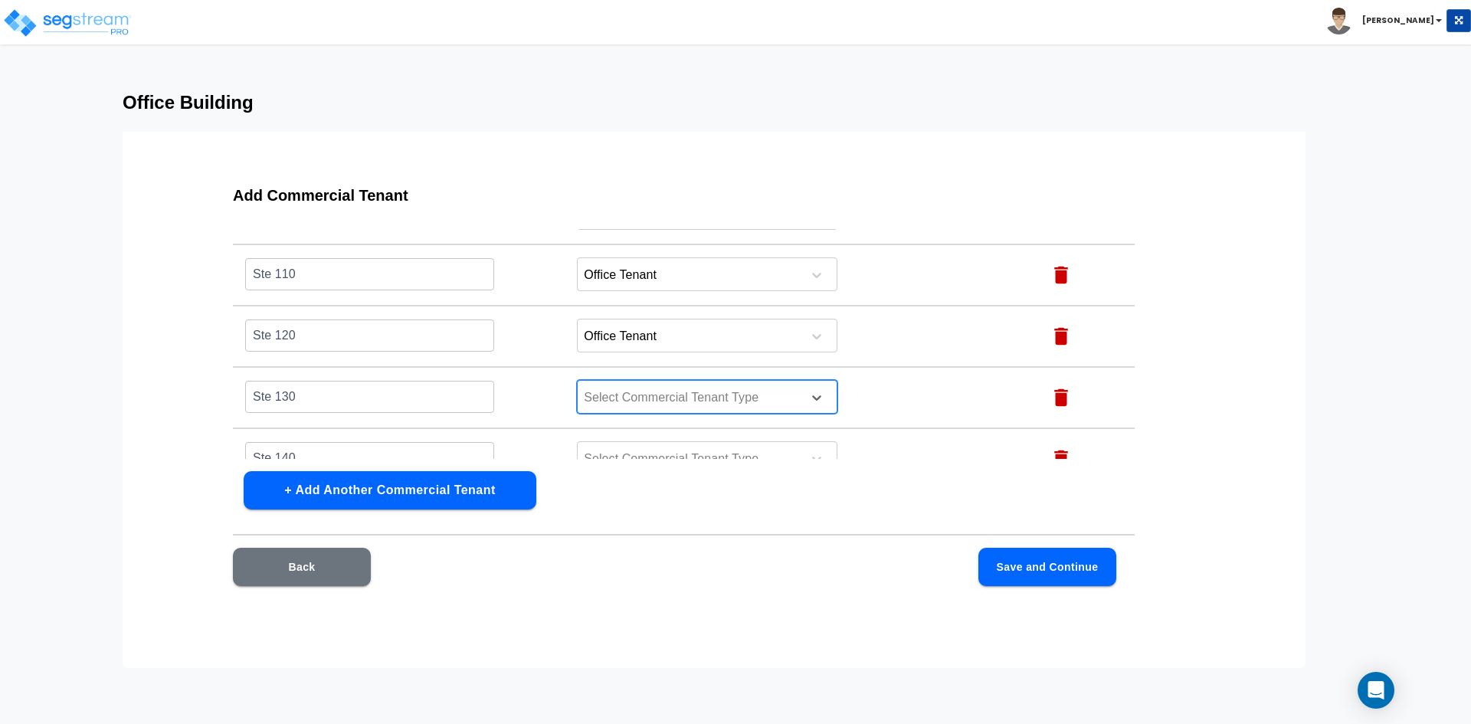
click at [683, 403] on div at bounding box center [687, 398] width 210 height 21
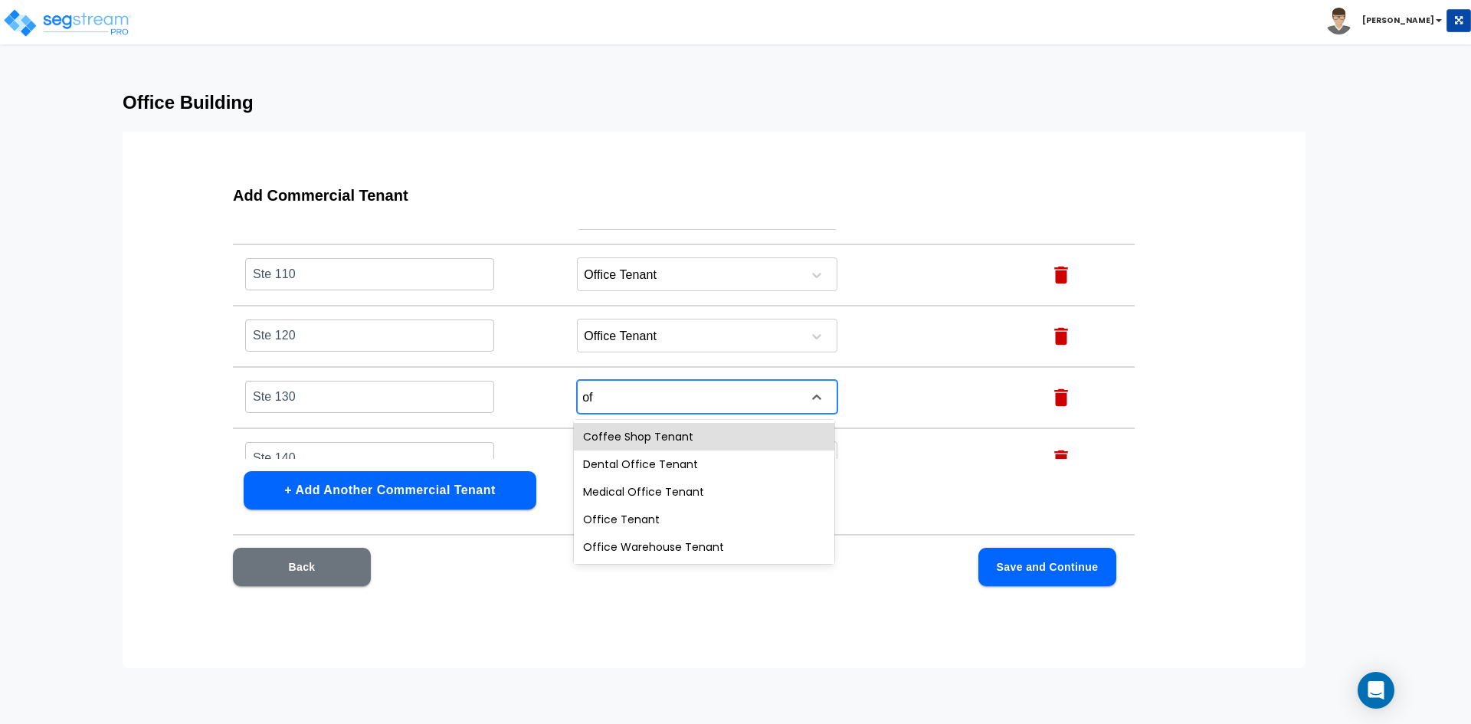
type input "off"
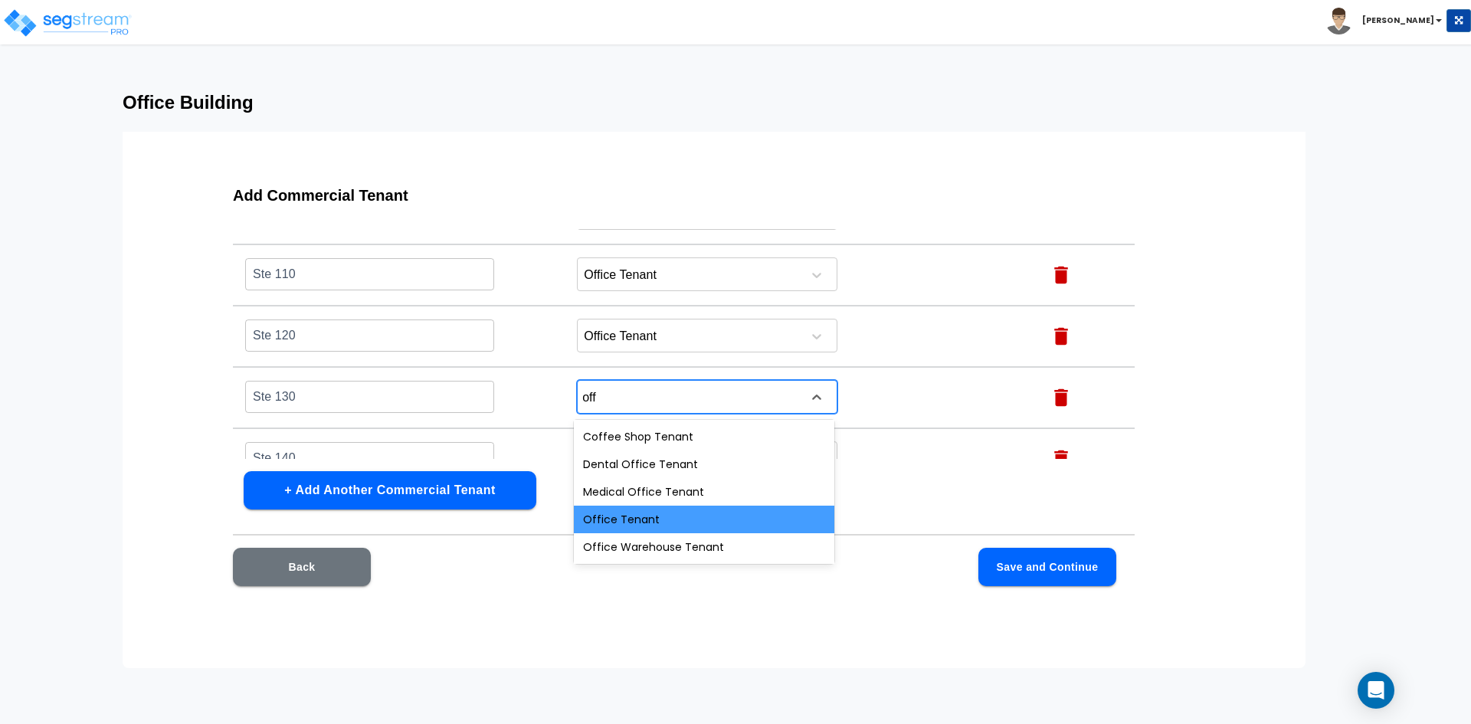
click at [606, 521] on div "Office Tenant" at bounding box center [704, 520] width 260 height 28
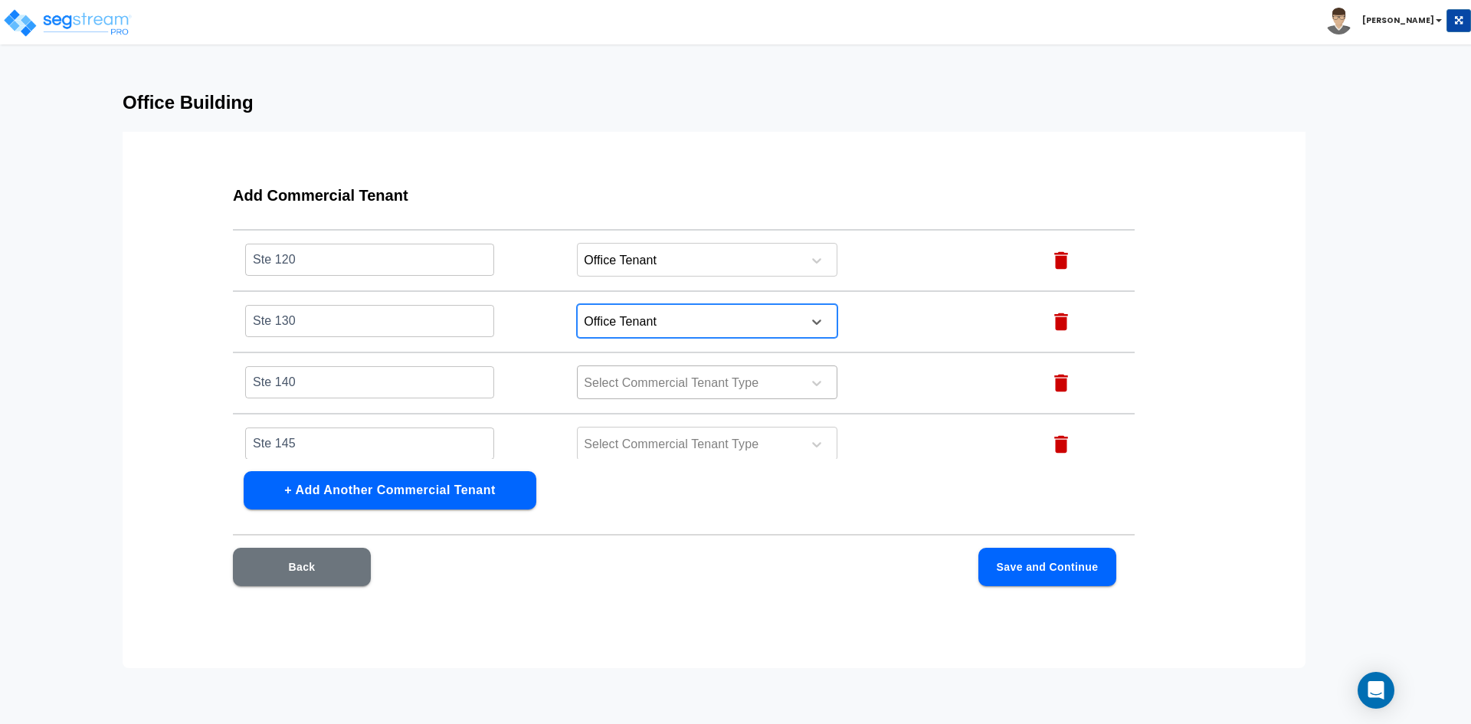
scroll to position [282, 0]
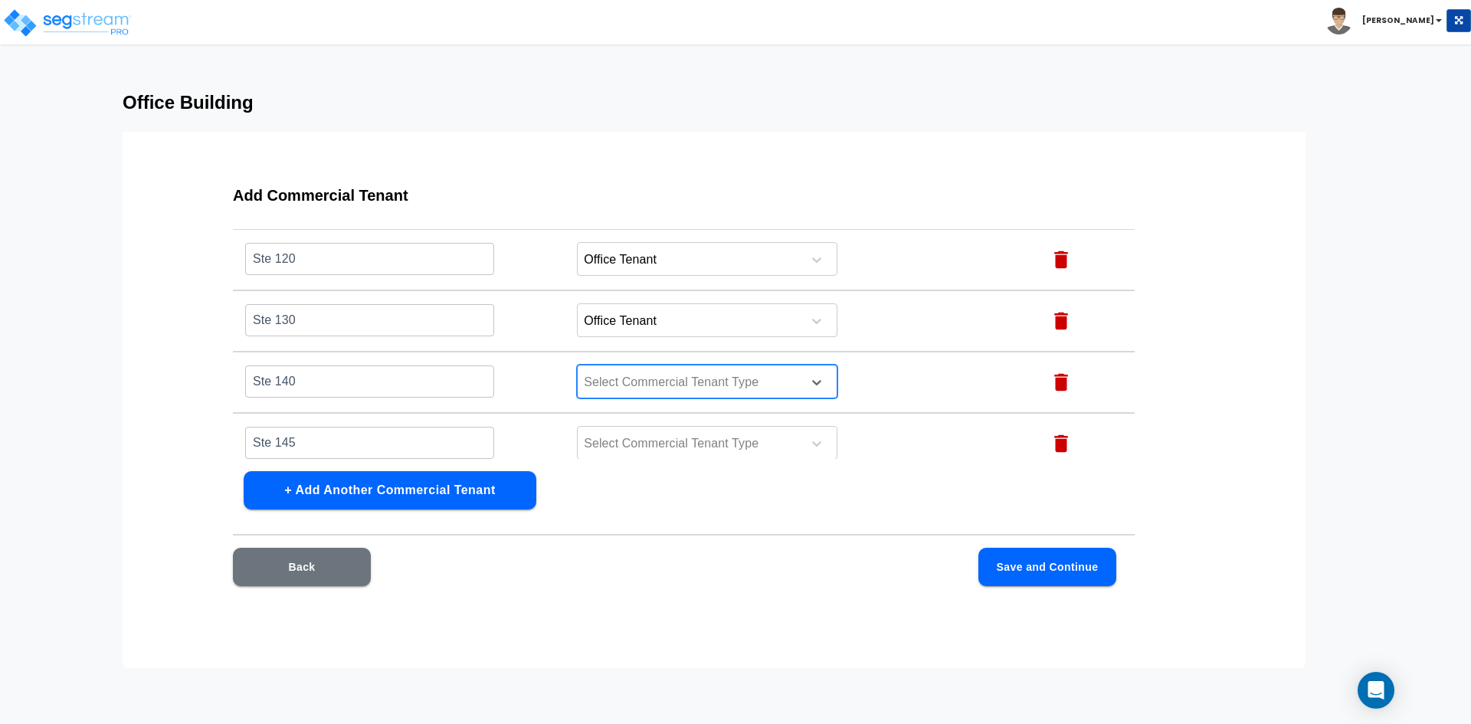
click at [623, 377] on div at bounding box center [687, 382] width 210 height 21
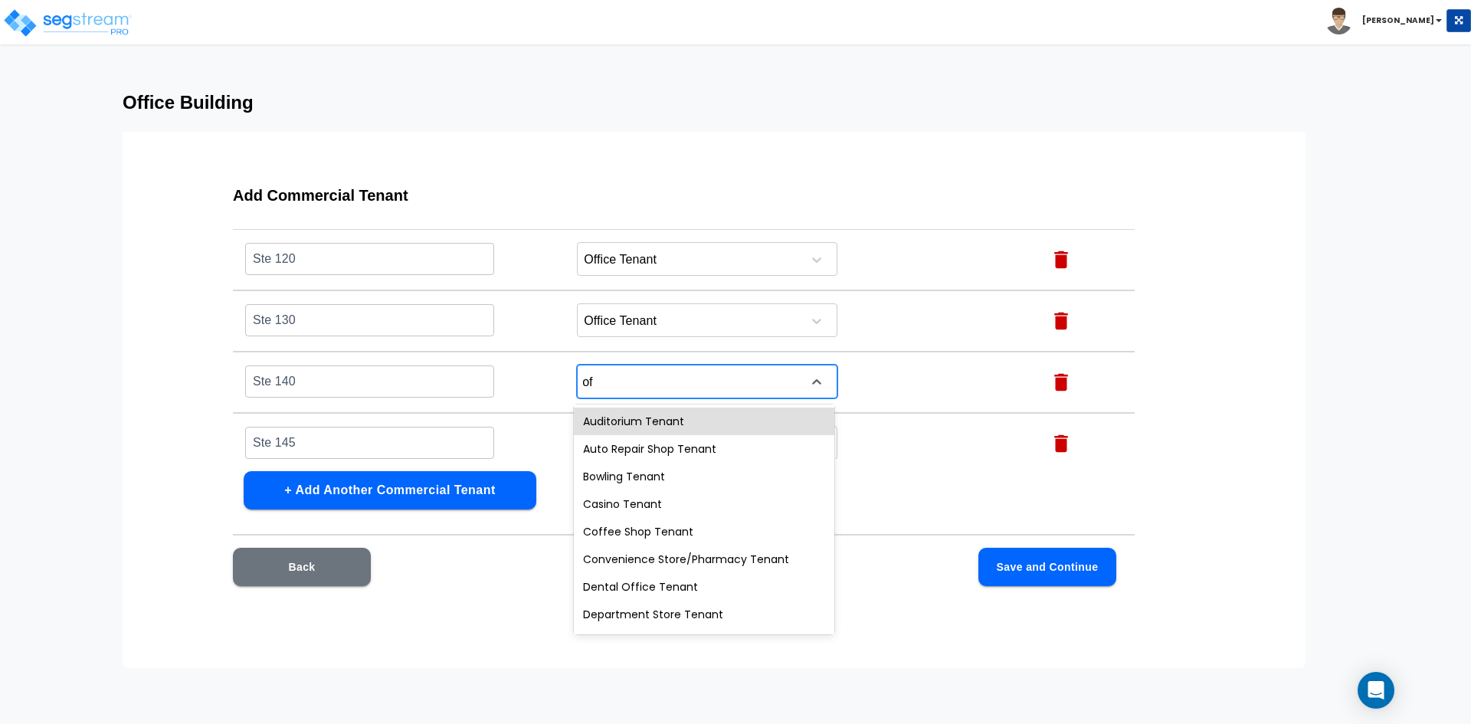
type input "off"
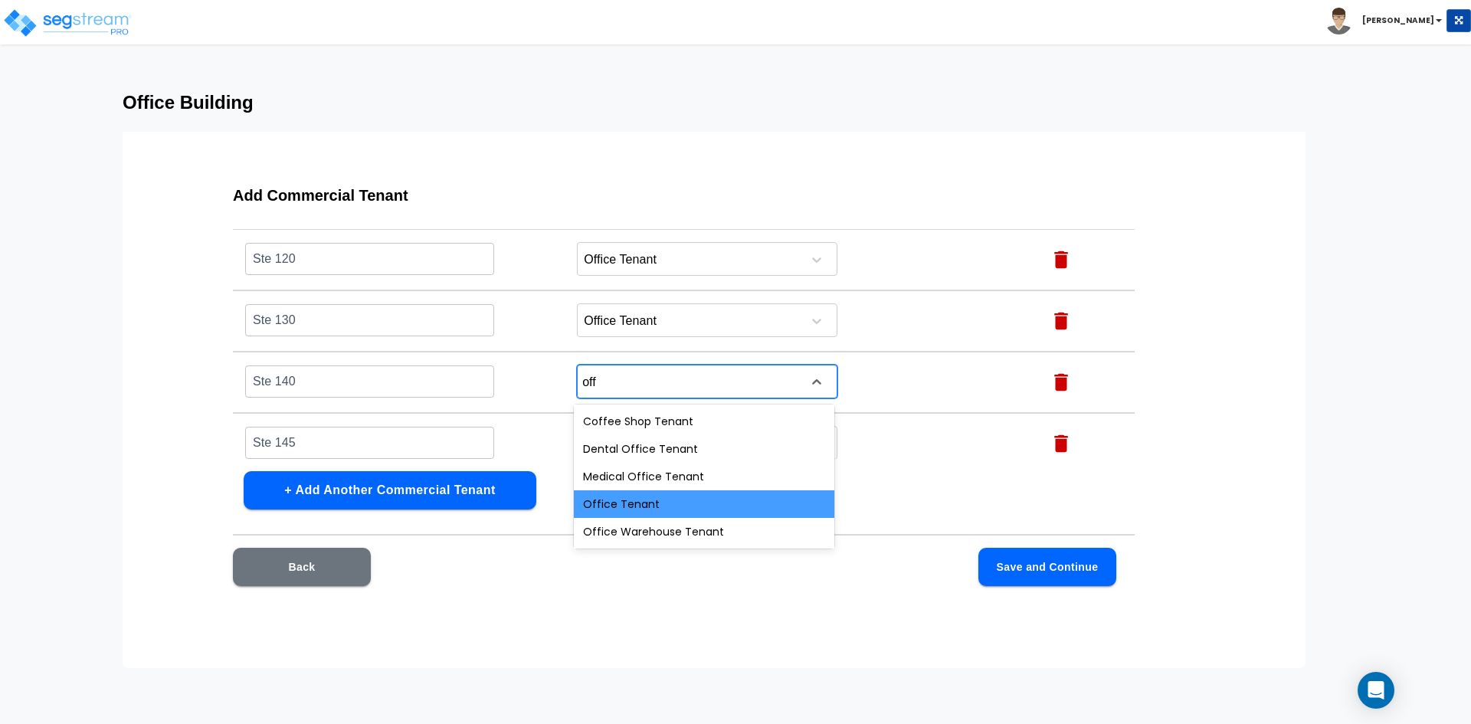
click at [611, 509] on div "Office Tenant" at bounding box center [704, 504] width 260 height 28
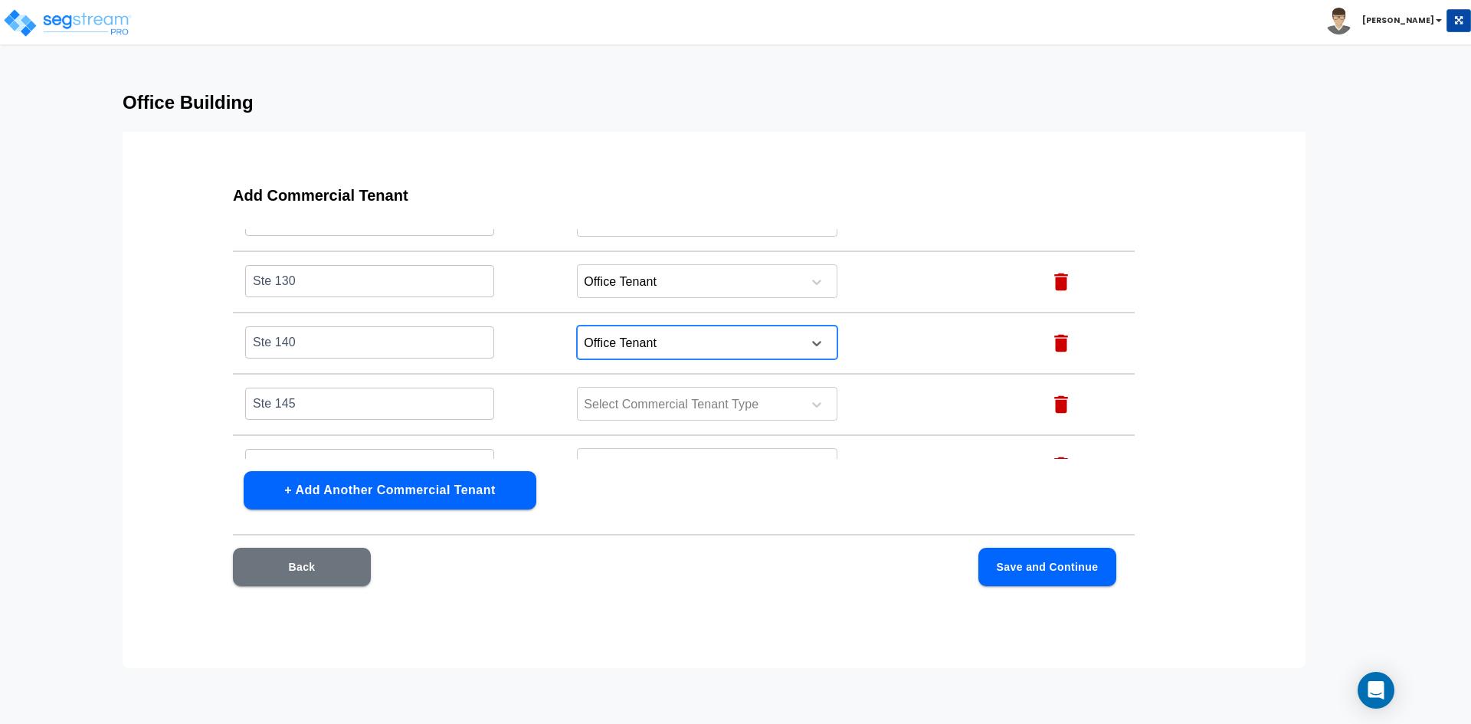
scroll to position [358, 0]
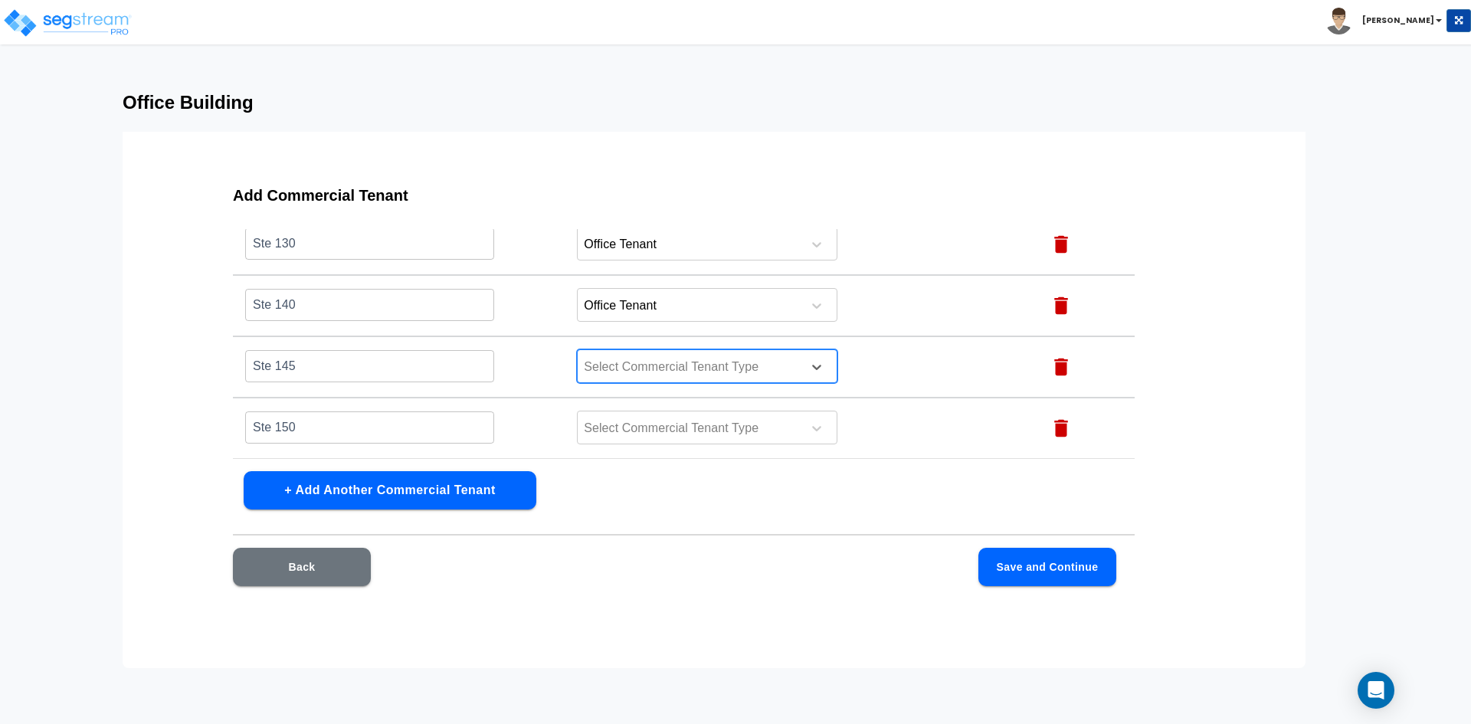
click at [623, 361] on div at bounding box center [687, 367] width 210 height 21
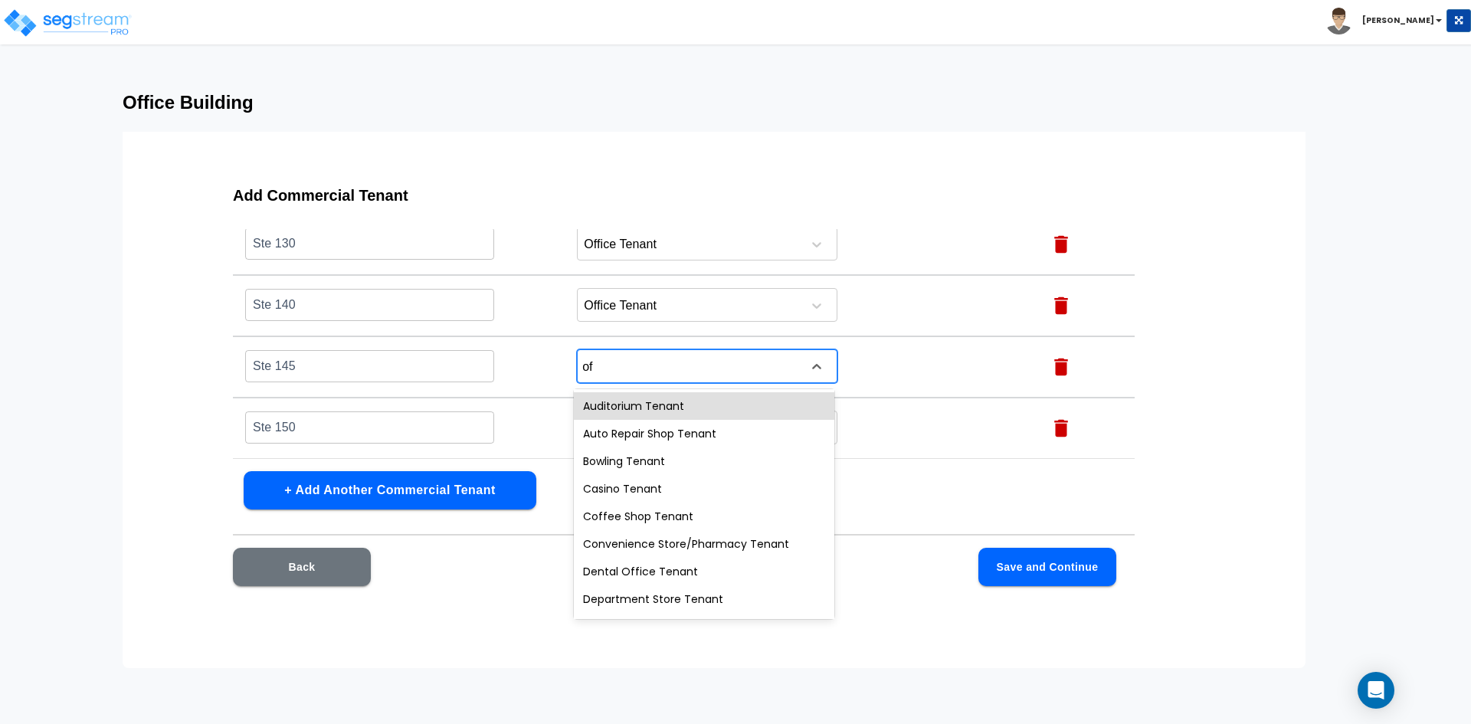
type input "off"
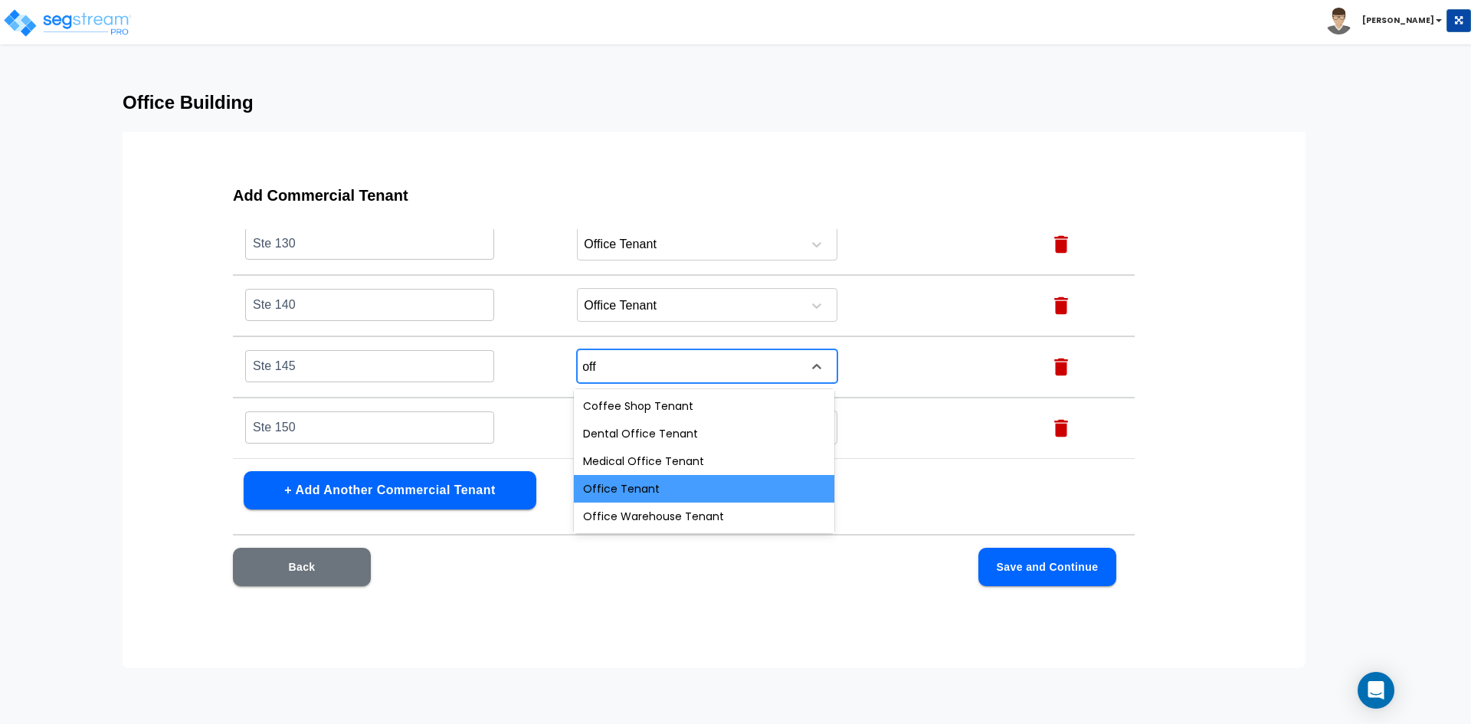
click at [641, 482] on div "Office Tenant" at bounding box center [704, 489] width 260 height 28
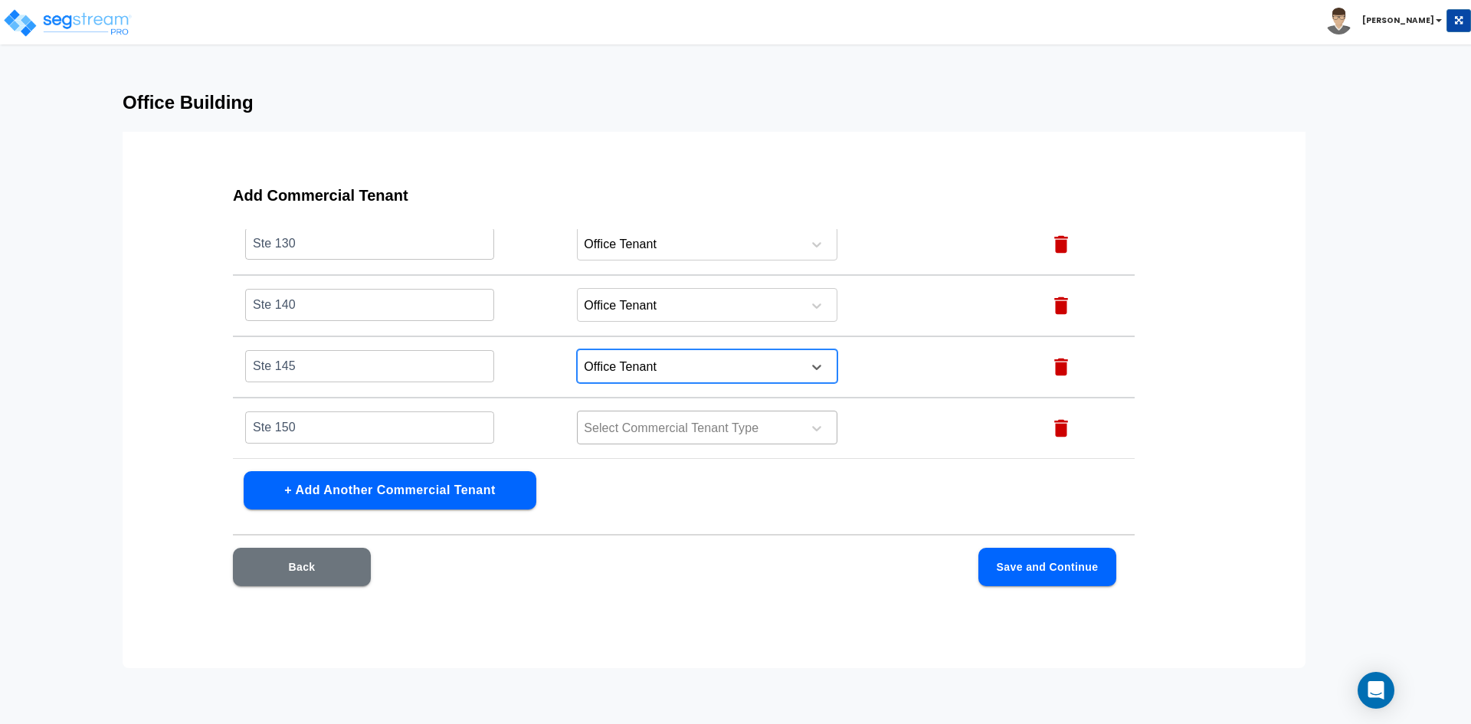
click at [675, 427] on div at bounding box center [687, 428] width 210 height 21
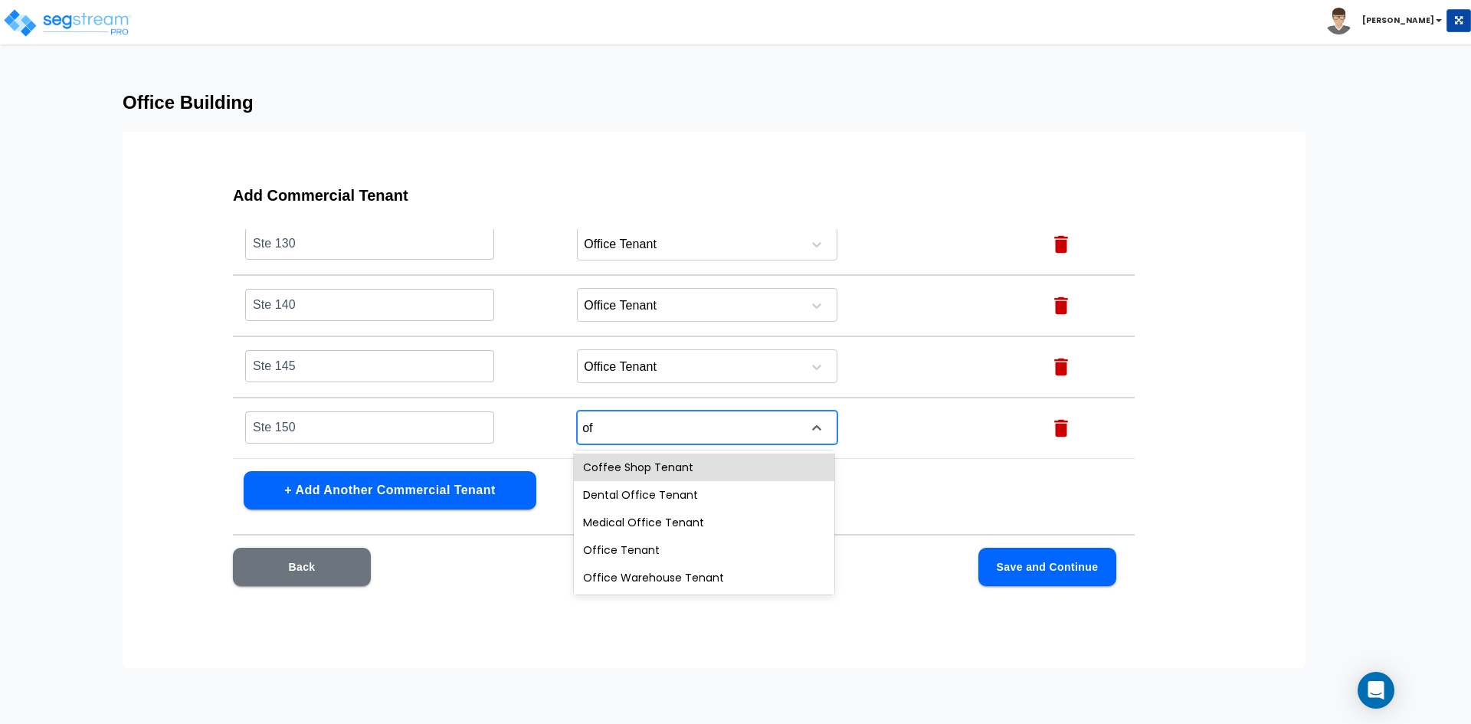
type input "off"
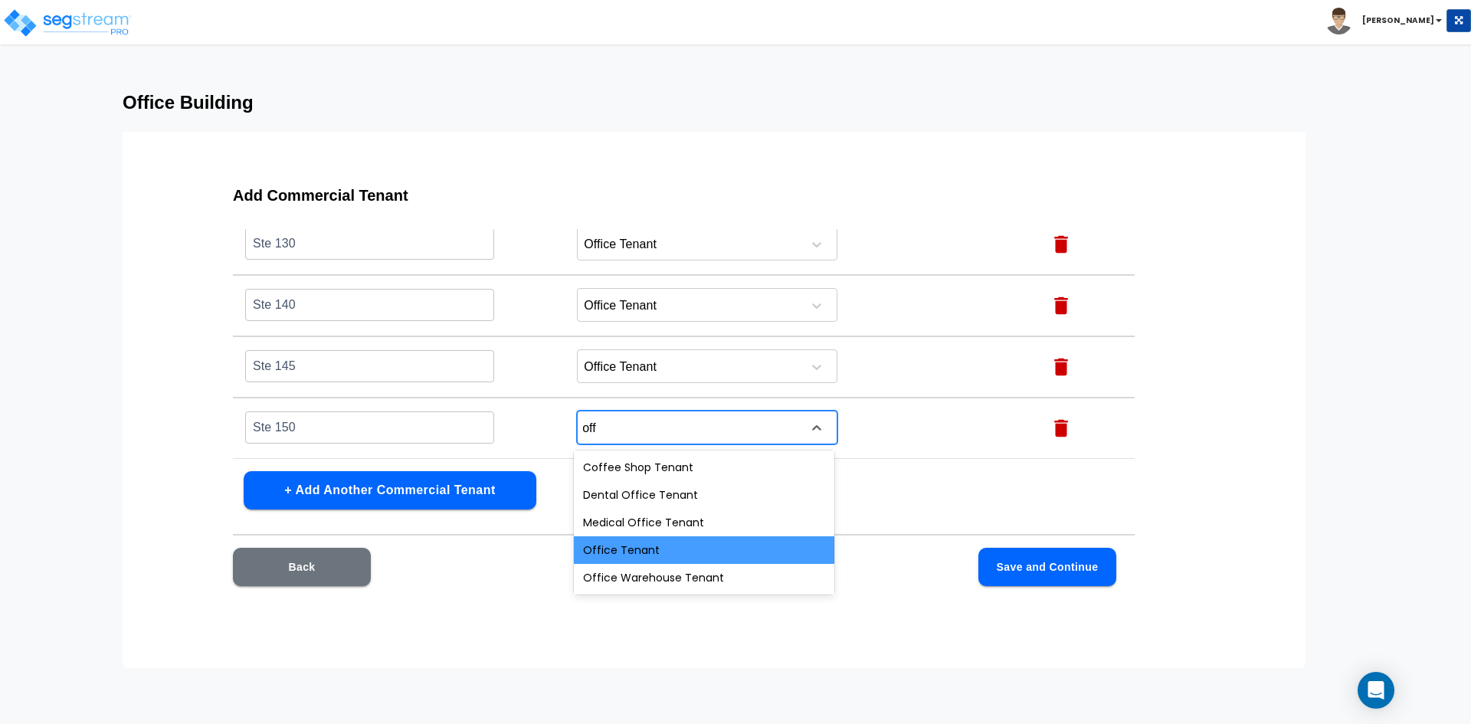
click at [659, 552] on div "Office Tenant" at bounding box center [704, 550] width 260 height 28
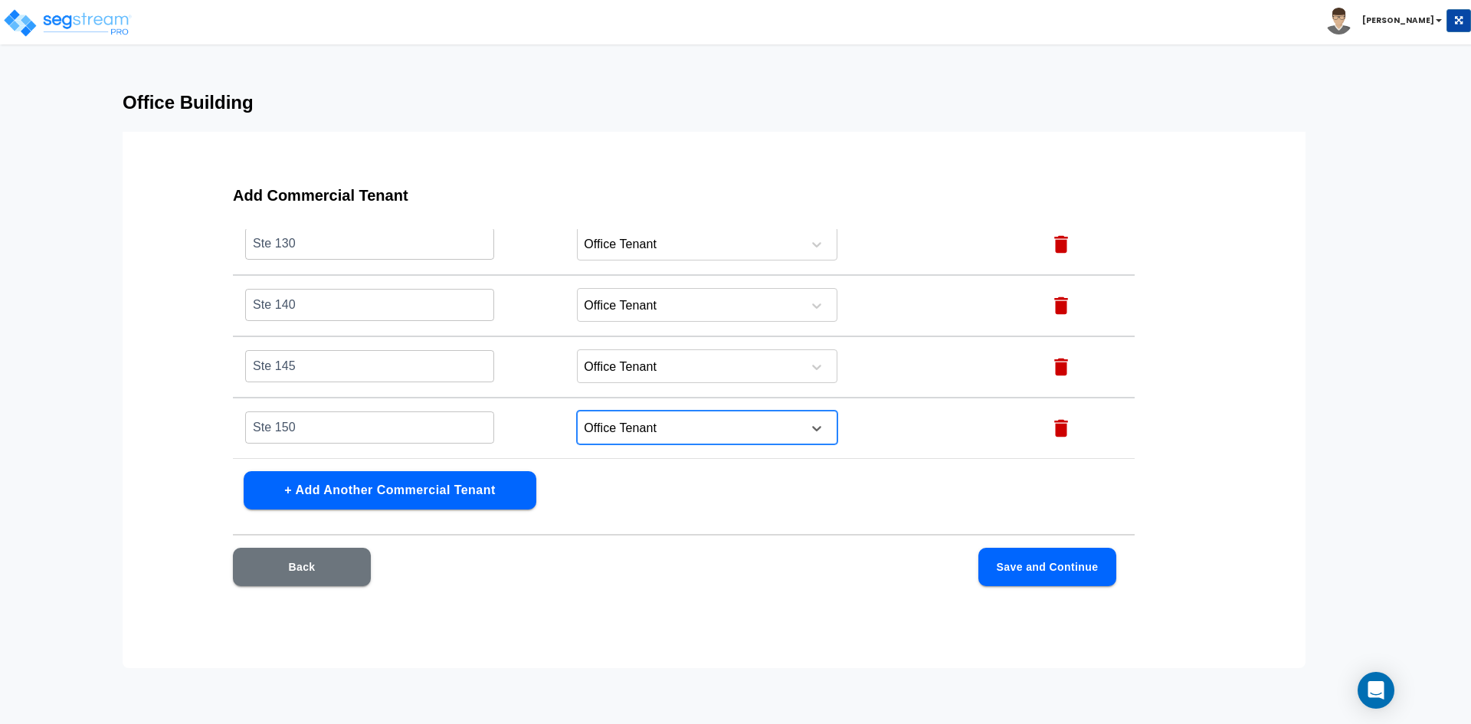
click at [395, 485] on button "+ Add Another Commercial Tenant" at bounding box center [390, 490] width 293 height 38
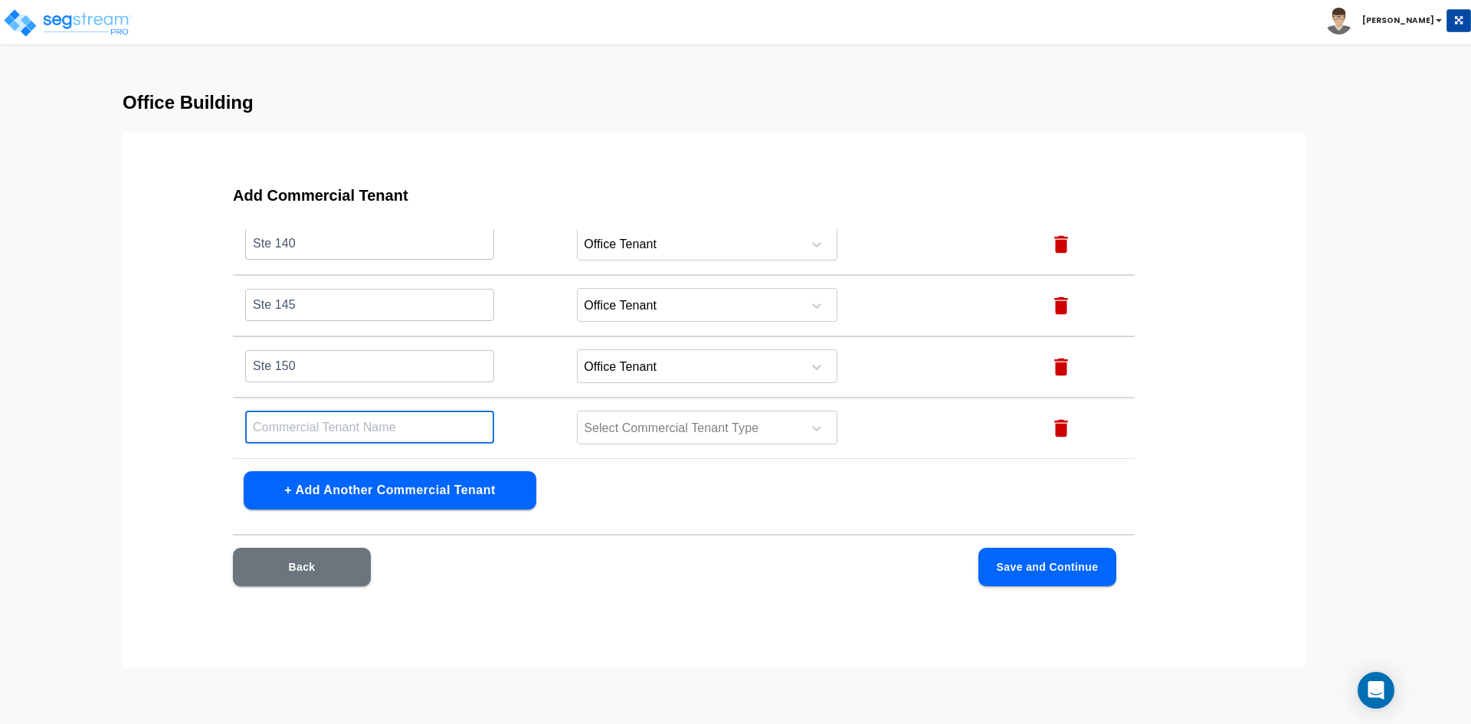
click at [426, 438] on input "text" at bounding box center [369, 427] width 249 height 33
click at [426, 441] on input "text" at bounding box center [369, 427] width 249 height 33
type input "Ste 200"
click at [407, 499] on button "+ Add Another Commercial Tenant" at bounding box center [390, 490] width 293 height 38
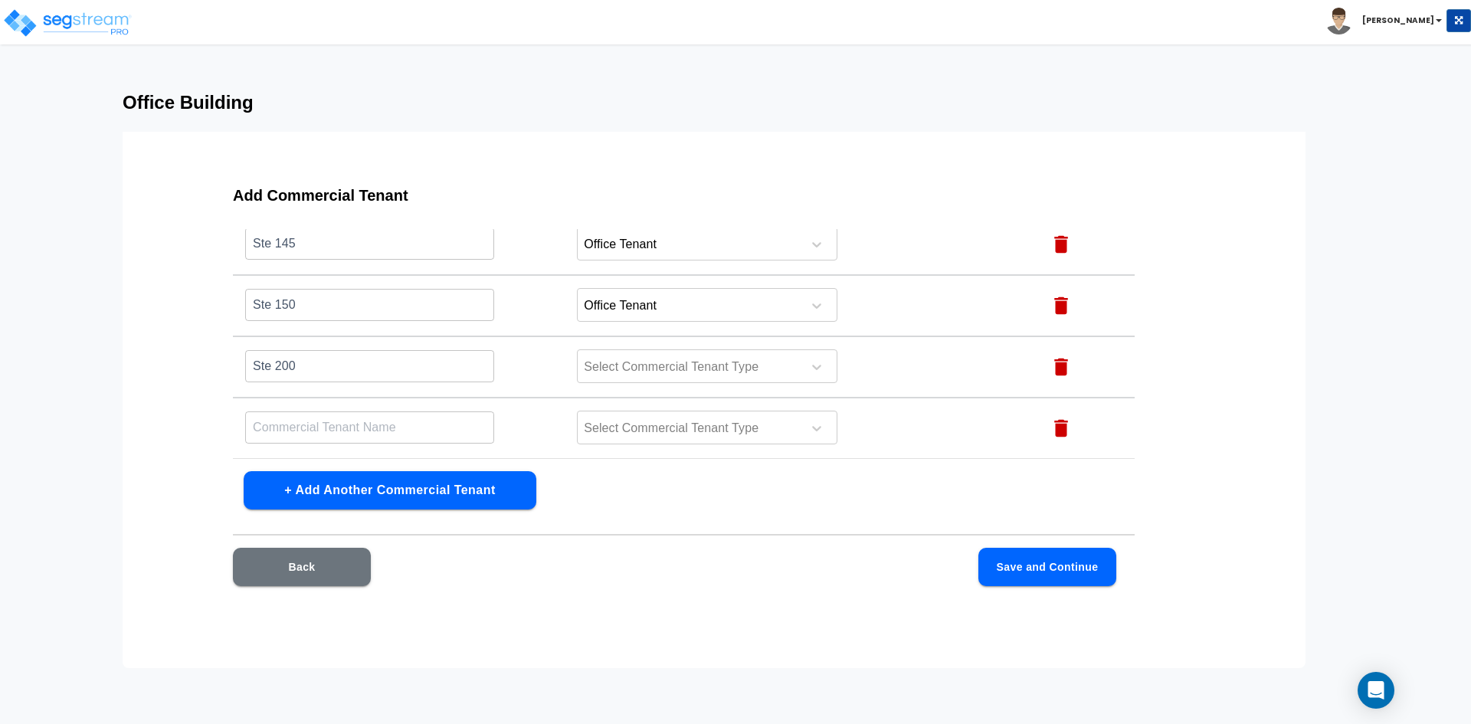
click at [362, 432] on input "text" at bounding box center [369, 427] width 249 height 33
type input "Ste 220"
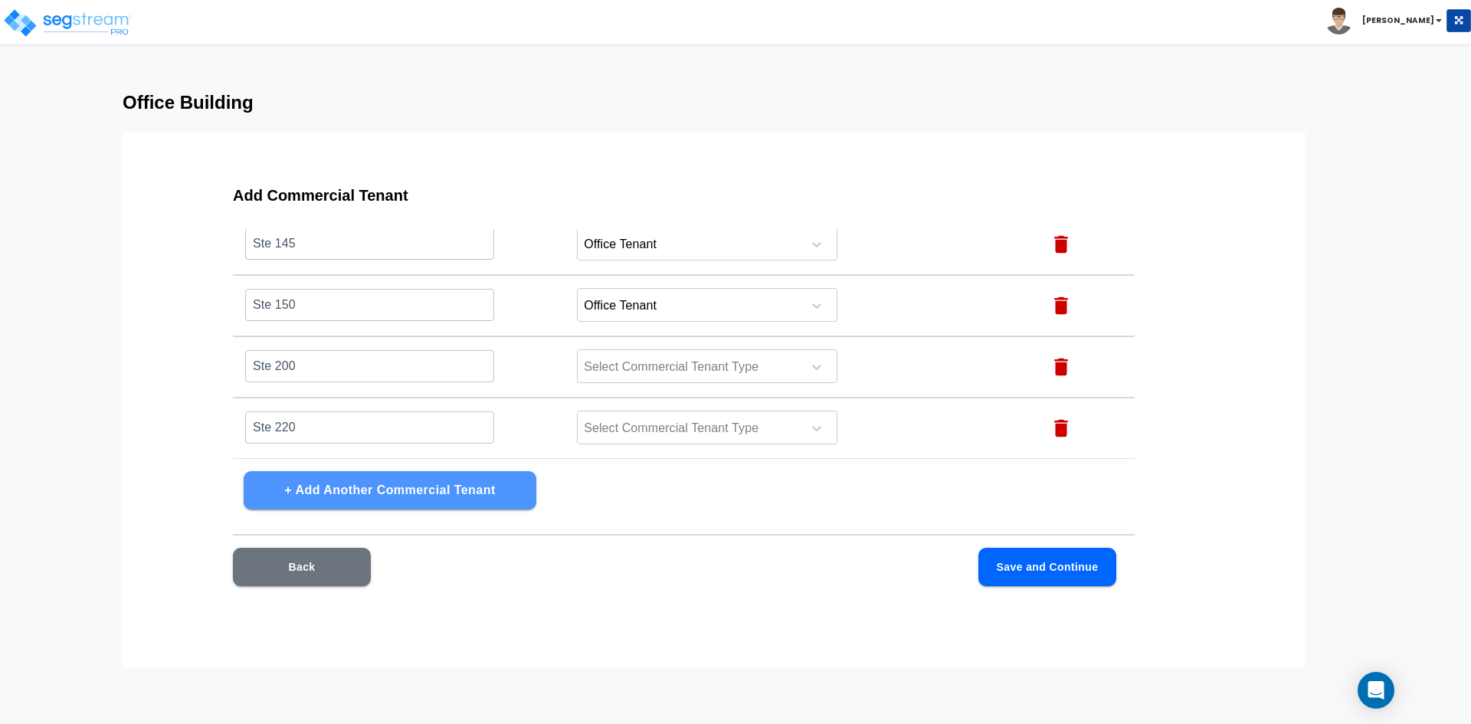
click at [376, 502] on button "+ Add Another Commercial Tenant" at bounding box center [390, 490] width 293 height 38
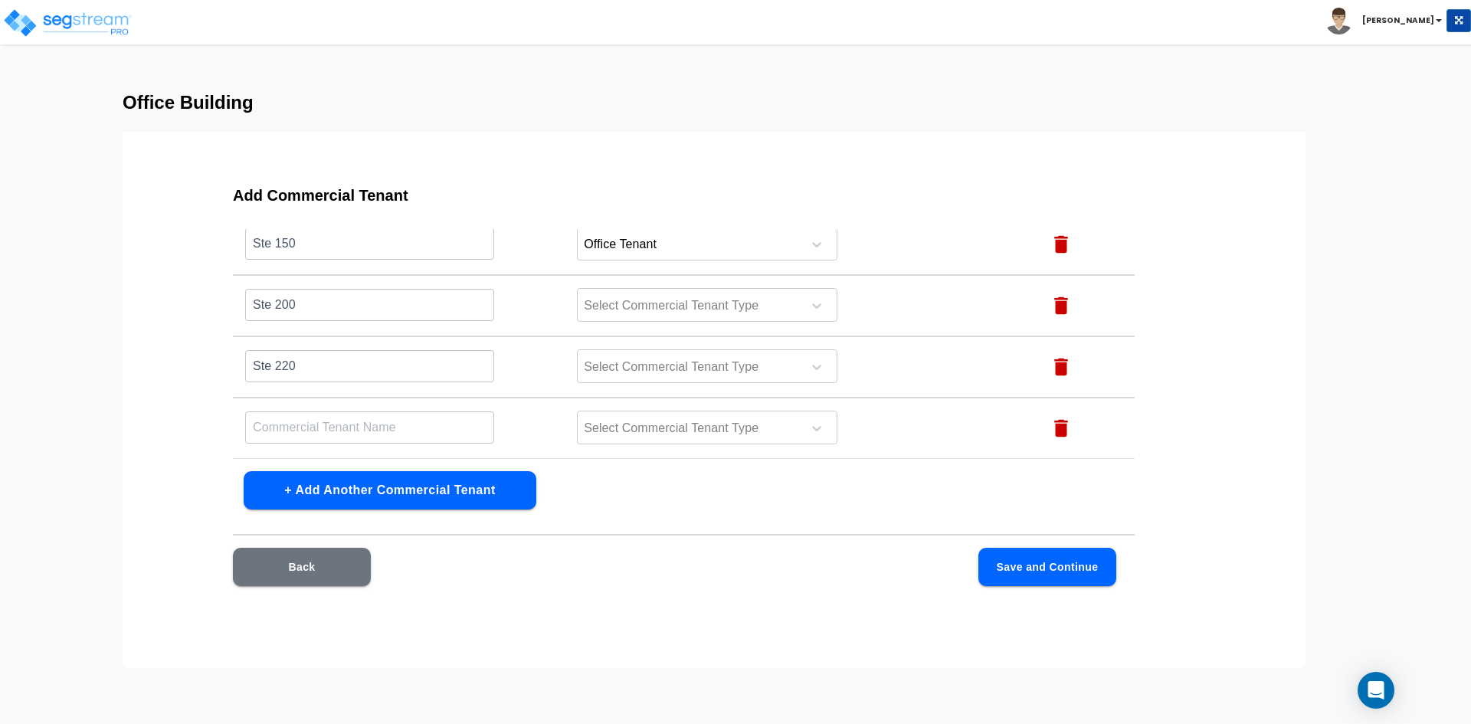
click at [334, 430] on input "text" at bounding box center [369, 427] width 249 height 33
type input "Ste 230"
click at [430, 483] on button "+ Add Another Commercial Tenant" at bounding box center [390, 490] width 293 height 38
click at [321, 427] on input "text" at bounding box center [369, 427] width 249 height 33
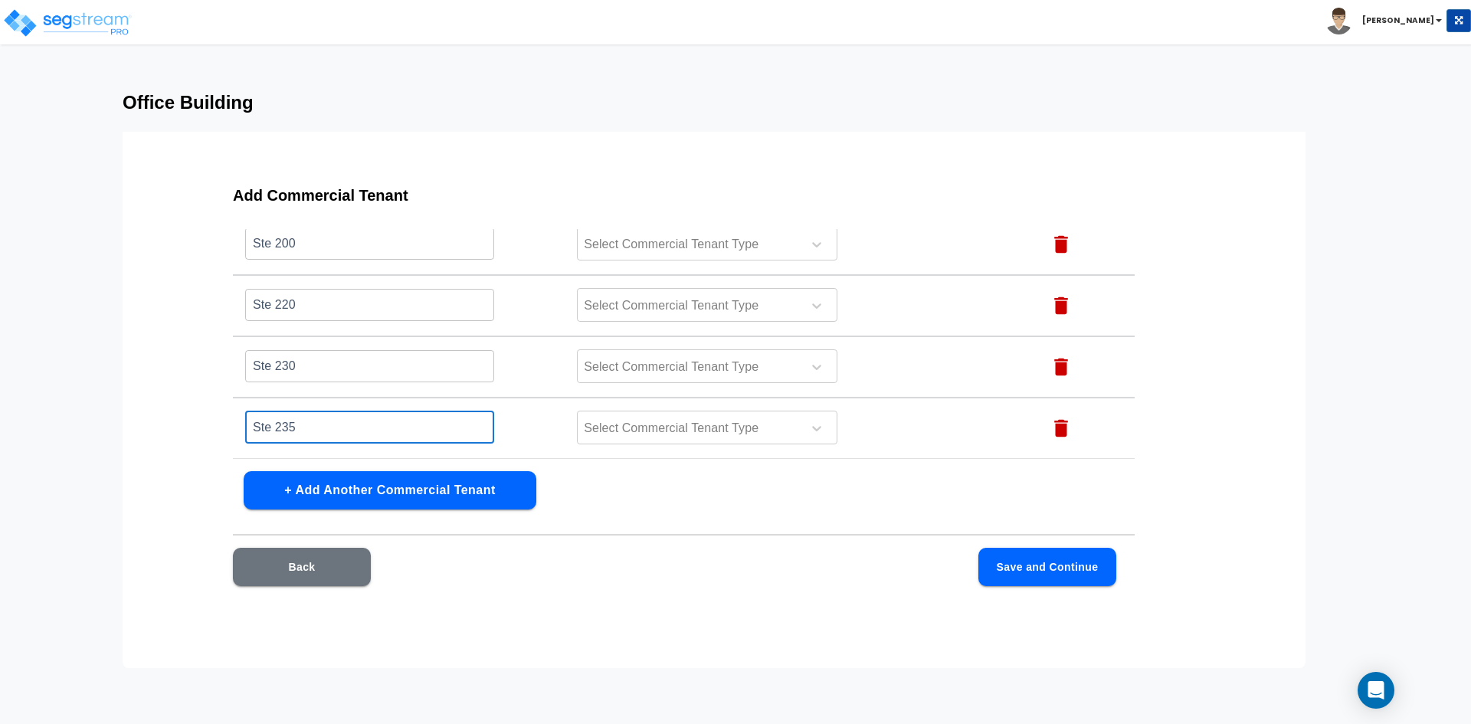
type input "Ste 235"
click at [360, 498] on button "+ Add Another Commercial Tenant" at bounding box center [390, 490] width 293 height 38
click at [301, 432] on input "text" at bounding box center [369, 427] width 249 height 33
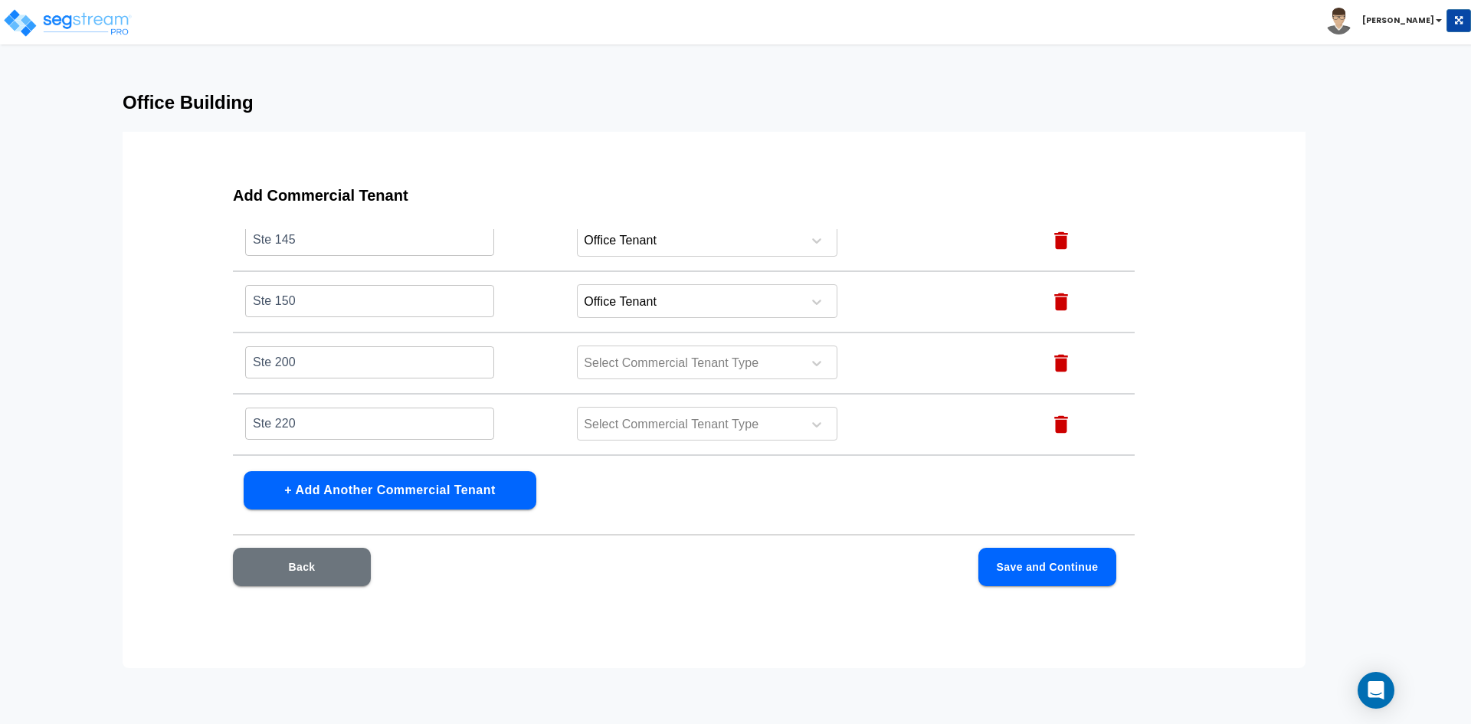
scroll to position [512, 0]
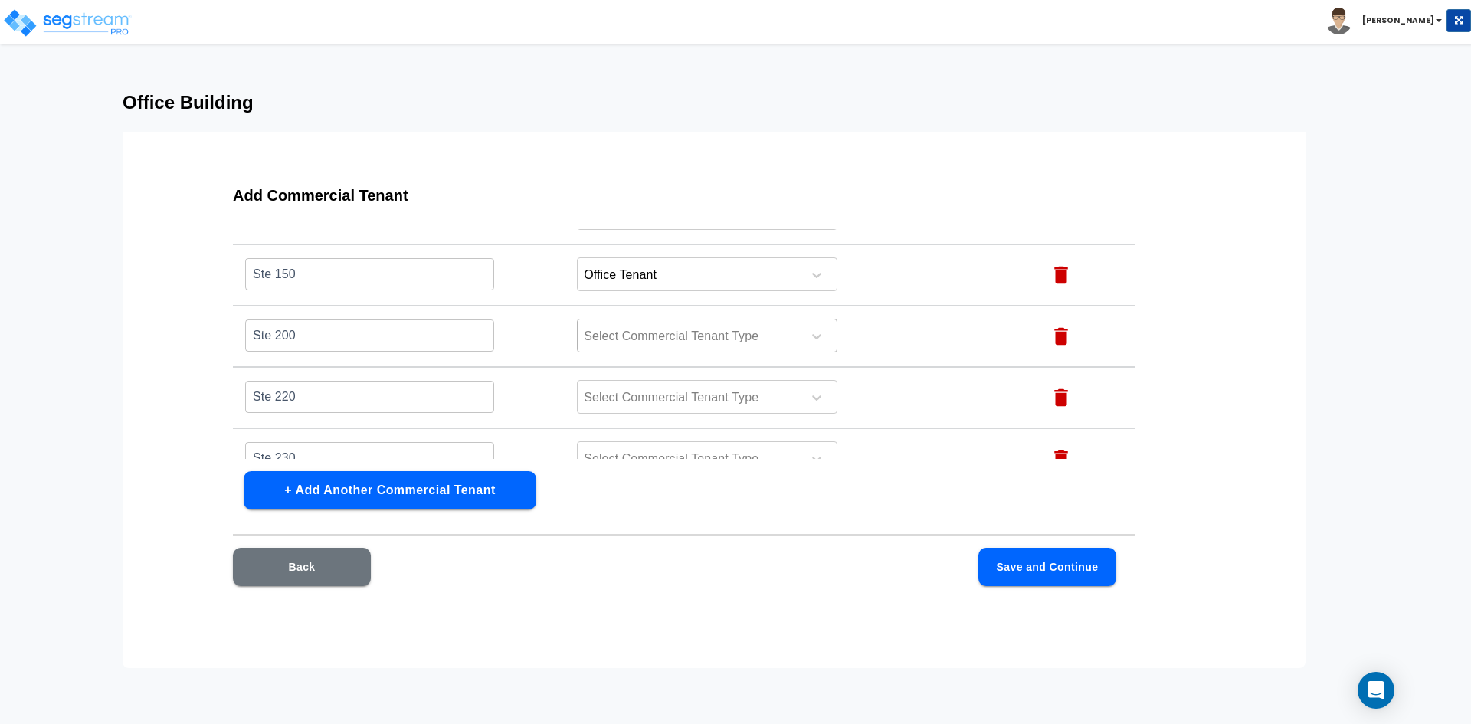
type input "Ste 240"
click at [634, 329] on div at bounding box center [687, 336] width 210 height 21
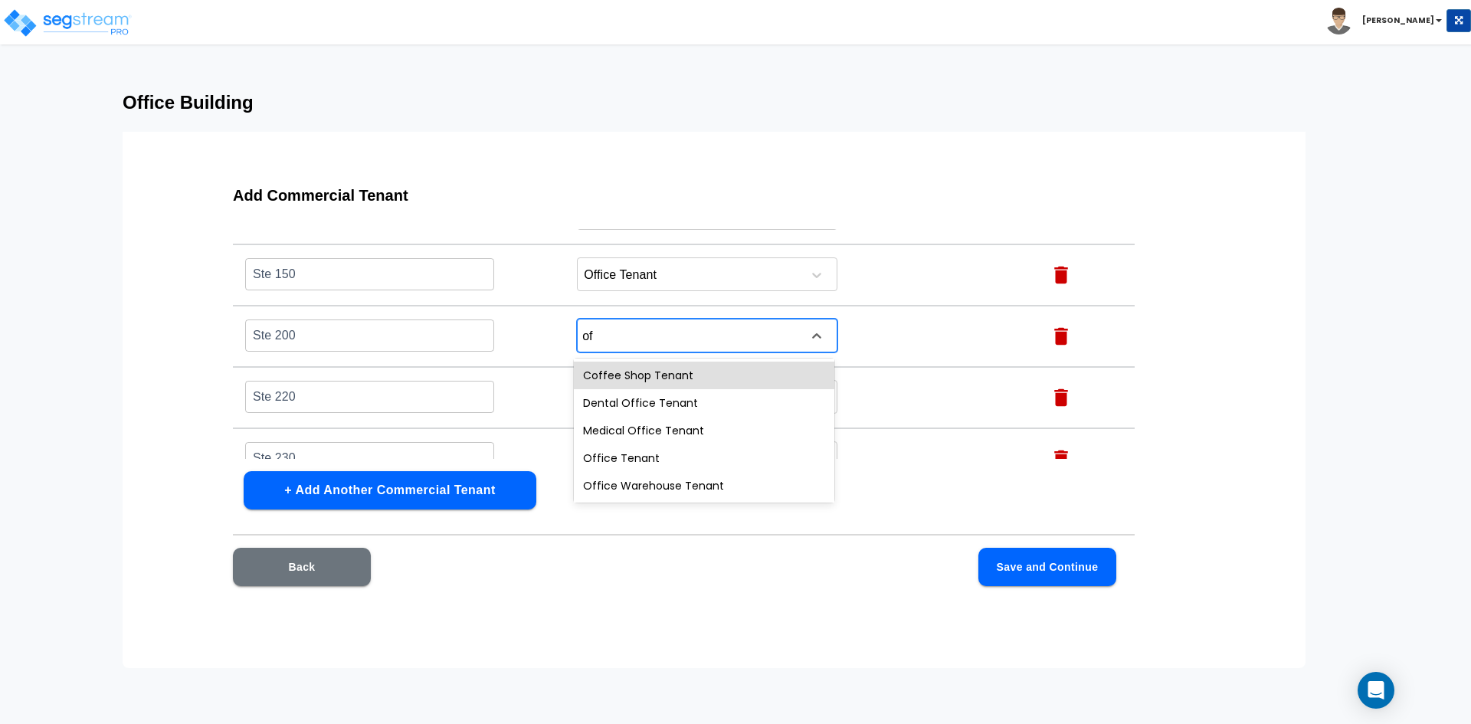
type input "off"
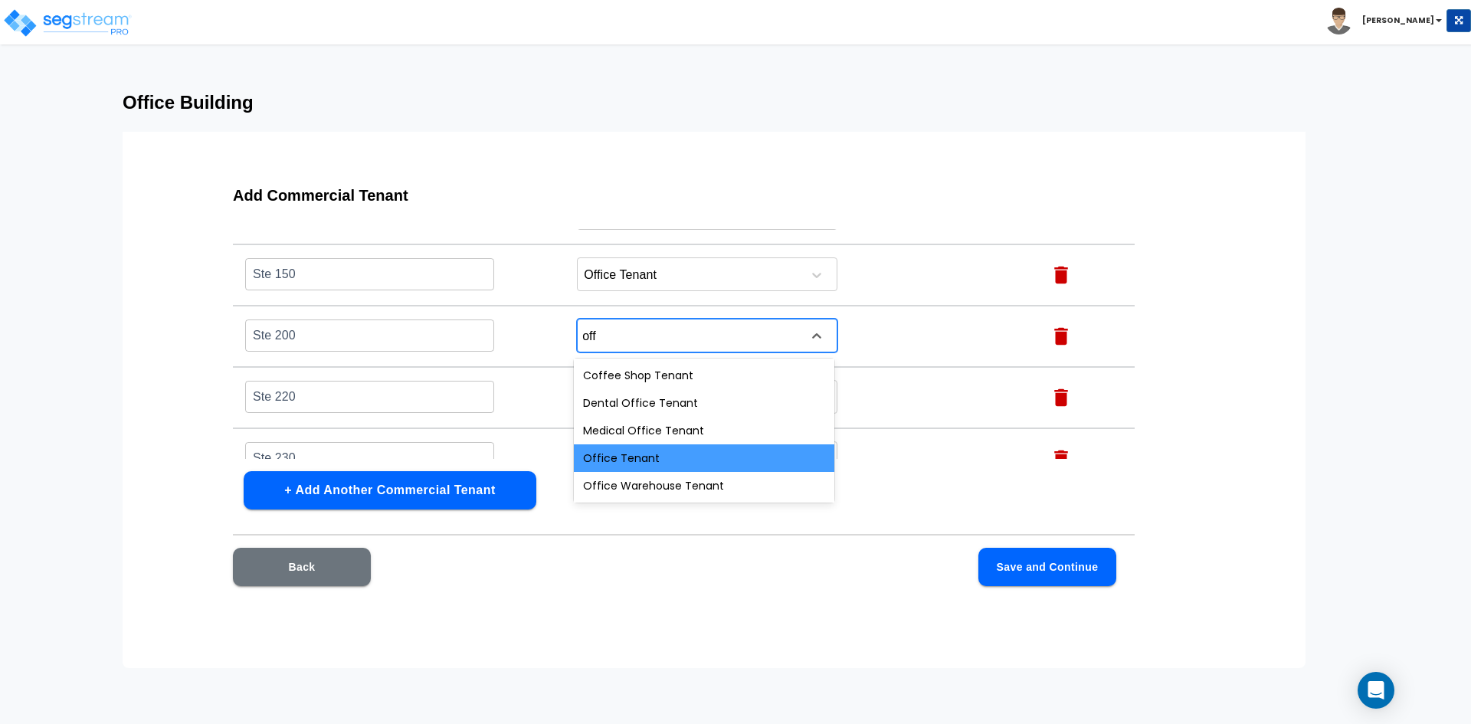
click at [640, 451] on div "Office Tenant" at bounding box center [704, 458] width 260 height 28
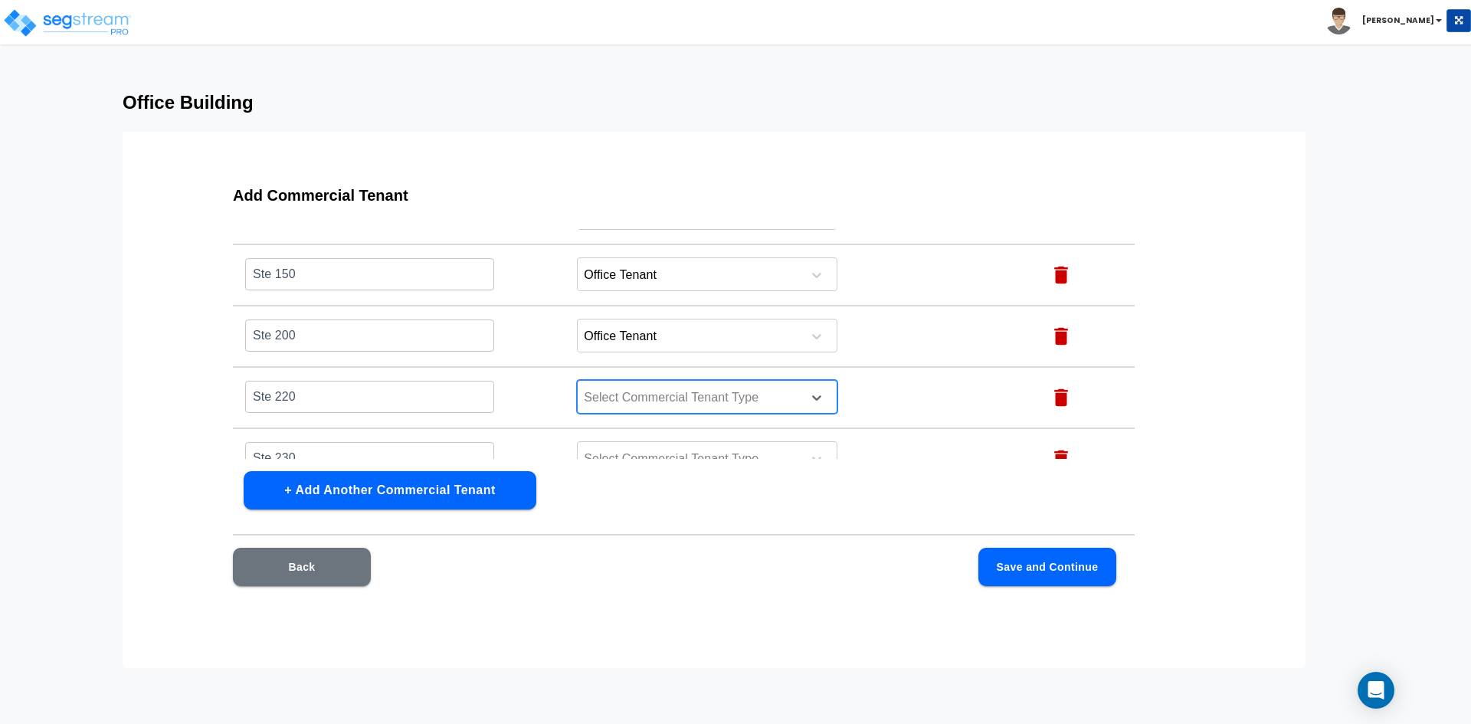
click at [620, 401] on div at bounding box center [687, 398] width 210 height 21
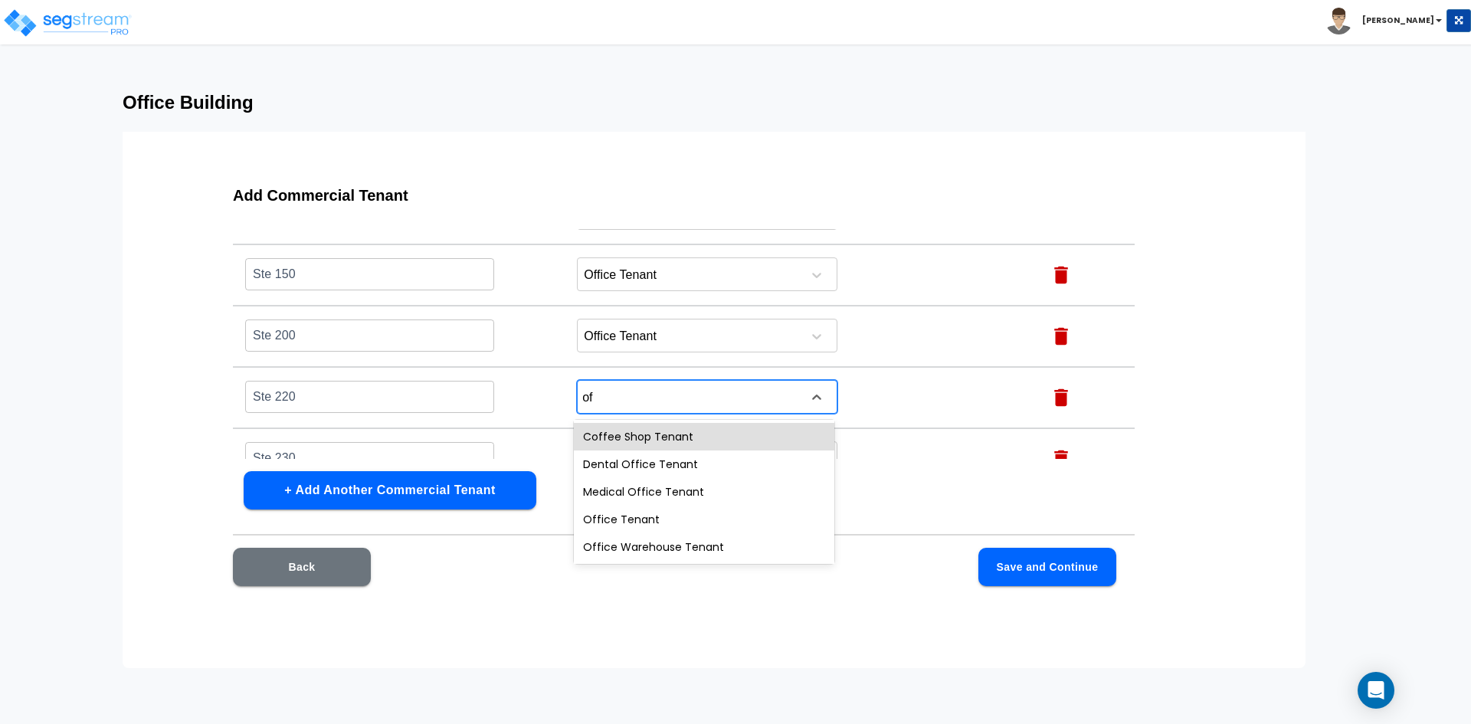
type input "off"
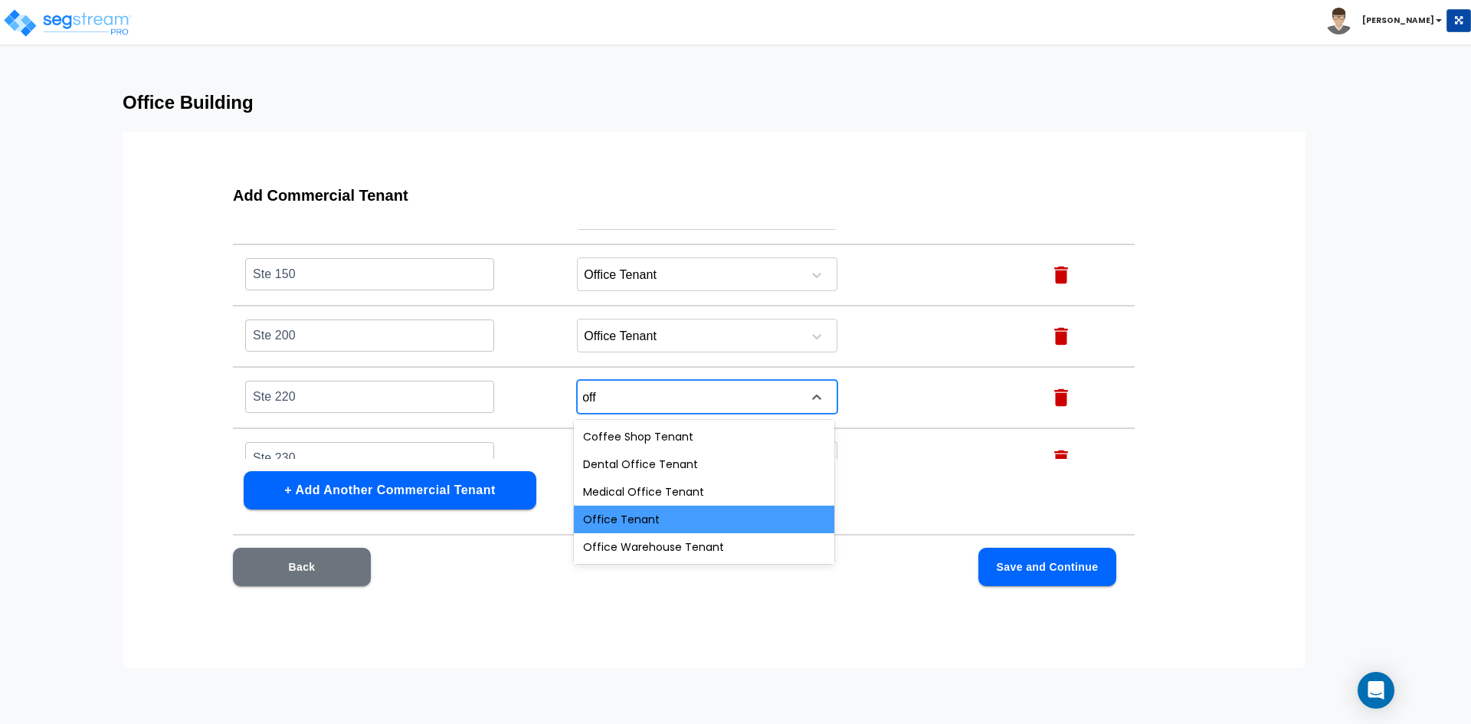
click at [599, 525] on div "Office Tenant" at bounding box center [704, 520] width 260 height 28
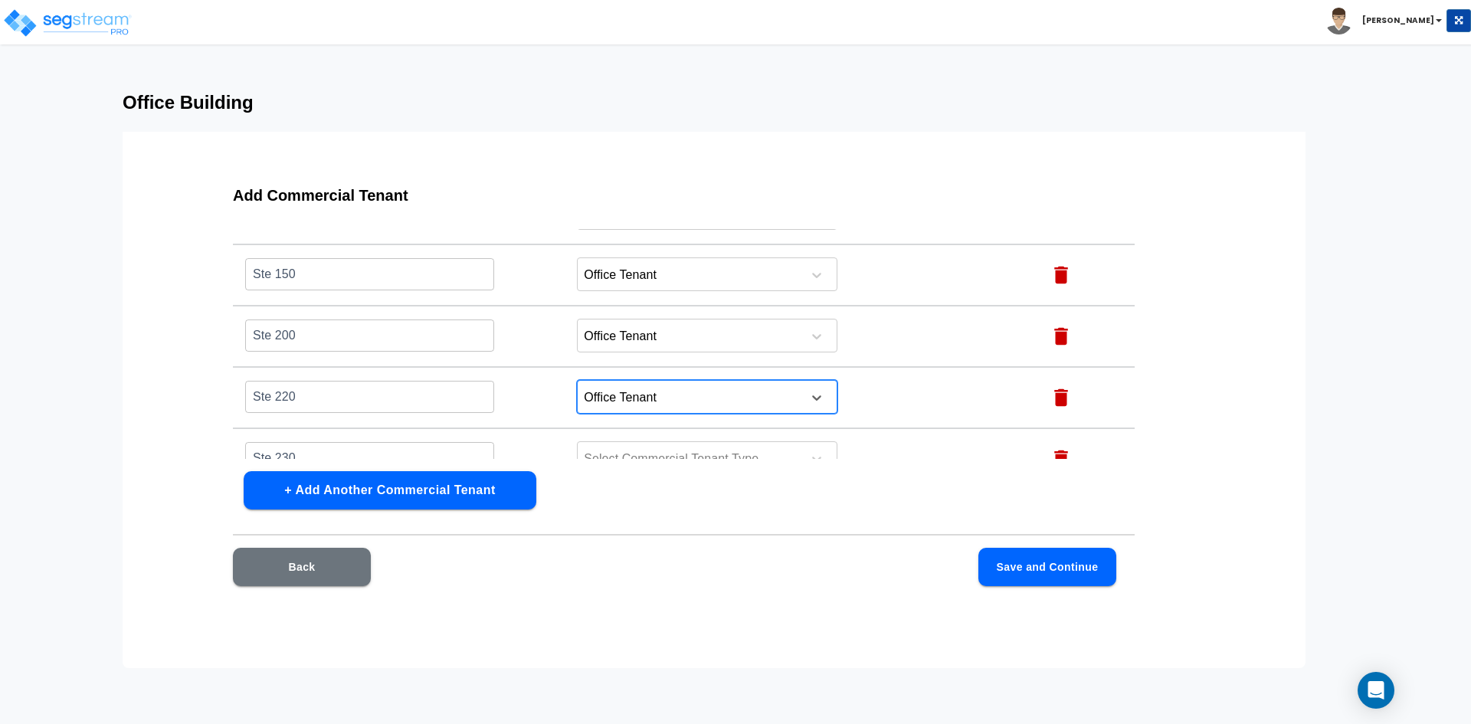
scroll to position [588, 0]
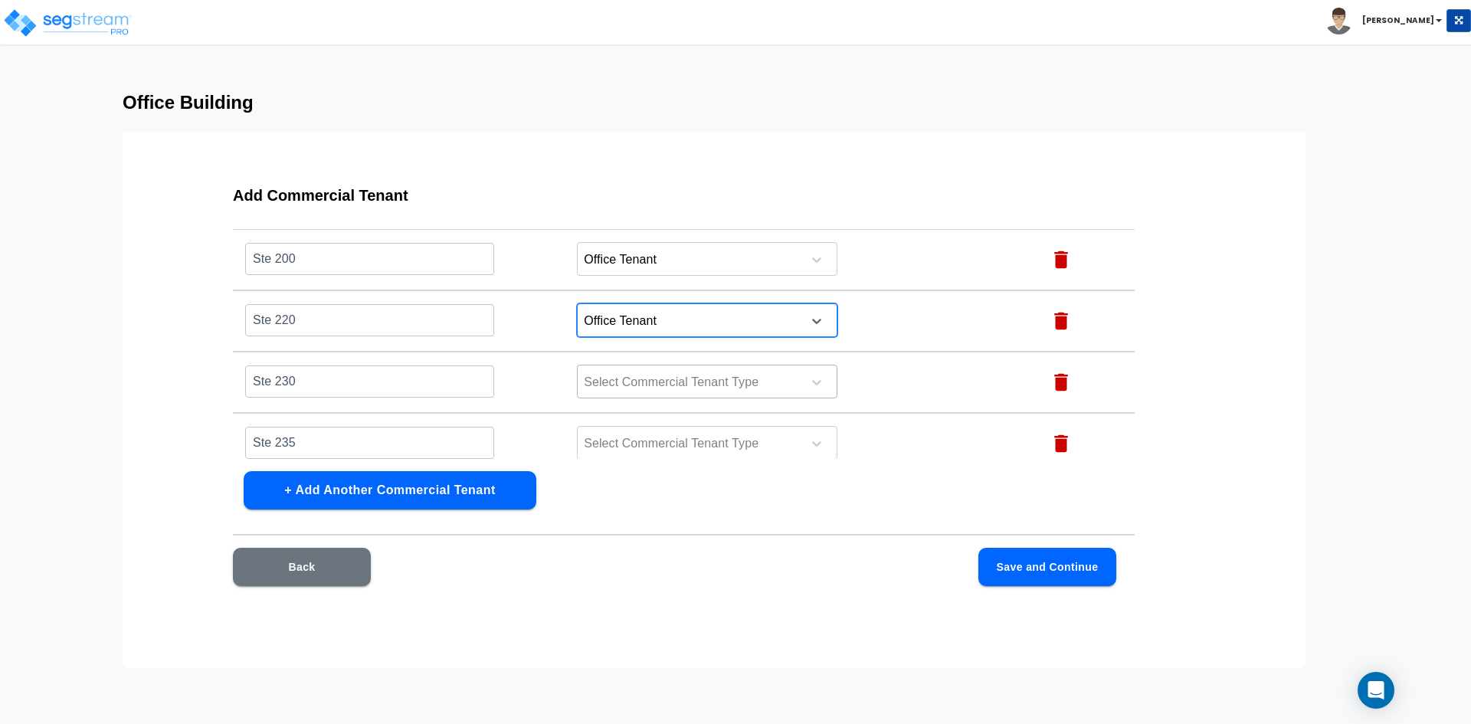
click at [623, 386] on div at bounding box center [687, 382] width 210 height 21
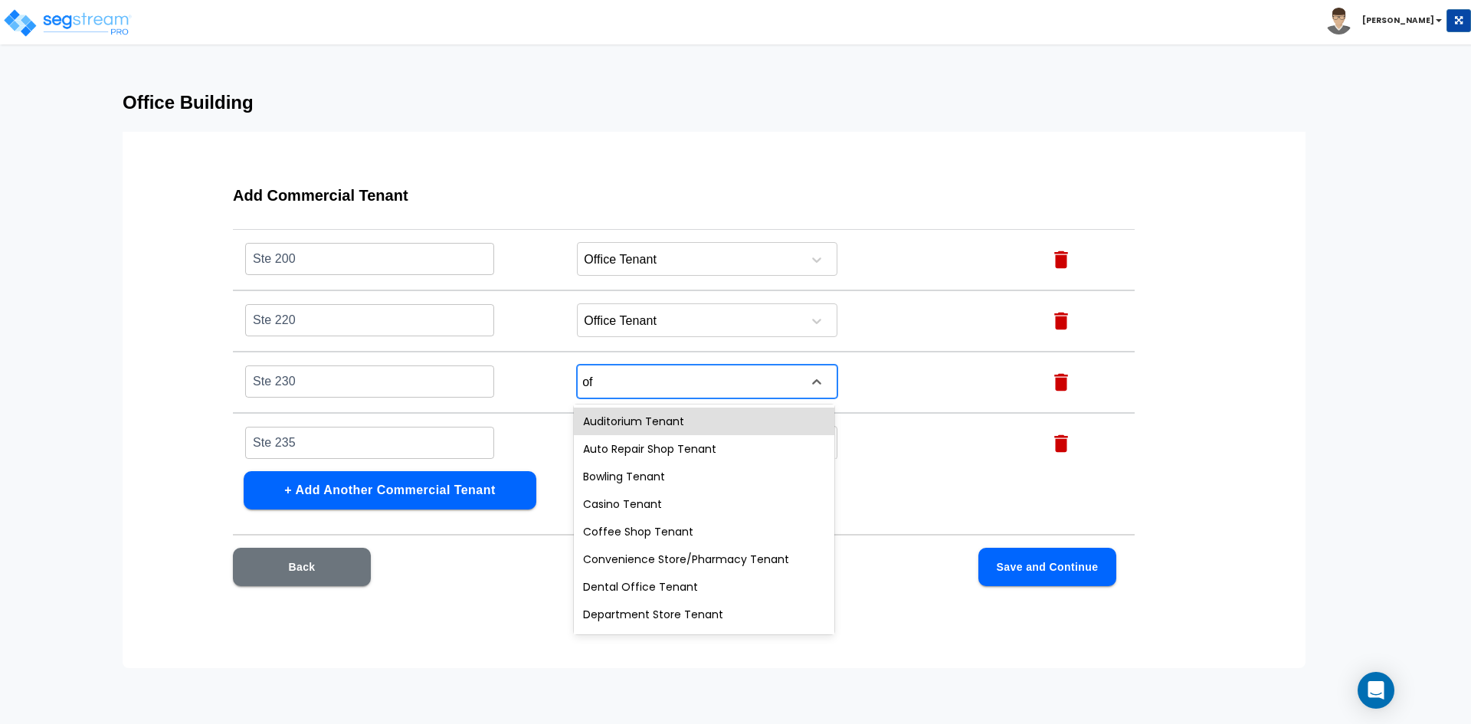
type input "off"
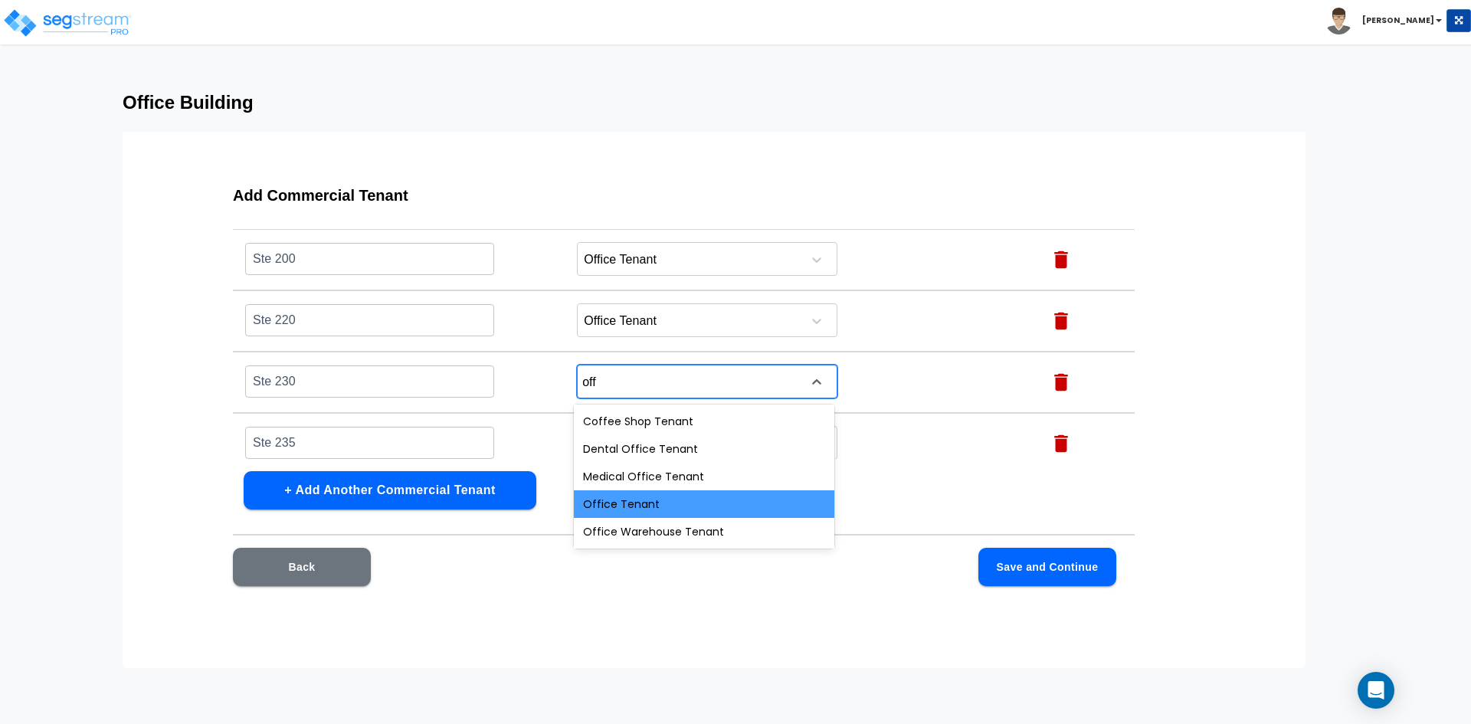
click at [617, 512] on div "Office Tenant" at bounding box center [704, 504] width 260 height 28
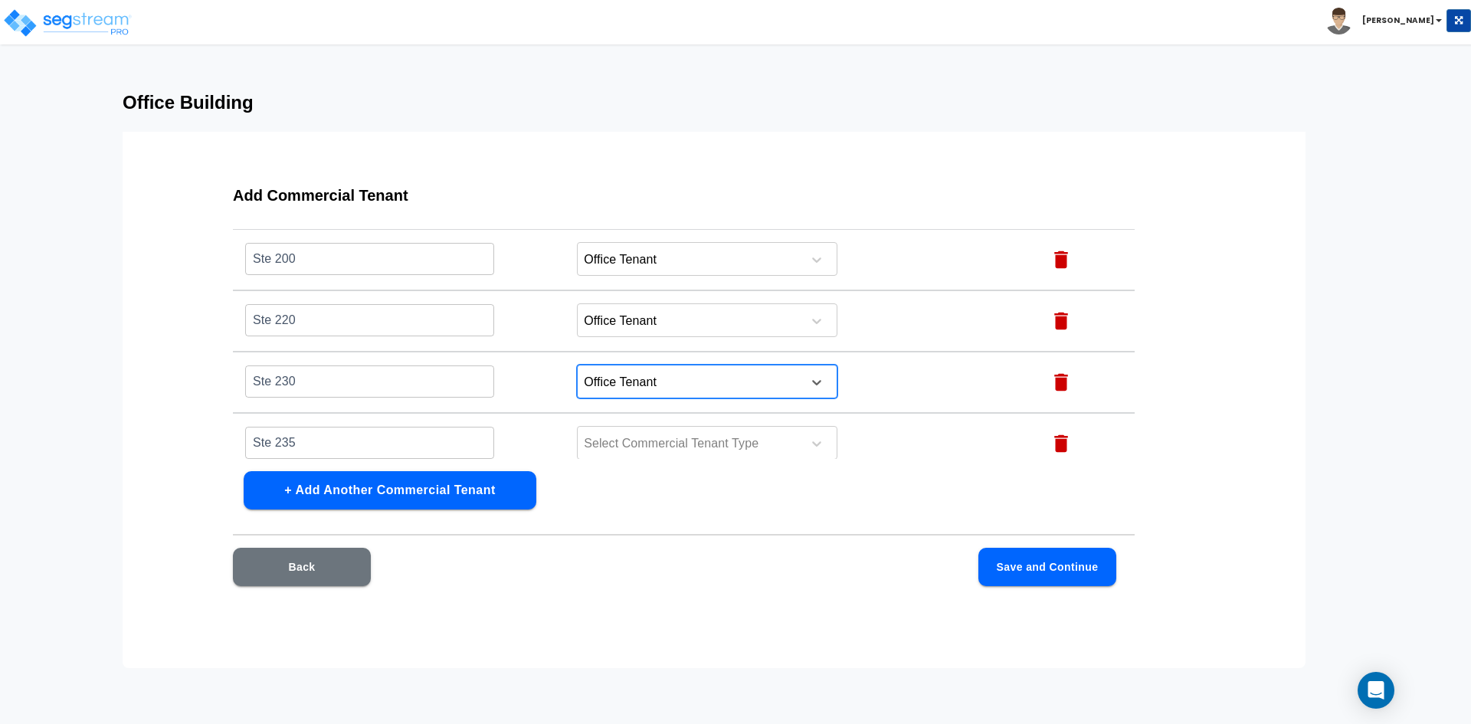
scroll to position [665, 0]
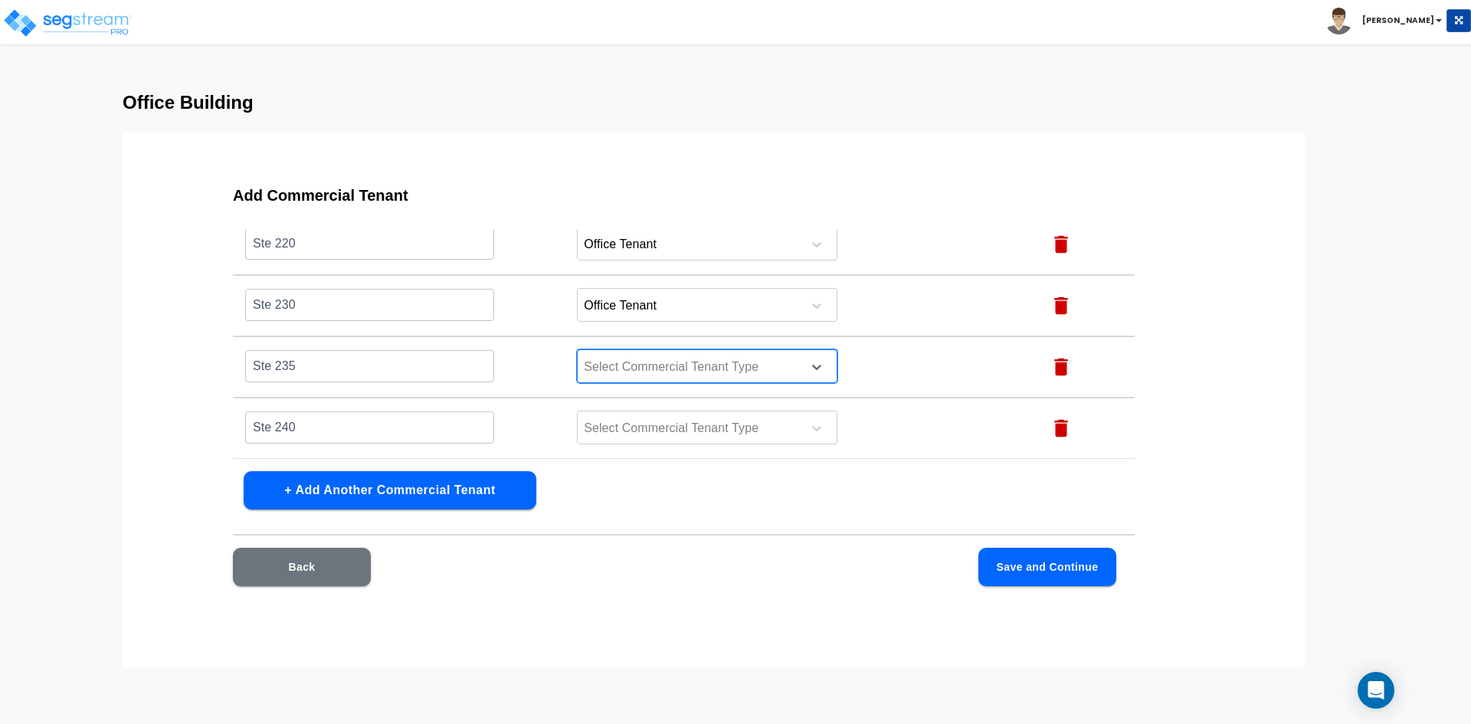
click at [646, 374] on div at bounding box center [687, 367] width 210 height 21
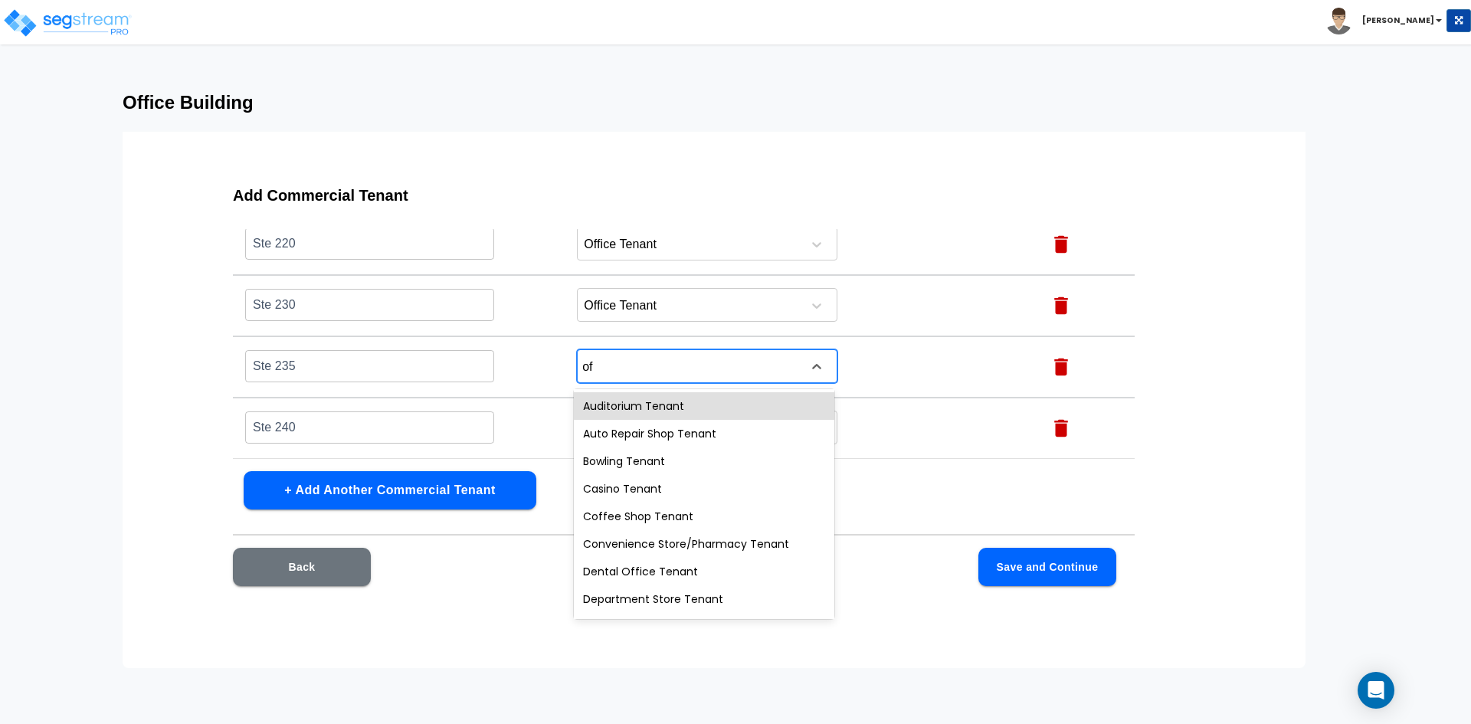
type input "off"
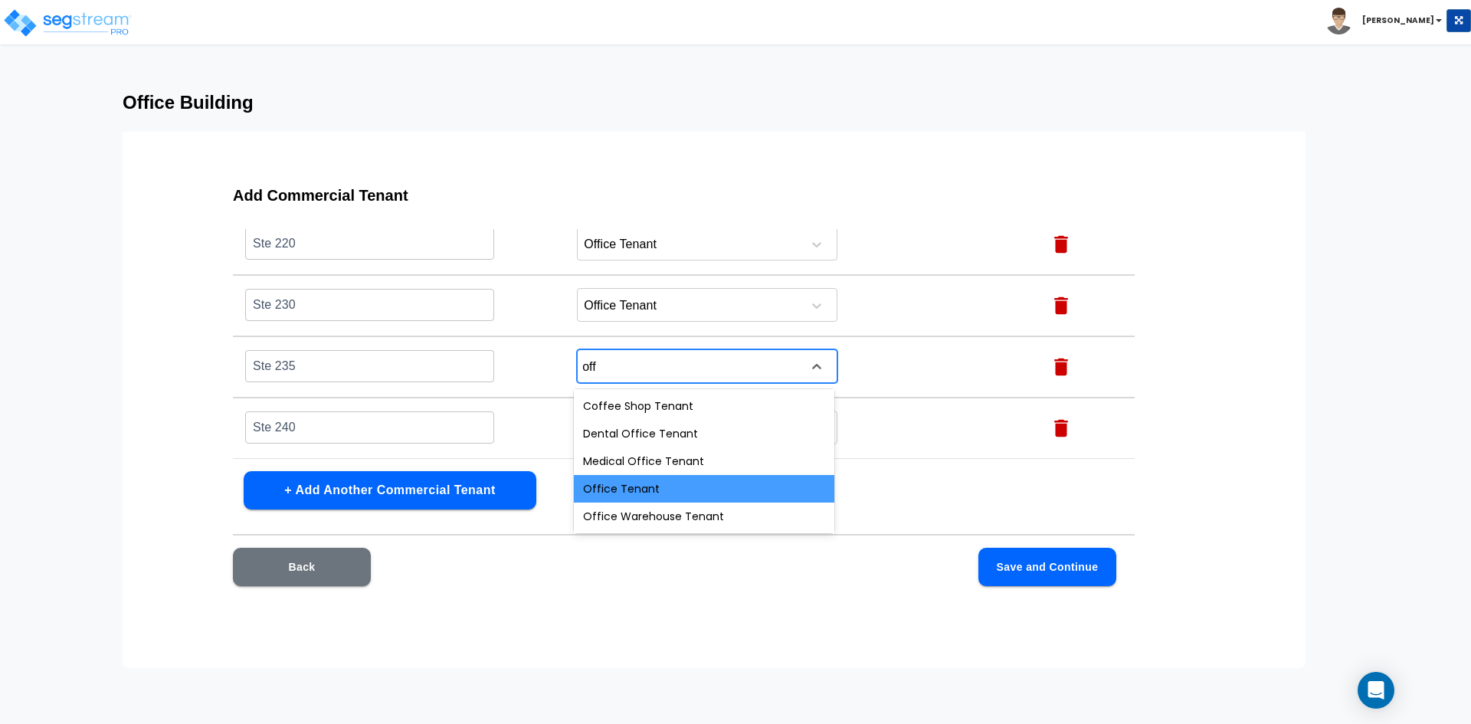
click at [630, 486] on div "Office Tenant" at bounding box center [704, 489] width 260 height 28
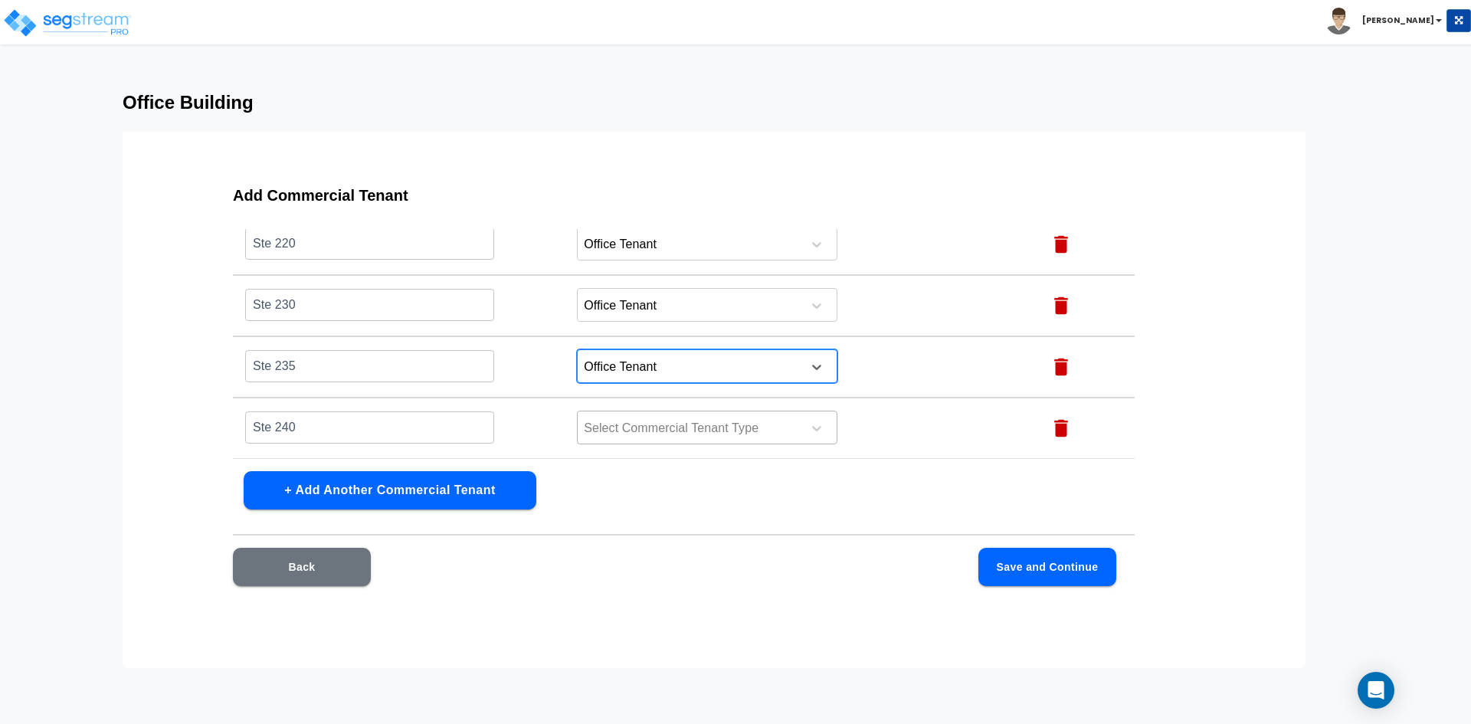
click at [646, 426] on div at bounding box center [687, 428] width 210 height 21
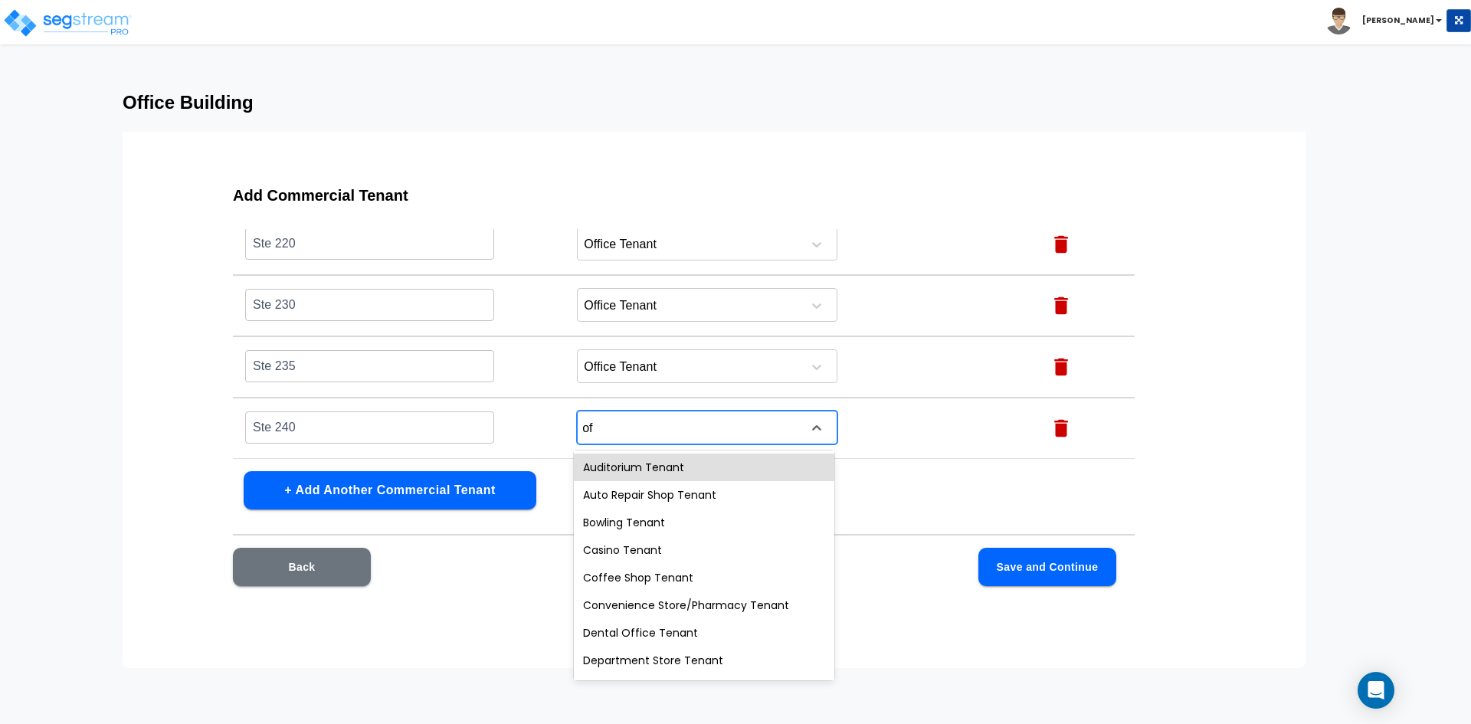
type input "off"
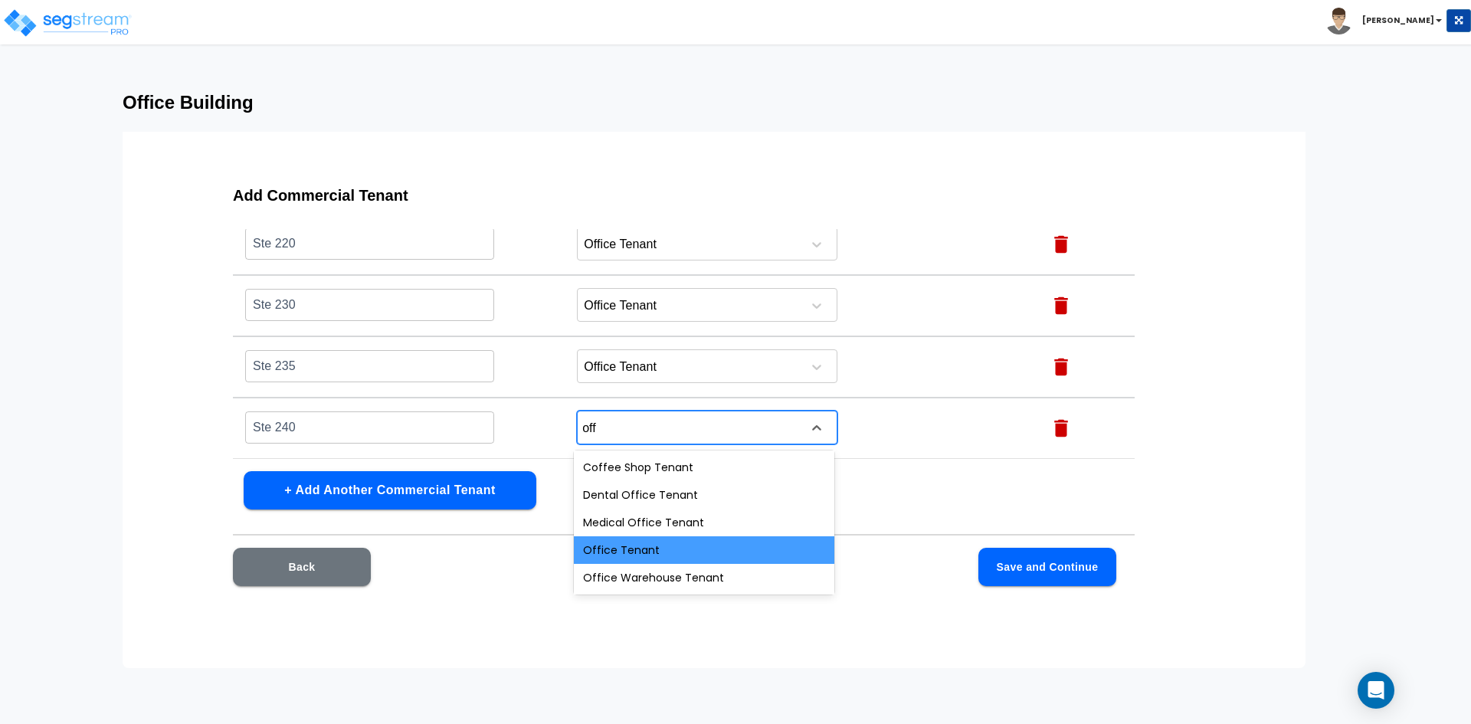
click at [625, 544] on div "Office Tenant" at bounding box center [704, 550] width 260 height 28
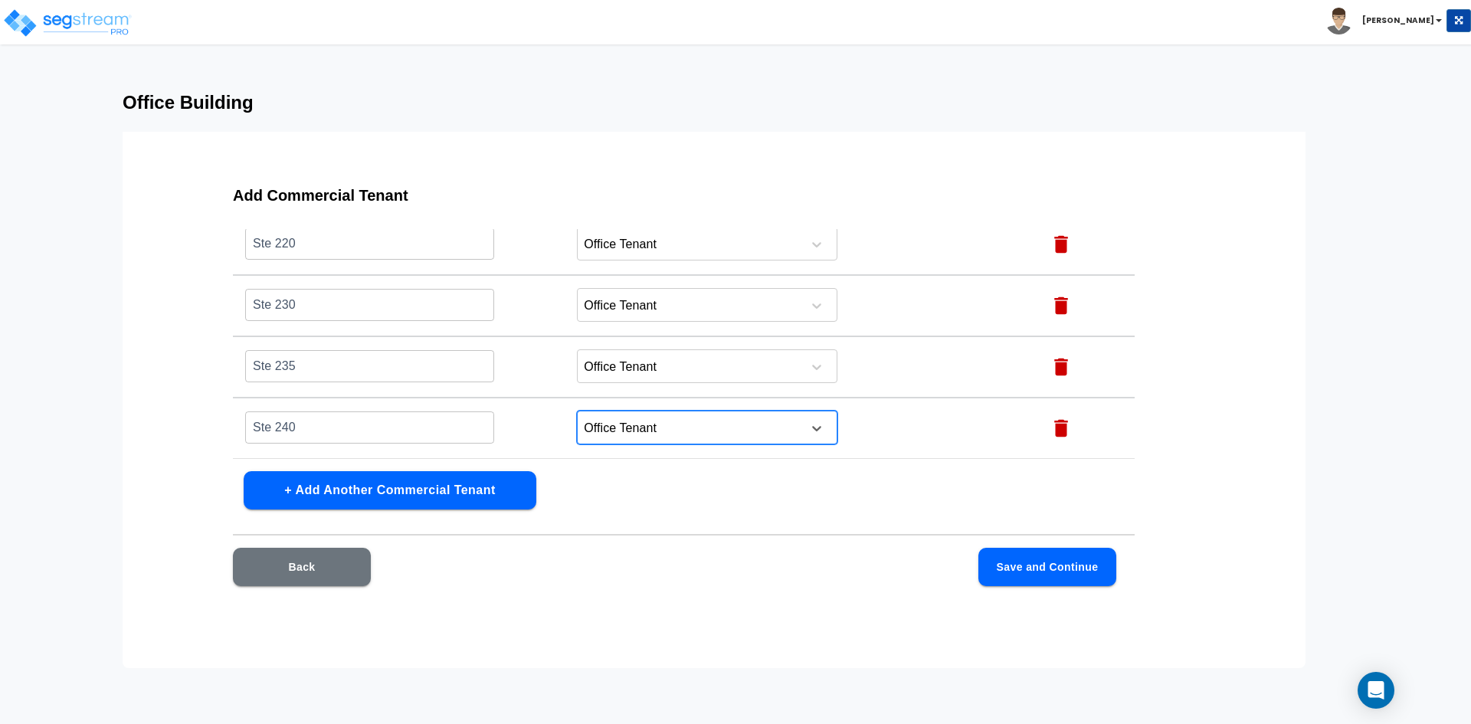
click at [594, 486] on div "Add Commercial Tenant Name this Commercial Tenant Commercial Tenant Type Action…" at bounding box center [684, 395] width 1000 height 460
click at [1025, 577] on button "Save and Continue" at bounding box center [1047, 567] width 138 height 38
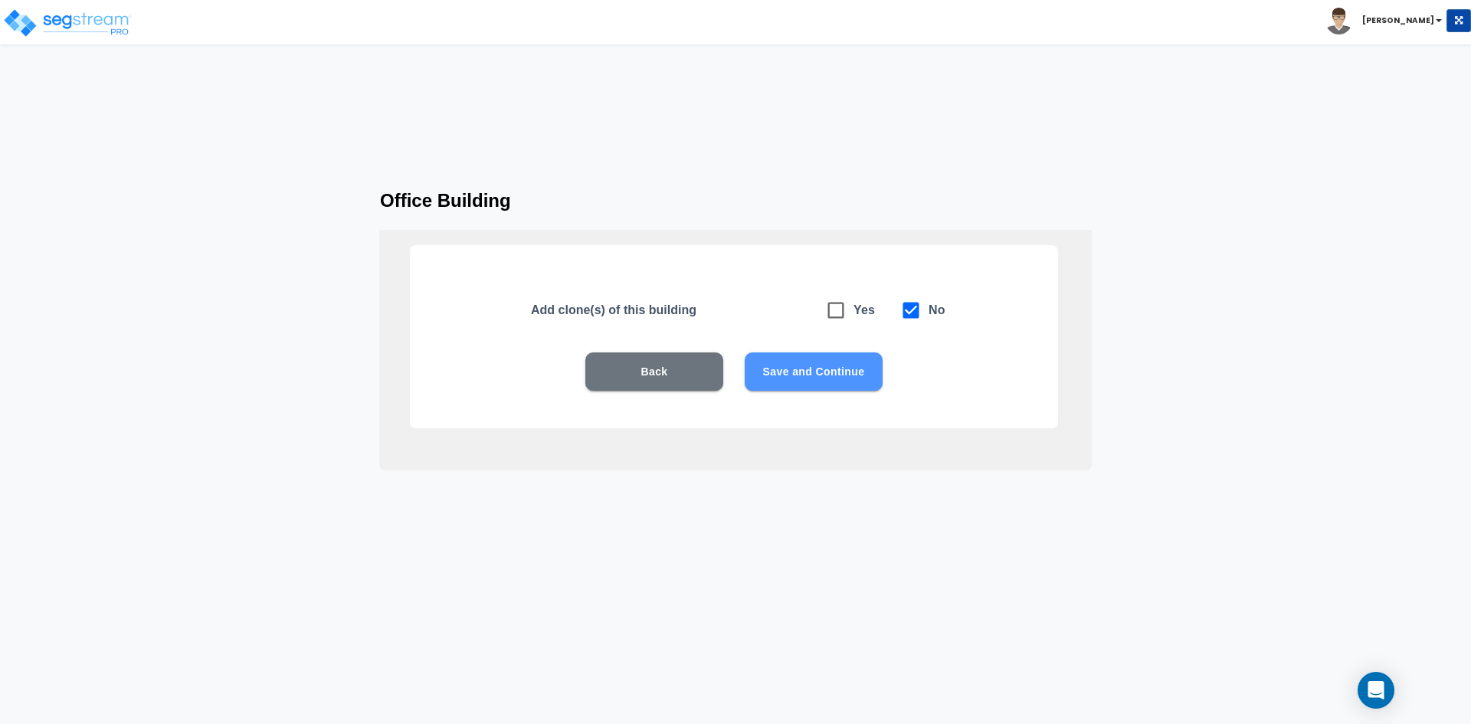
click at [827, 376] on button "Save and Continue" at bounding box center [814, 371] width 138 height 38
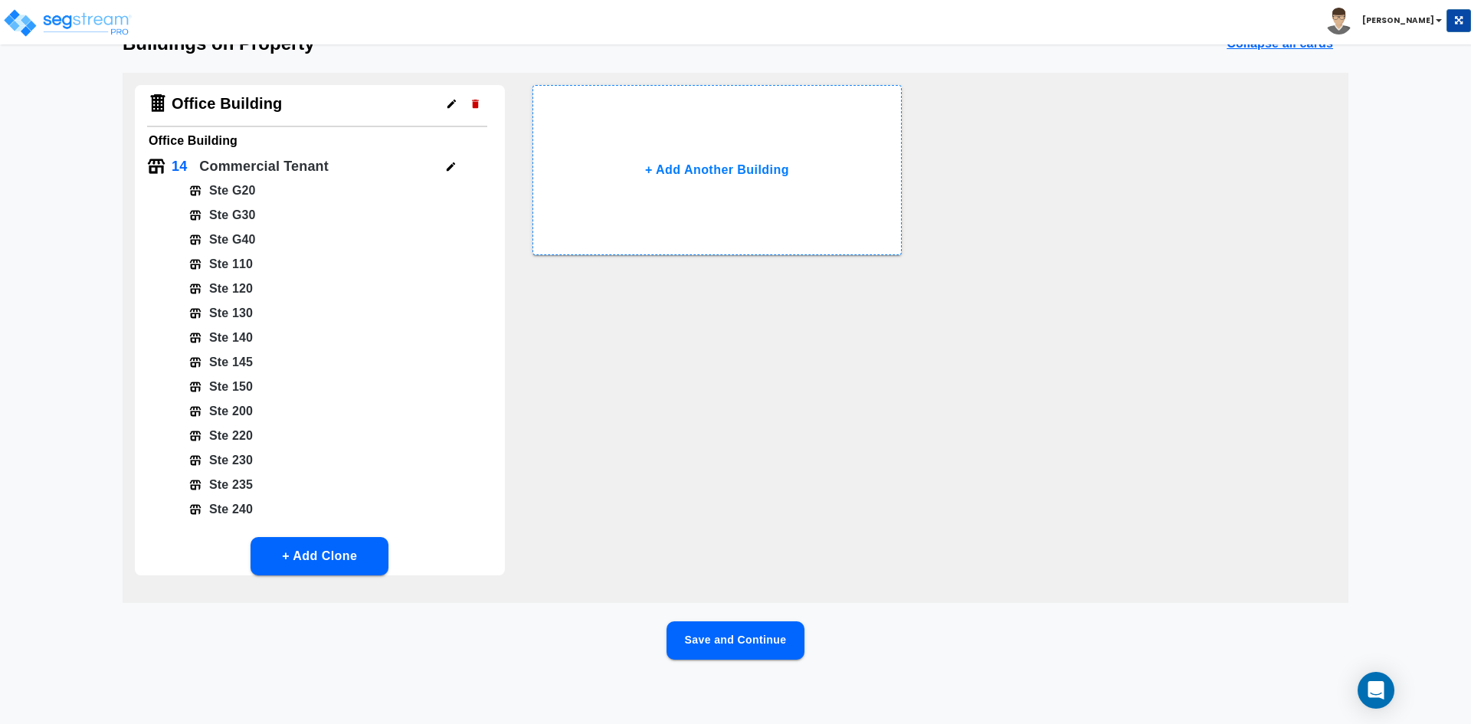
scroll to position [93, 0]
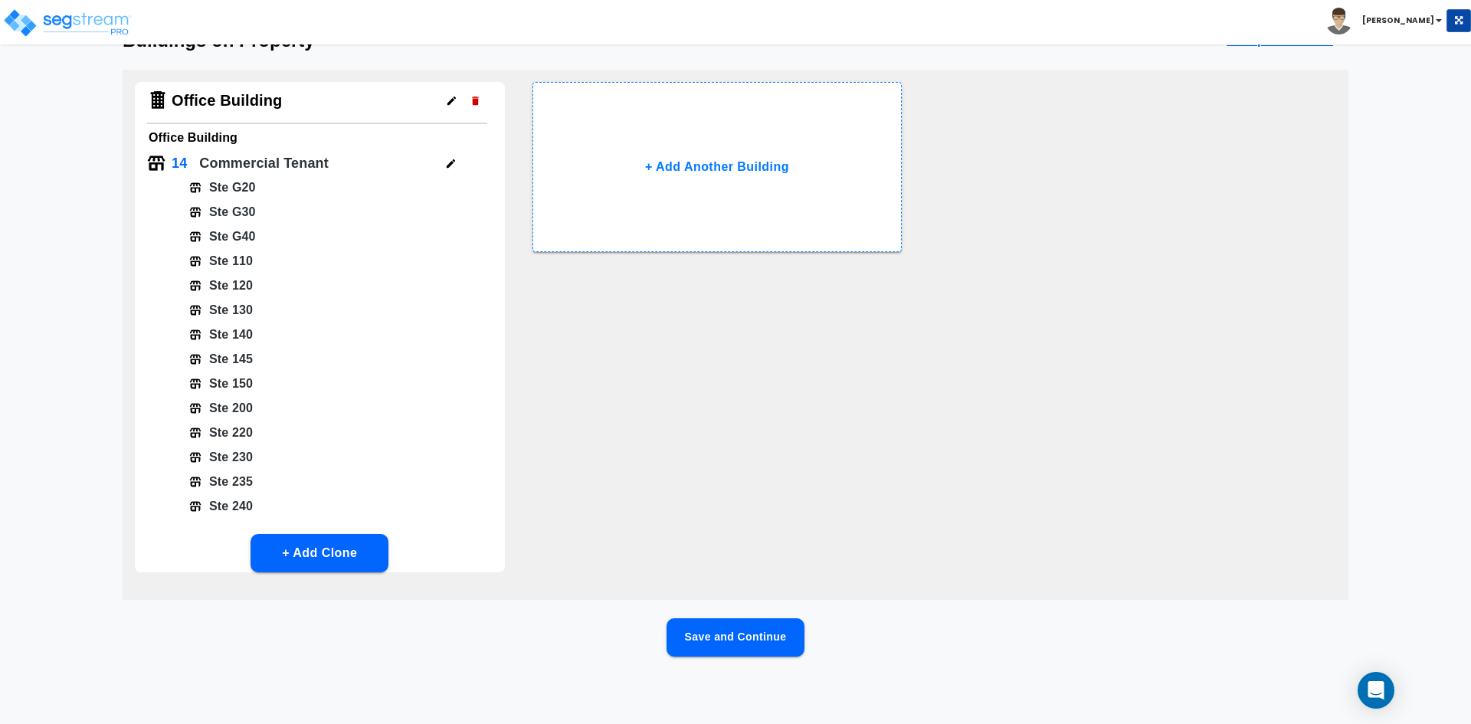
click at [739, 640] on button "Save and Continue" at bounding box center [735, 637] width 138 height 38
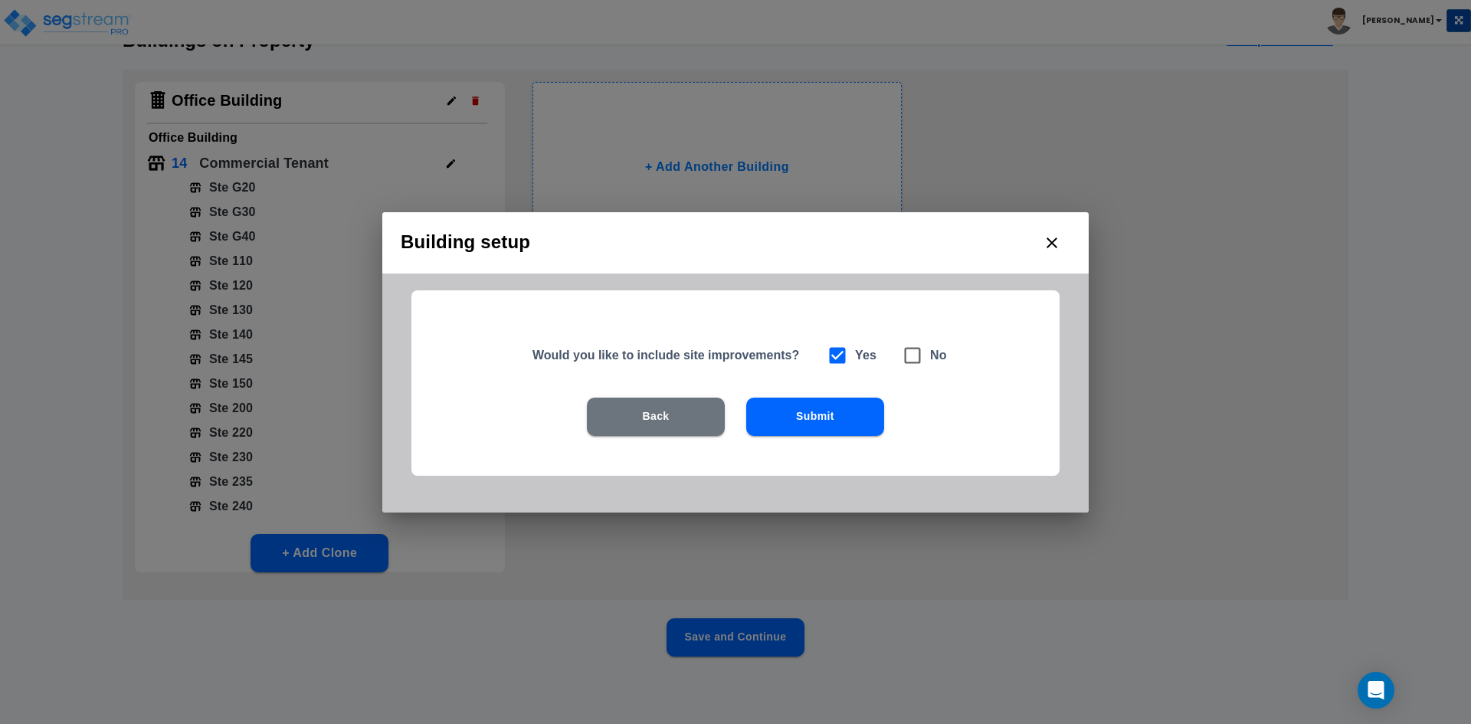
click at [829, 418] on button "Submit" at bounding box center [815, 417] width 138 height 38
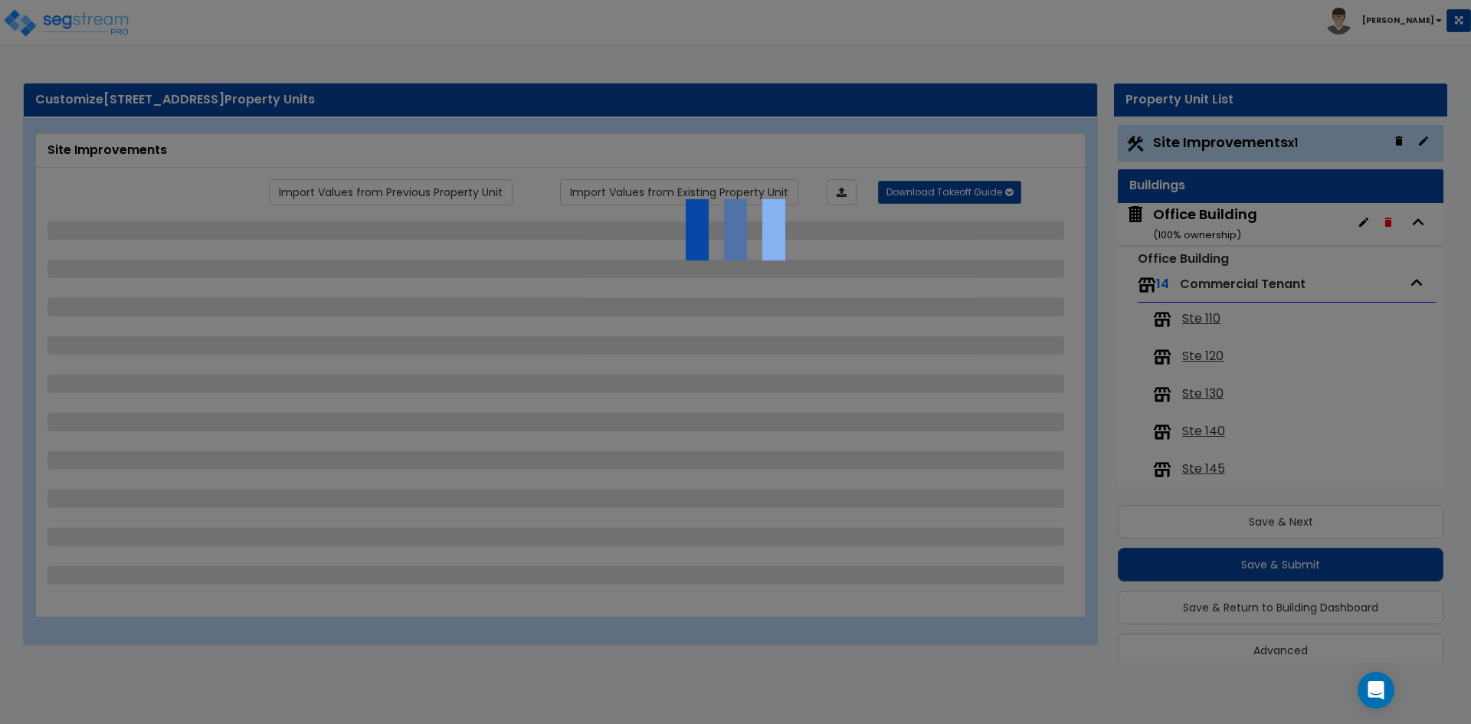
scroll to position [19, 0]
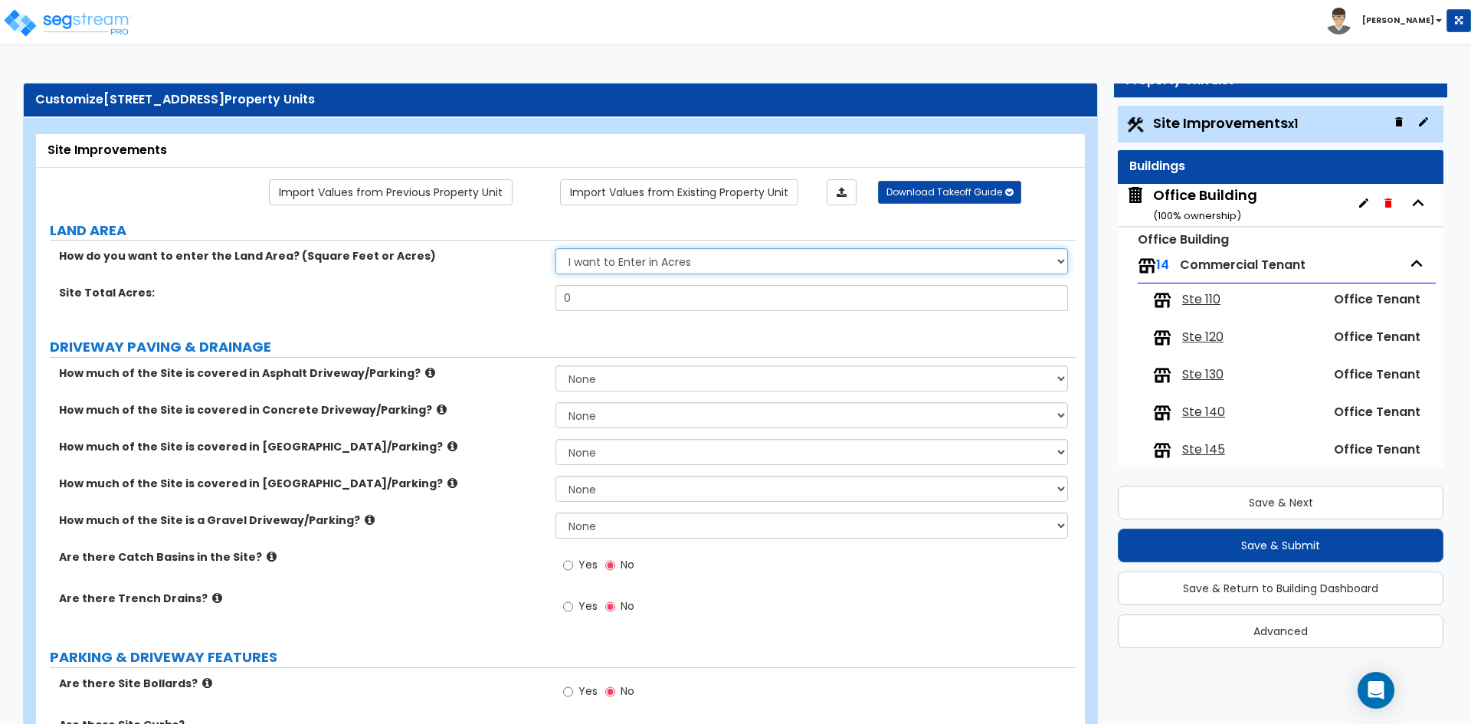
click at [629, 251] on select "I want to Enter in [GEOGRAPHIC_DATA] I want to Enter in Square Feet" at bounding box center [811, 261] width 512 height 26
select select "2"
click at [555, 248] on select "I want to Enter in [GEOGRAPHIC_DATA] I want to Enter in Square Feet" at bounding box center [811, 261] width 512 height 26
click at [606, 301] on input "0" at bounding box center [811, 298] width 512 height 26
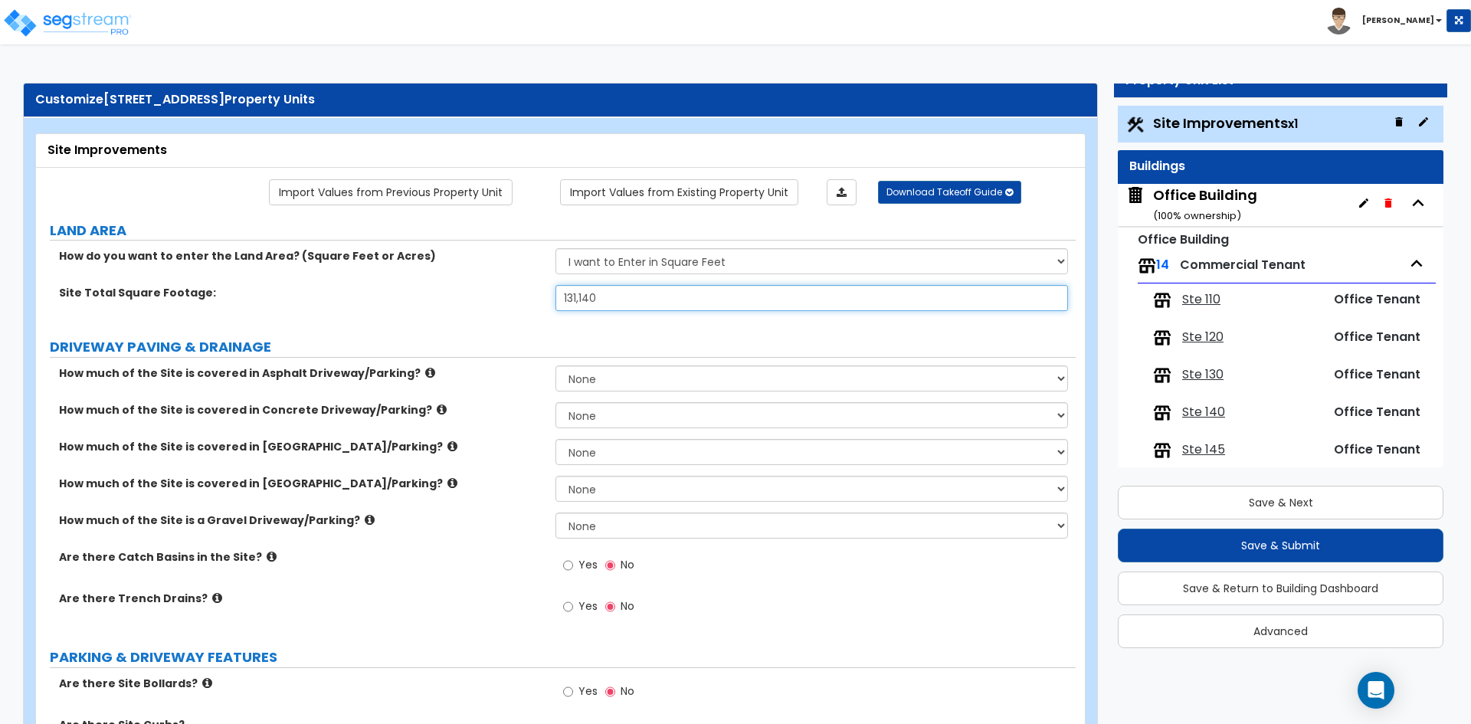
type input "131,140"
click at [382, 289] on label "Site Total Square Footage:" at bounding box center [301, 292] width 485 height 15
